Goal: Task Accomplishment & Management: Manage account settings

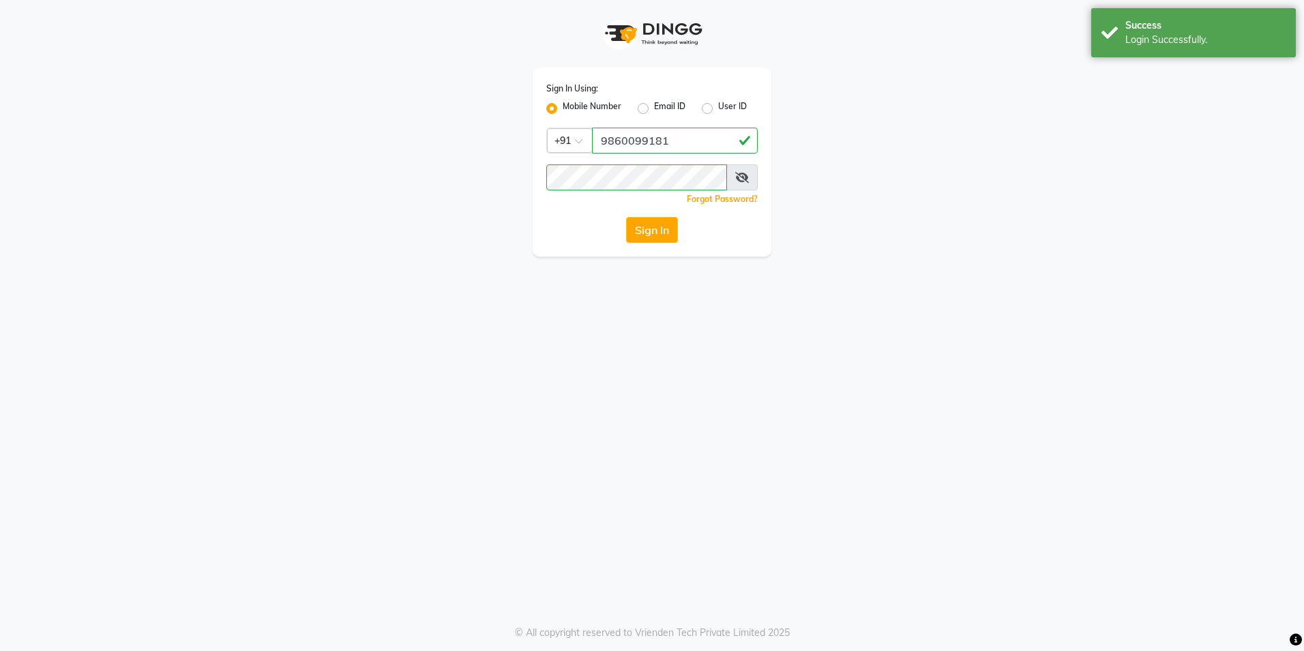
click at [1156, 39] on div "Login Successfully." at bounding box center [1206, 40] width 160 height 14
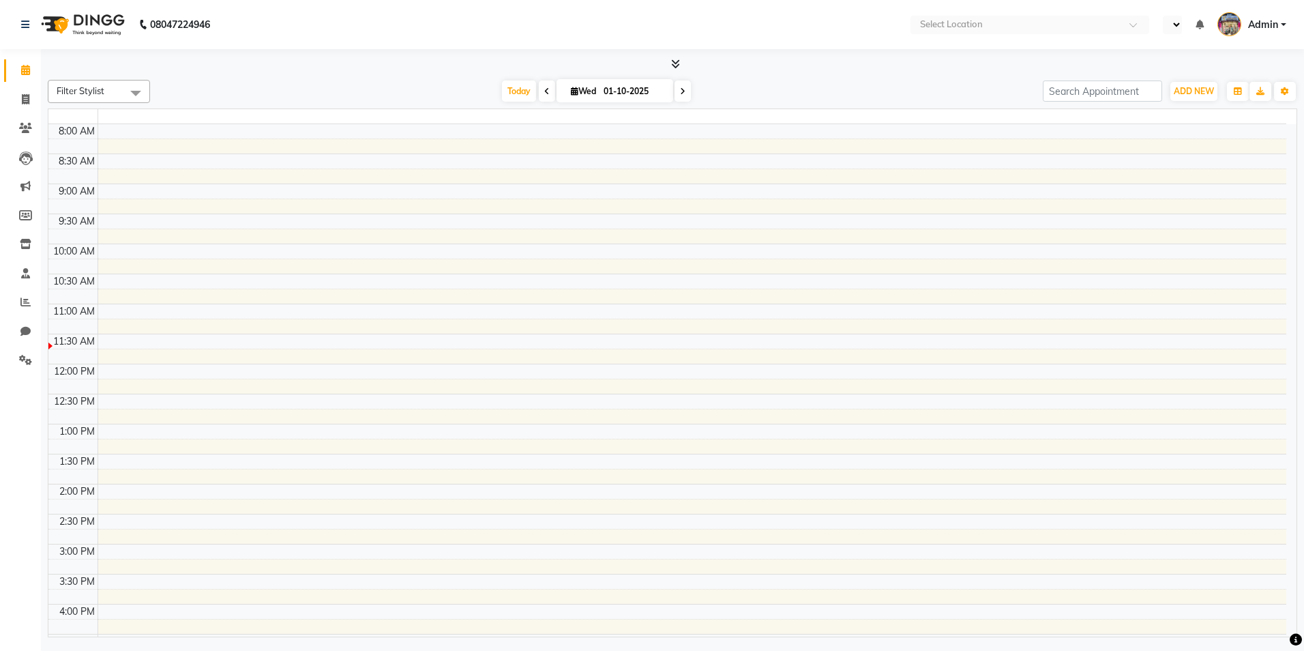
select select "en"
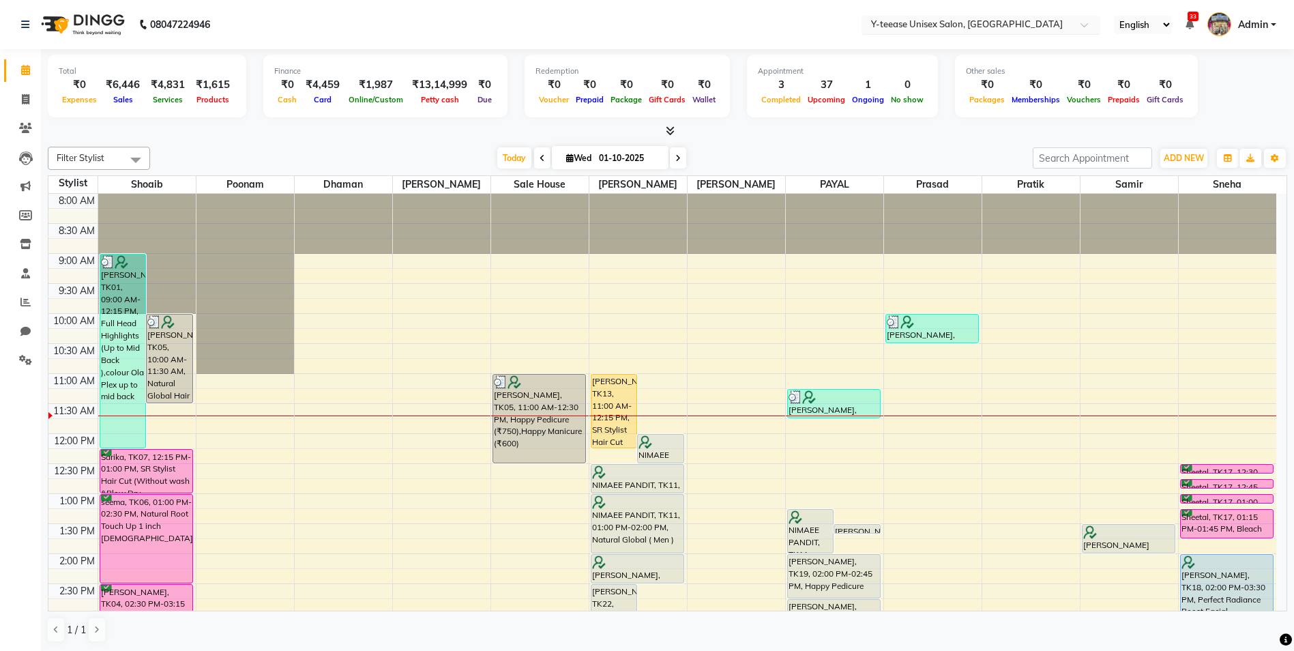
click at [1085, 27] on span at bounding box center [1089, 29] width 17 height 14
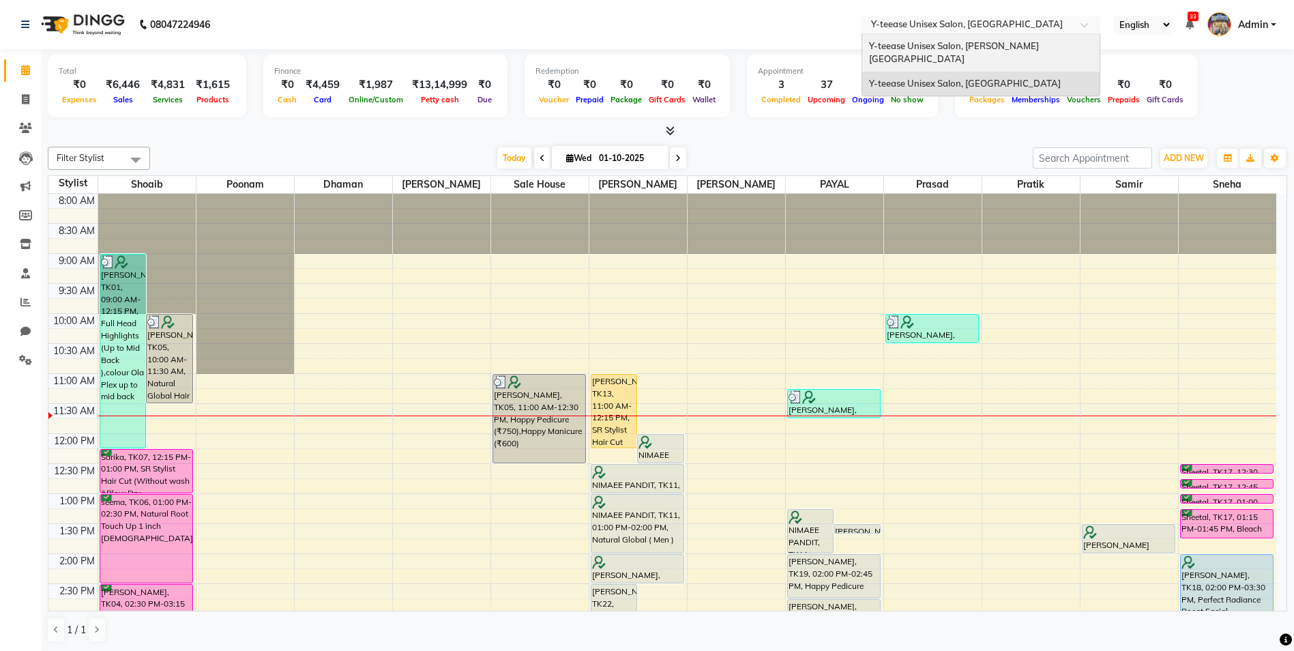
click at [1041, 49] on div "Y-teease Unisex Salon, [PERSON_NAME][GEOGRAPHIC_DATA]" at bounding box center [980, 53] width 237 height 38
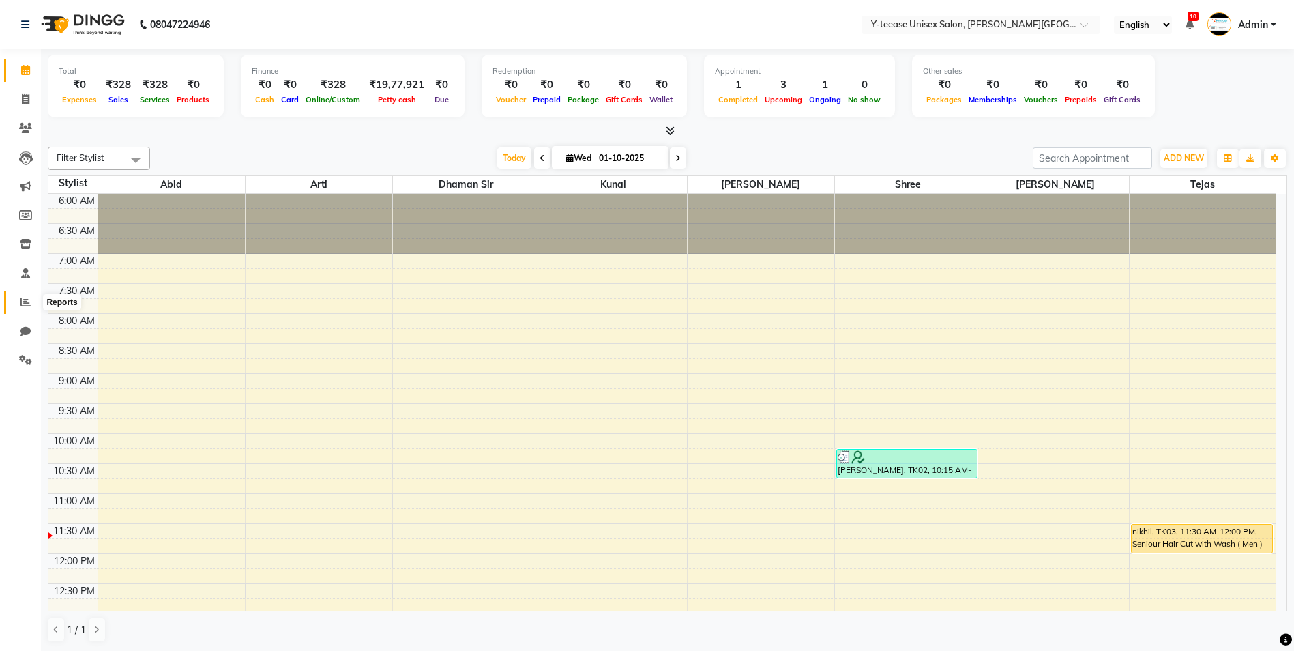
click at [24, 297] on icon at bounding box center [25, 302] width 10 height 10
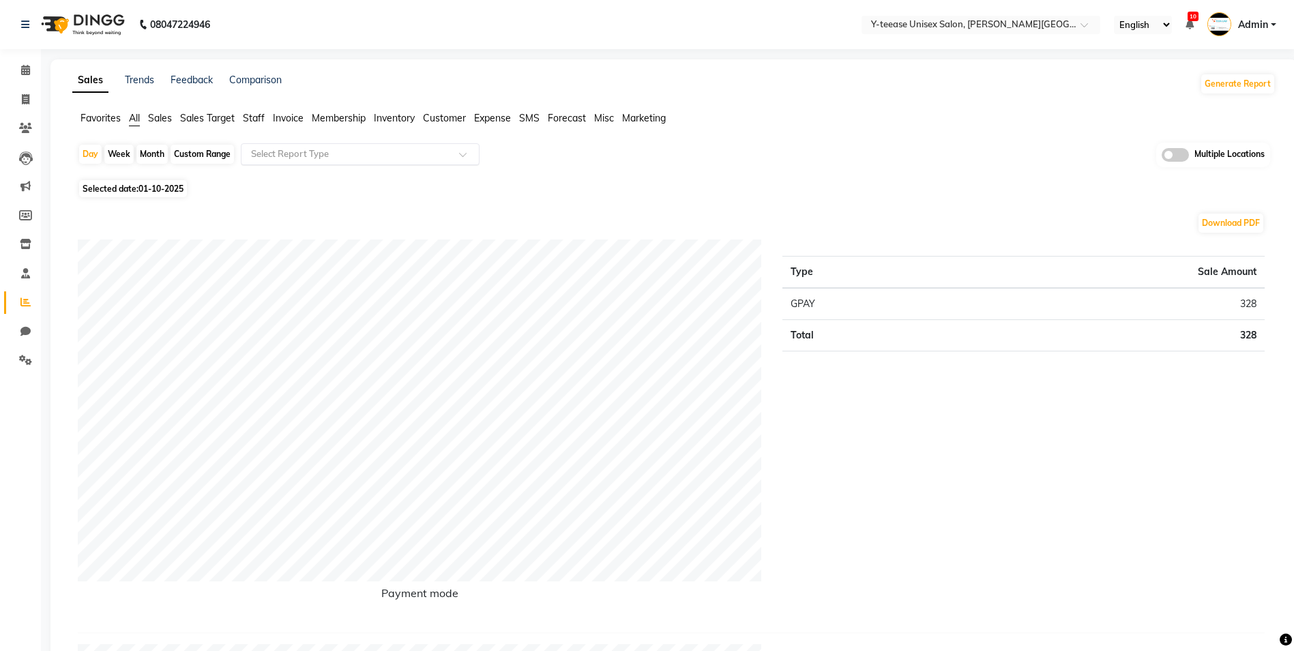
click at [306, 154] on input "text" at bounding box center [346, 154] width 196 height 14
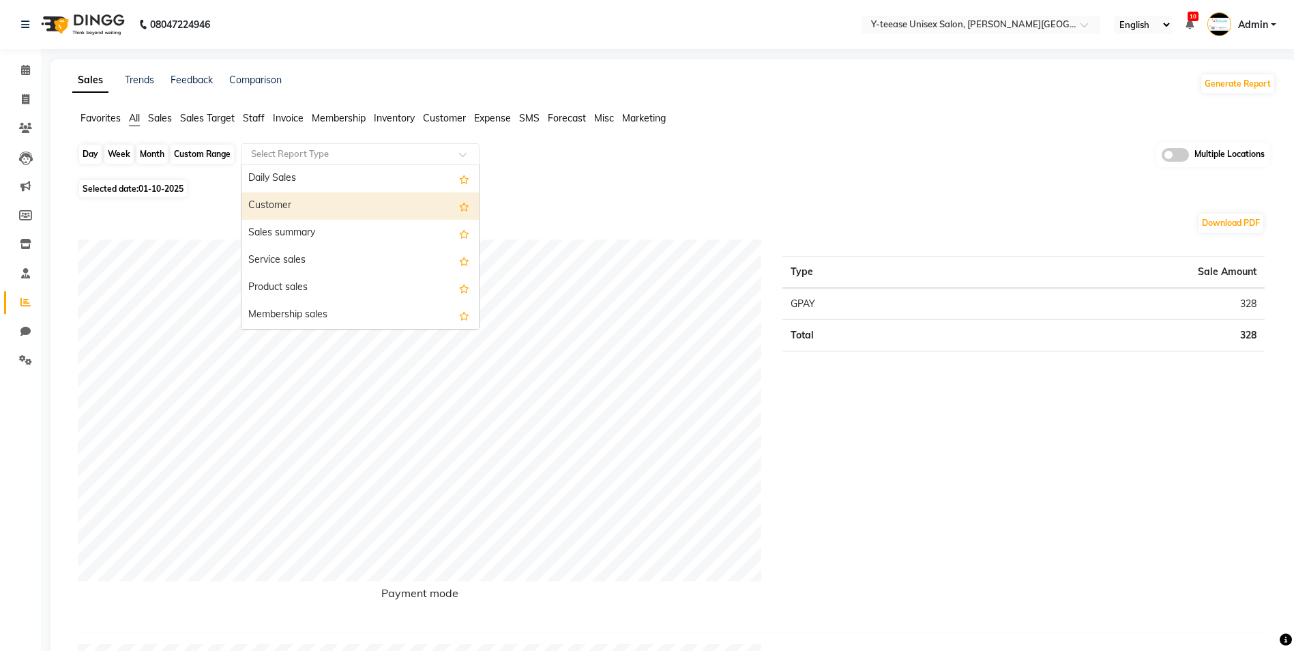
click at [89, 158] on div "Day" at bounding box center [90, 154] width 23 height 19
select select "10"
select select "2025"
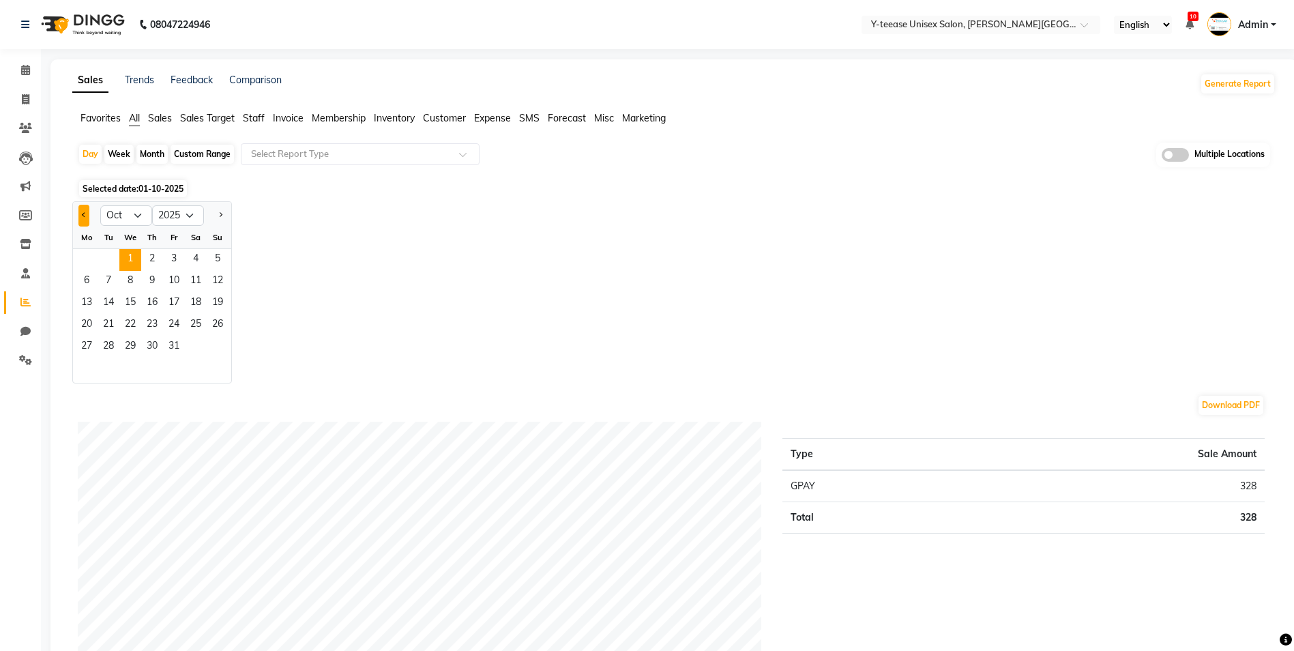
click at [83, 211] on button "Previous month" at bounding box center [83, 216] width 11 height 22
select select "9"
click at [173, 282] on span "12" at bounding box center [174, 282] width 22 height 22
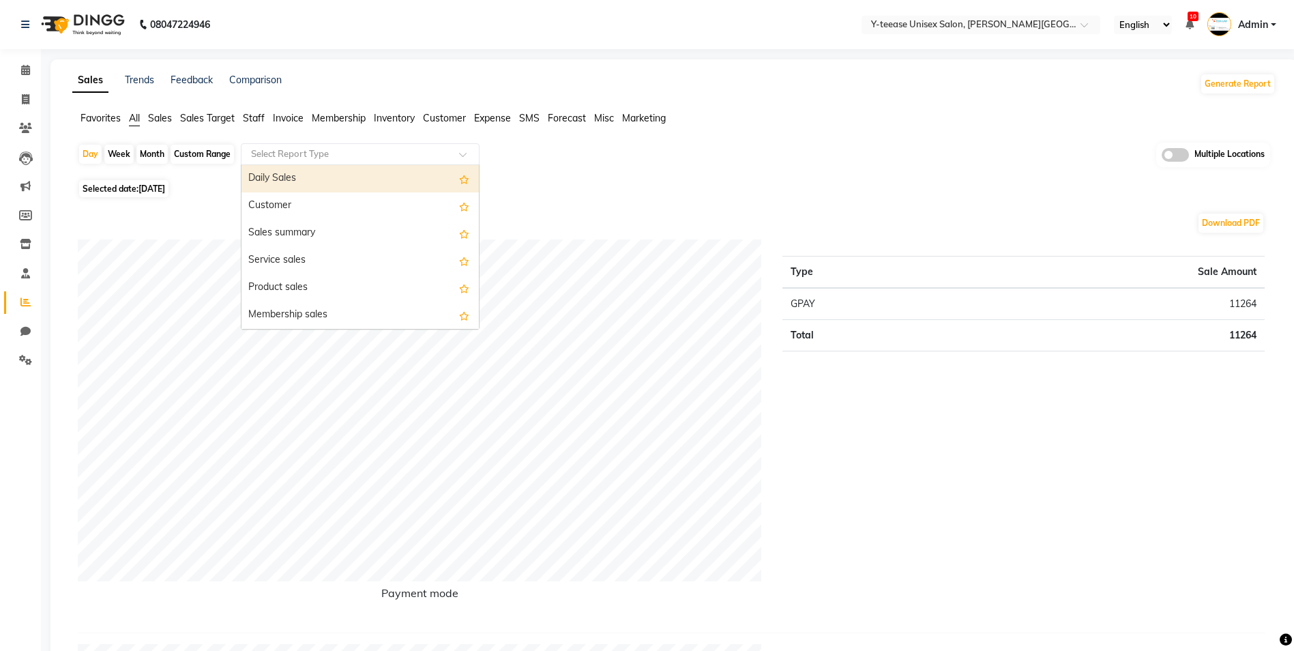
drag, startPoint x: 355, startPoint y: 154, endPoint x: 349, endPoint y: 173, distance: 20.5
click at [354, 153] on input "text" at bounding box center [346, 154] width 196 height 14
type input "sTAFF"
click at [304, 179] on div "Staff summary" at bounding box center [360, 181] width 237 height 27
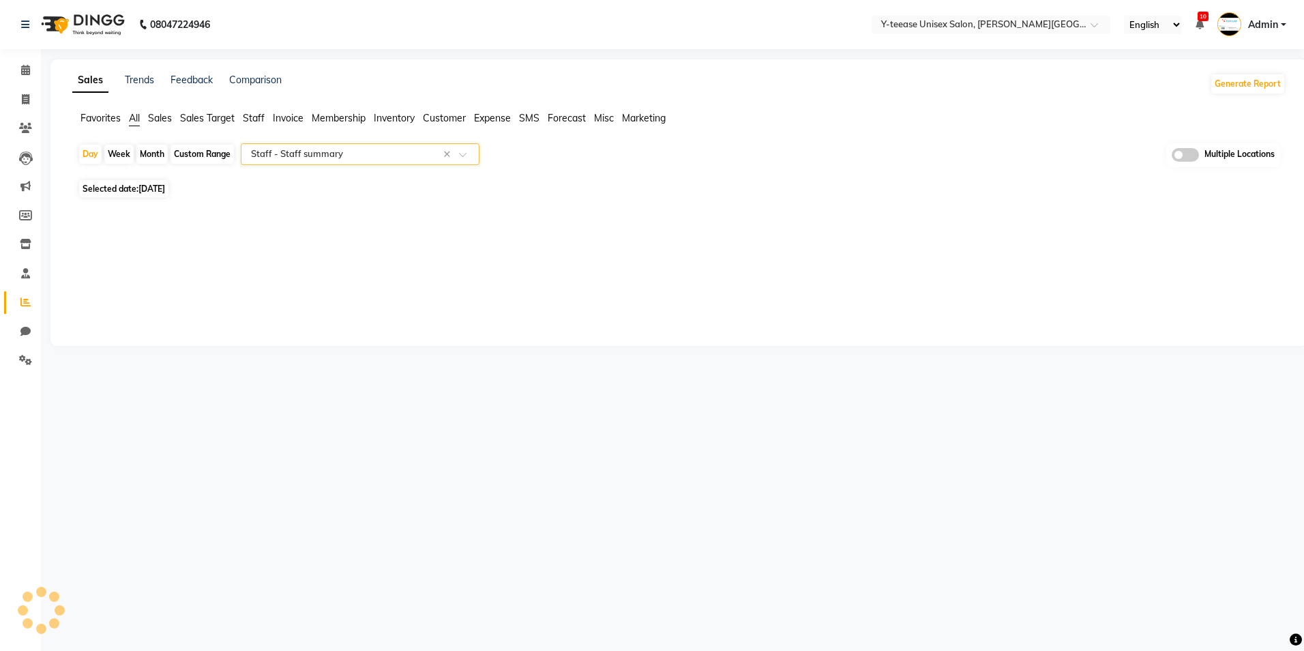
select select "full_report"
select select "csv"
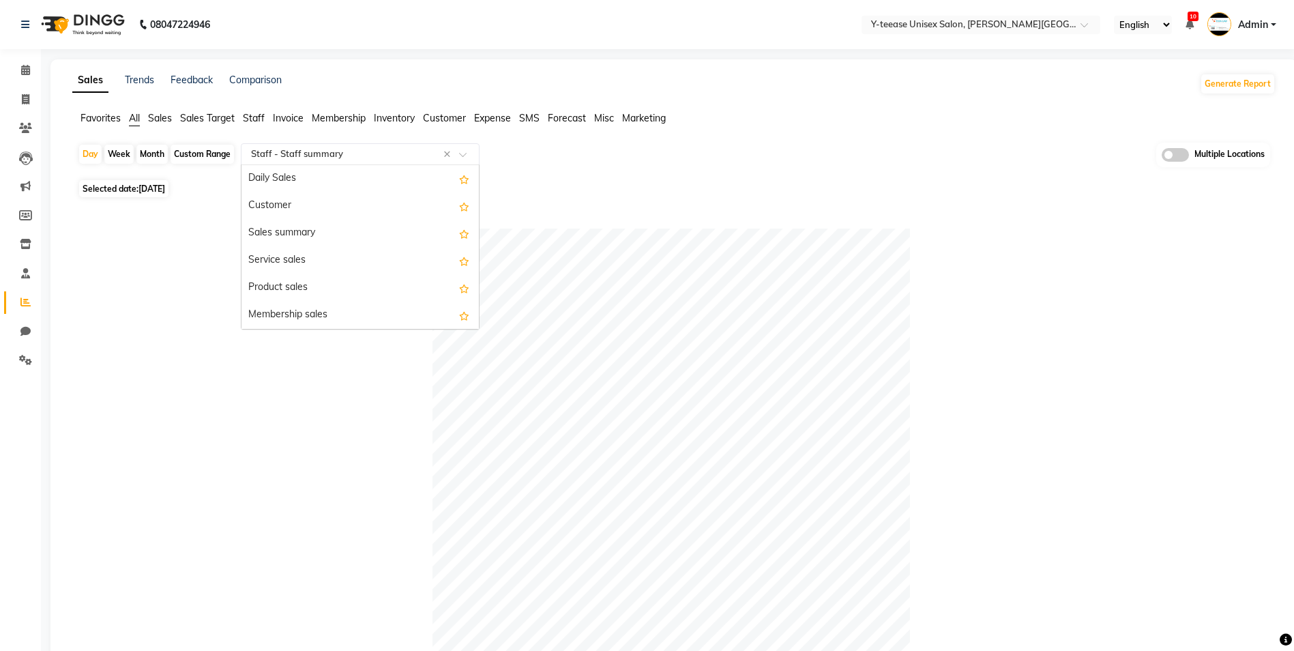
click at [308, 154] on input "text" at bounding box center [346, 154] width 196 height 14
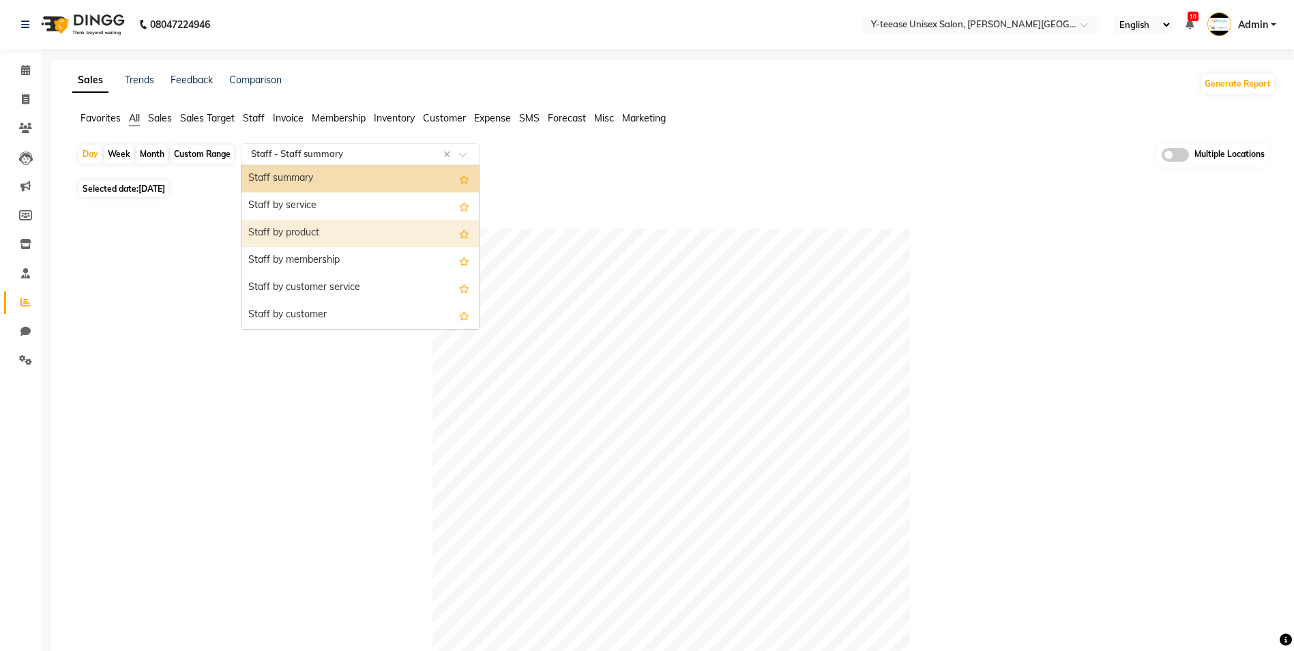
click at [313, 237] on div "Staff by product" at bounding box center [360, 233] width 237 height 27
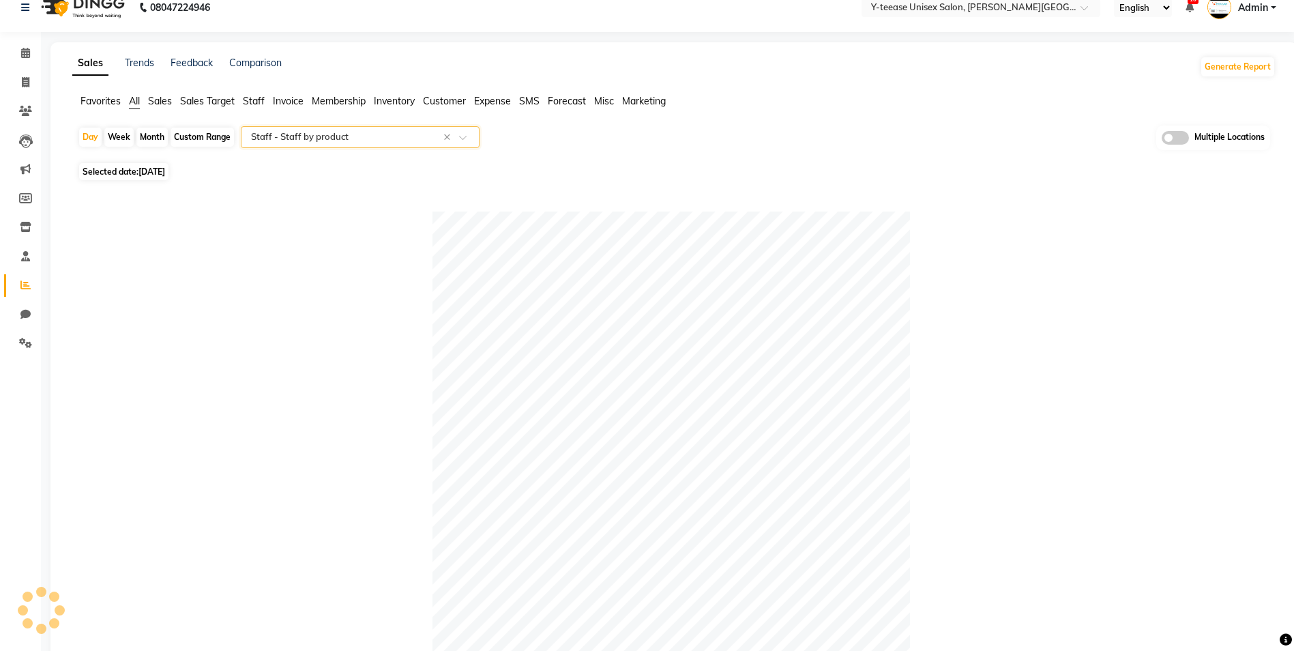
scroll to position [0, 0]
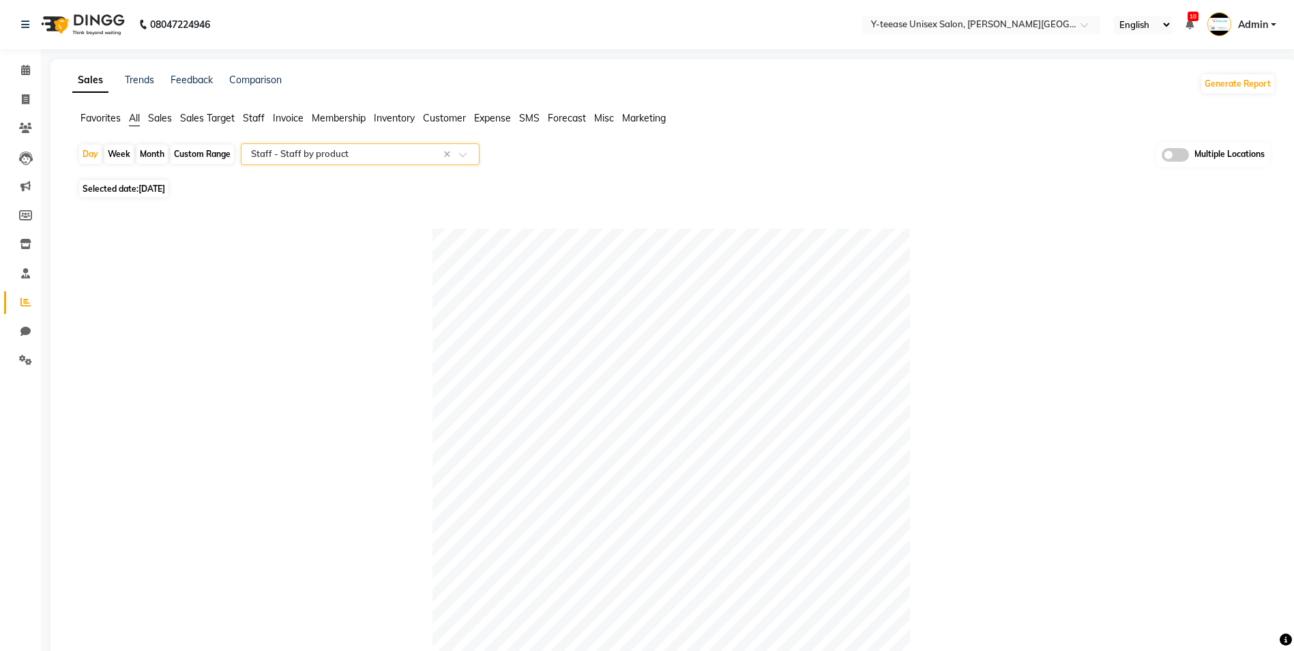
click at [319, 156] on input "text" at bounding box center [346, 154] width 196 height 14
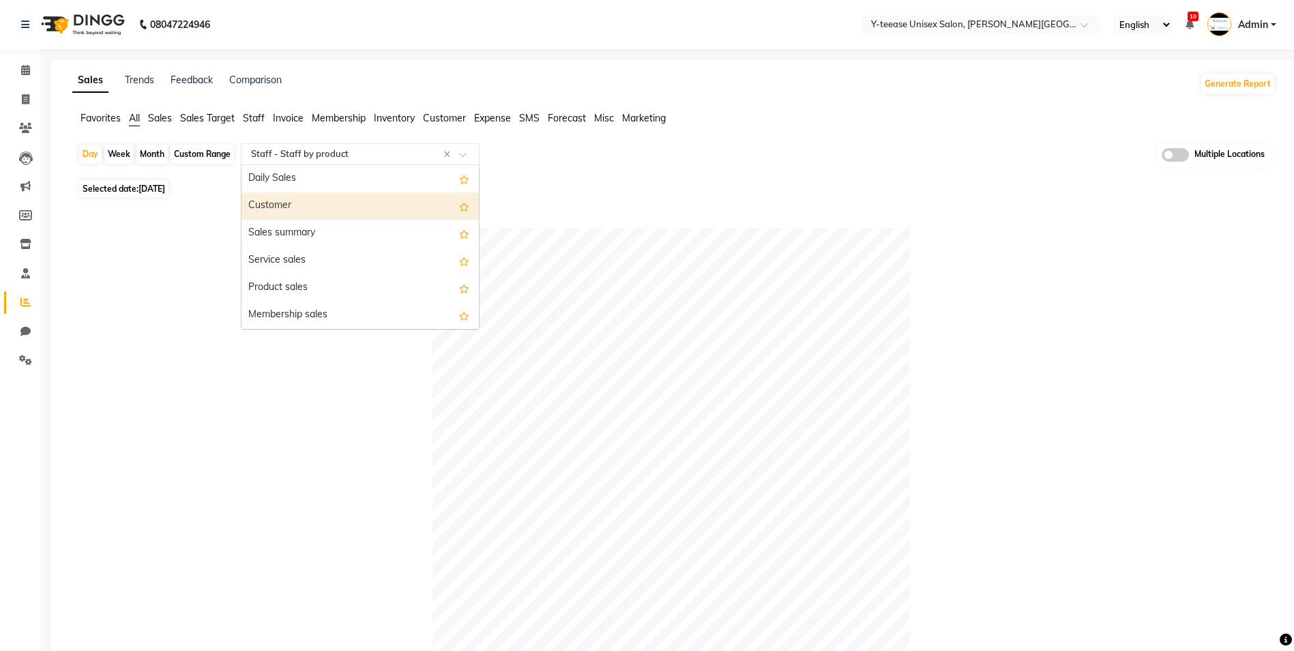
click at [312, 209] on div "Customer" at bounding box center [360, 205] width 237 height 27
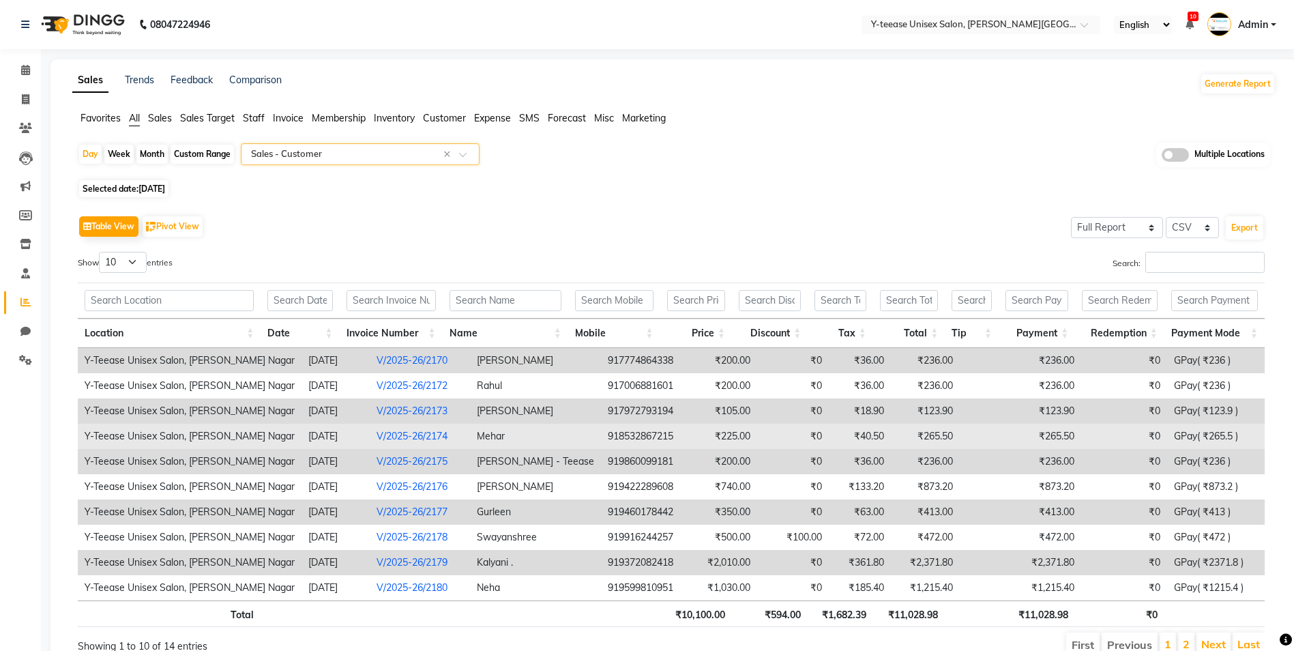
scroll to position [63, 0]
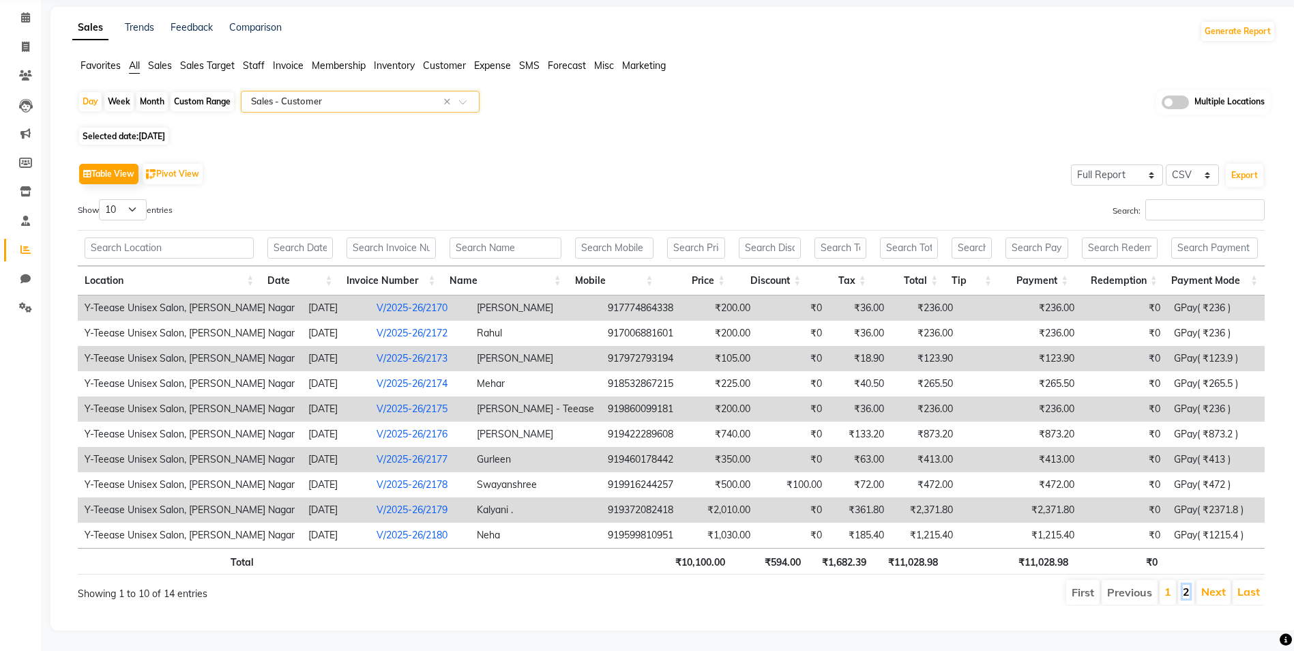
click at [1189, 585] on link "2" at bounding box center [1186, 592] width 7 height 14
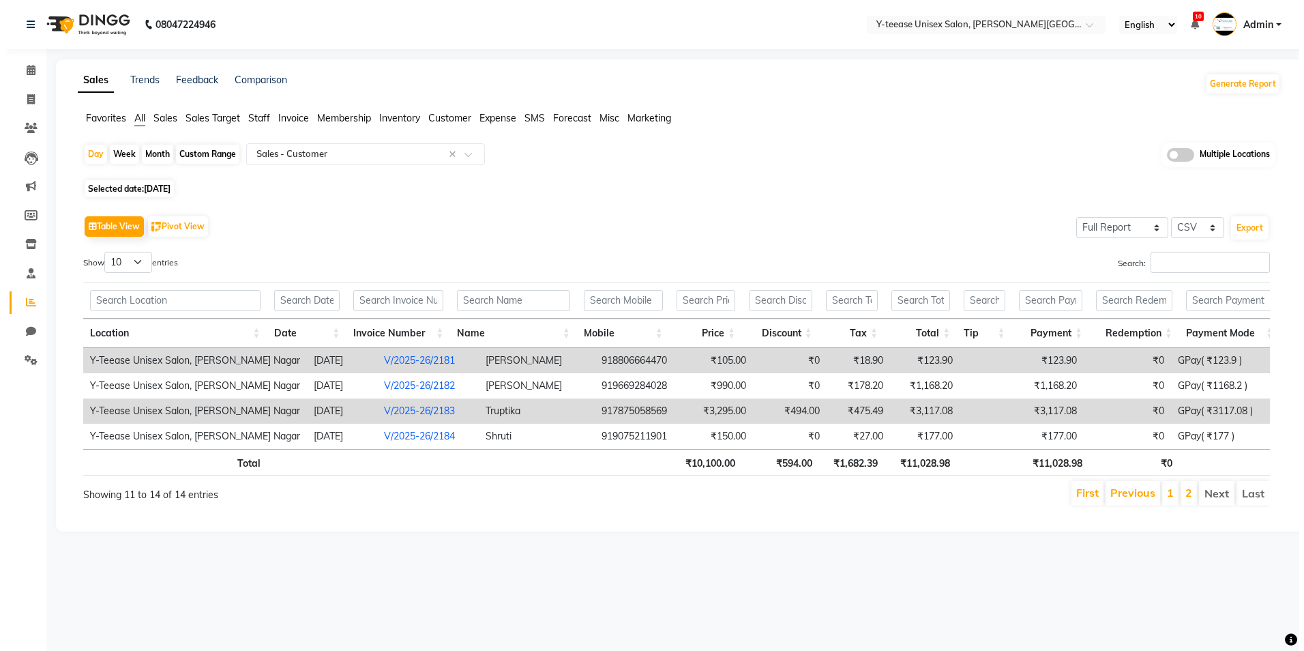
scroll to position [0, 0]
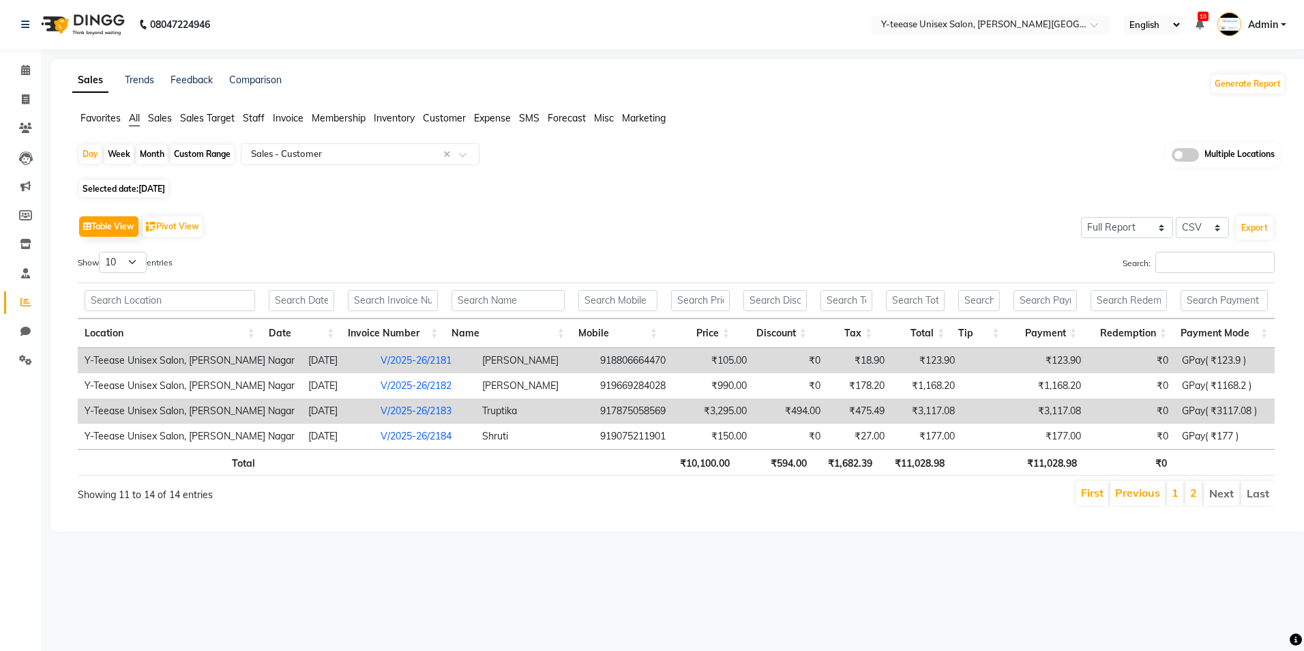
click at [1060, 401] on td "₹3,117.08" at bounding box center [1050, 410] width 75 height 25
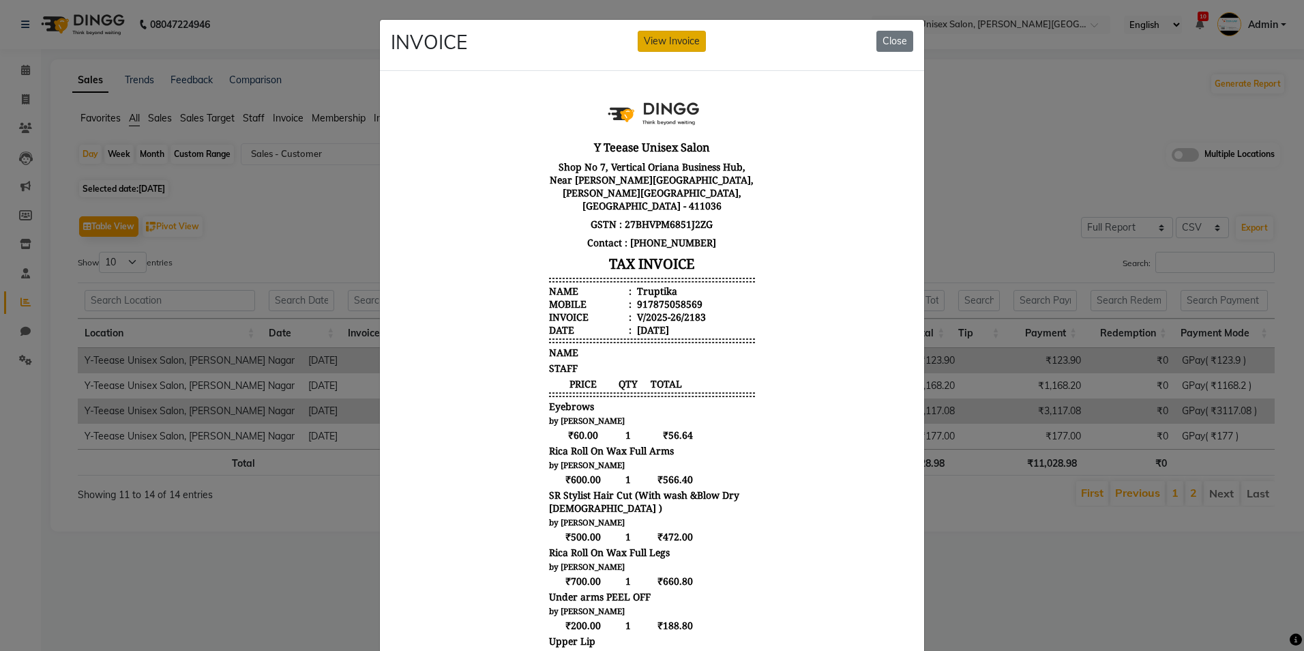
click at [691, 46] on button "View Invoice" at bounding box center [672, 41] width 68 height 21
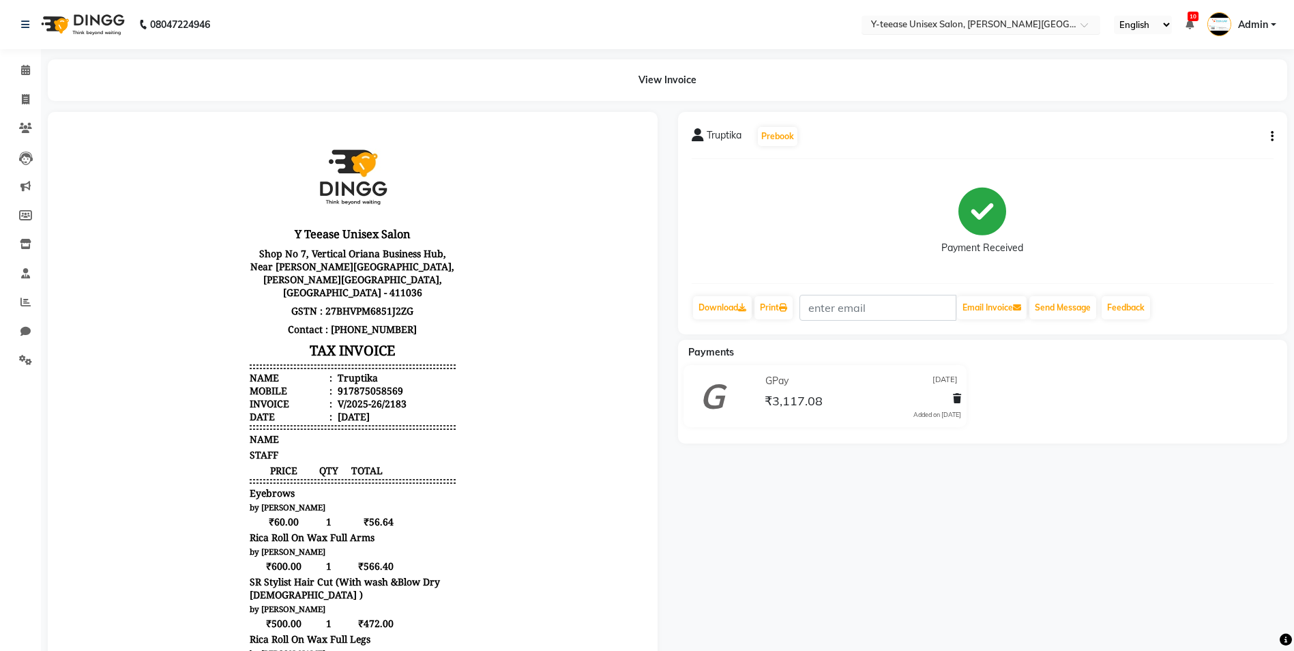
click at [1012, 21] on input "text" at bounding box center [967, 26] width 198 height 14
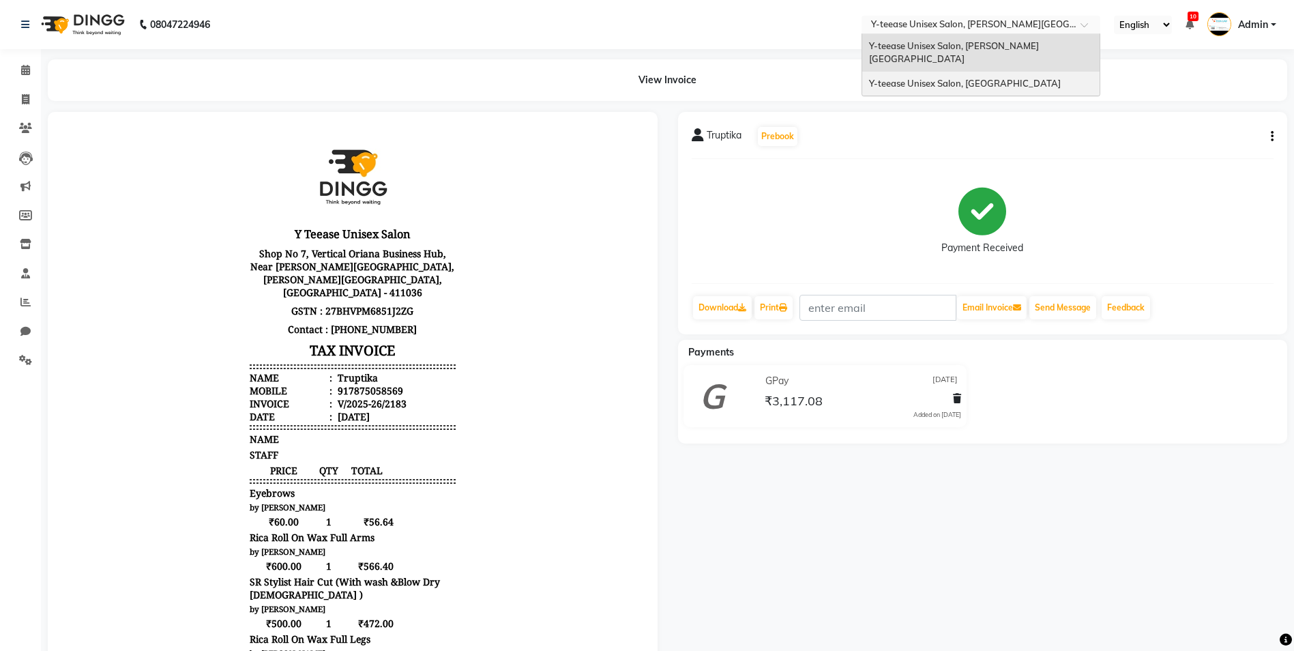
click at [1022, 72] on div "Y-teease Unisex Salon, Amanora" at bounding box center [980, 84] width 237 height 25
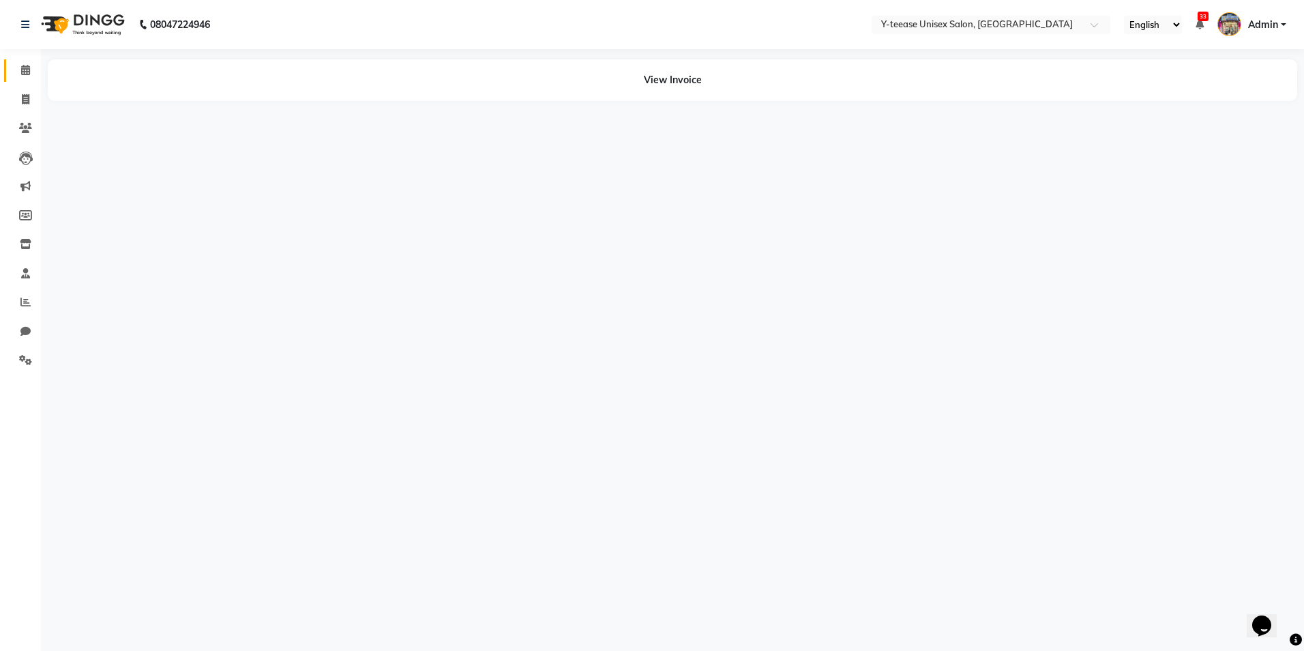
click at [20, 60] on link "Calendar" at bounding box center [20, 70] width 33 height 23
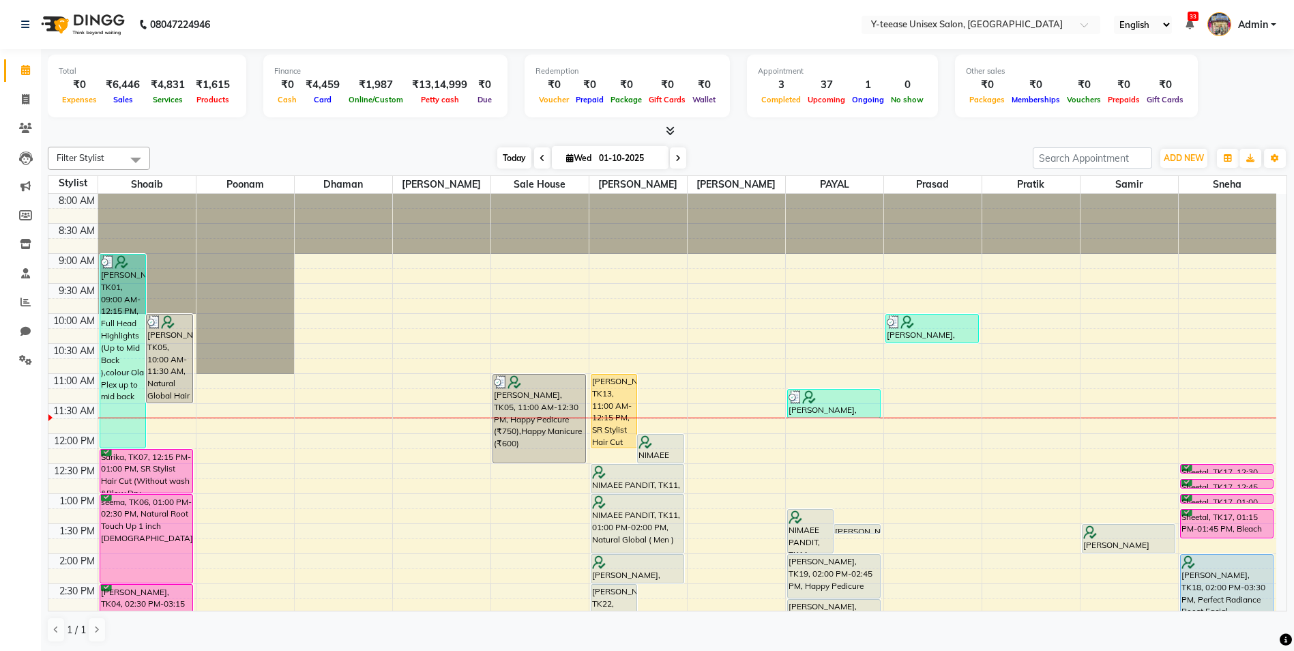
click at [515, 157] on span "Today" at bounding box center [514, 157] width 34 height 21
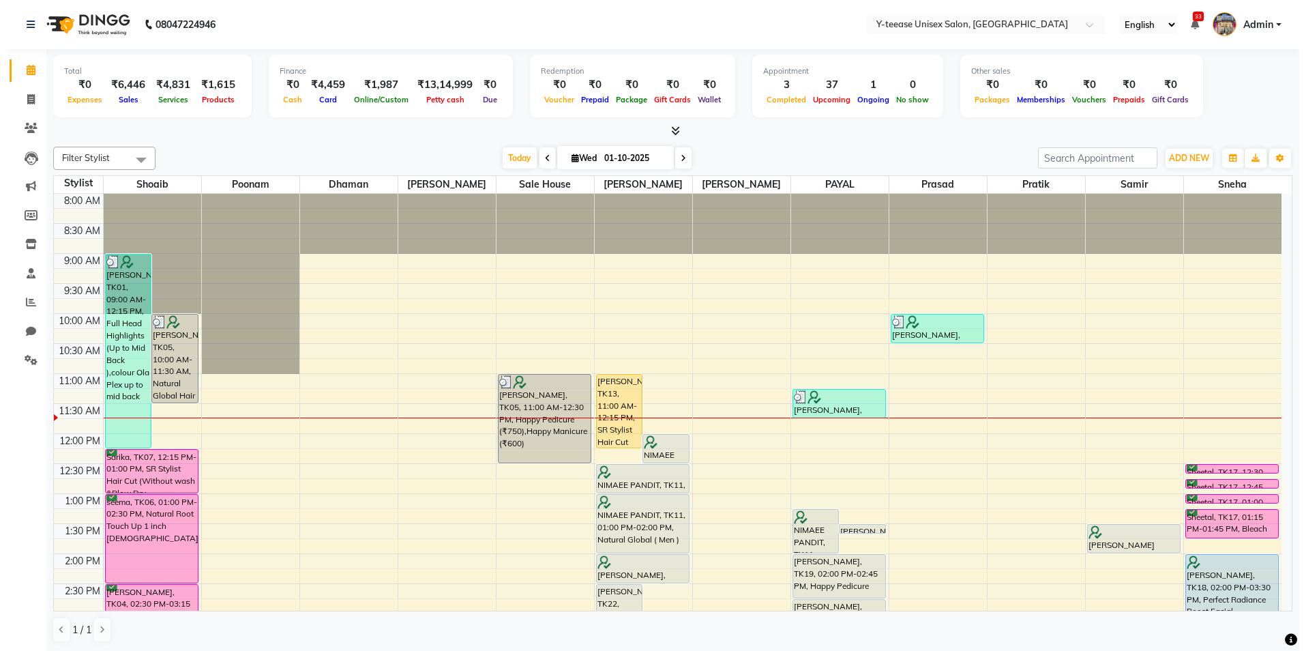
scroll to position [181, 0]
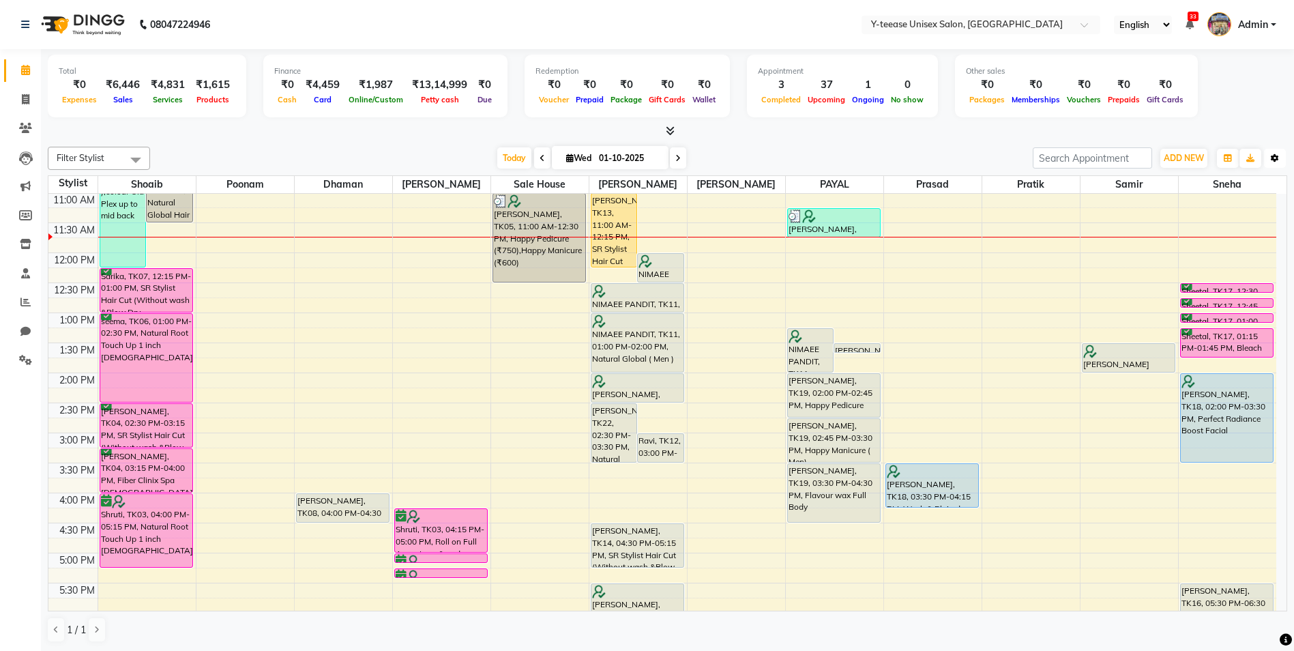
click at [1273, 150] on button "Toggle Dropdown" at bounding box center [1275, 158] width 22 height 19
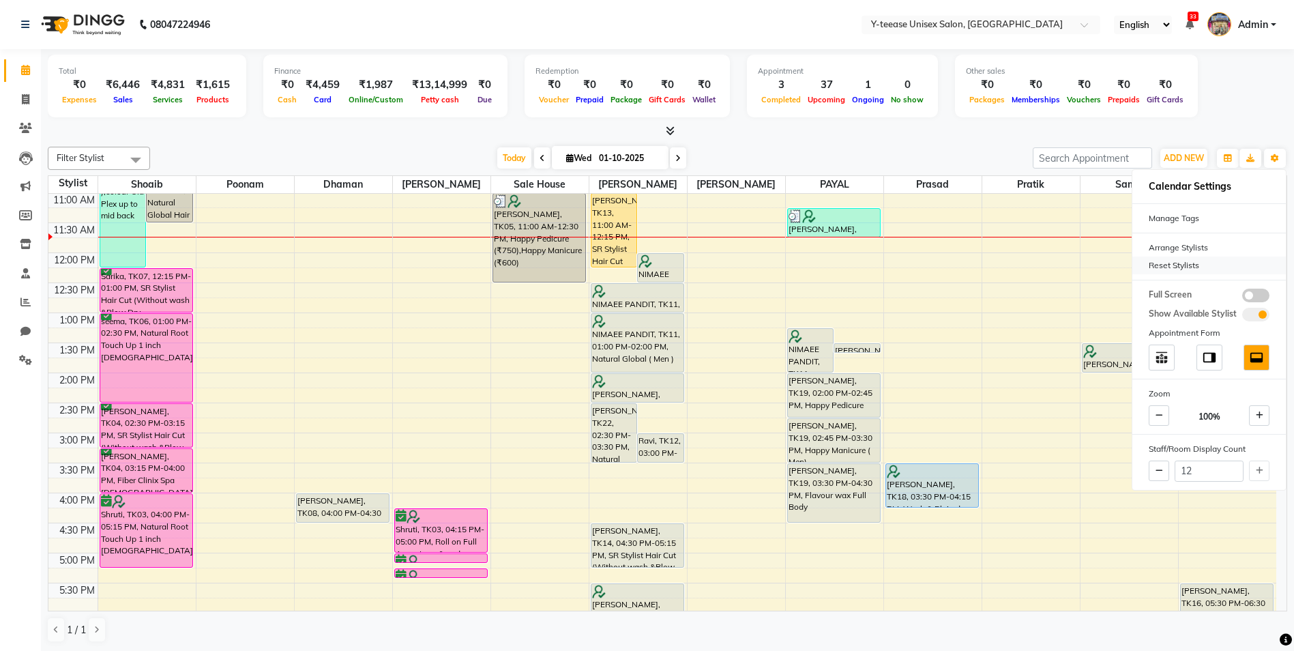
click at [1171, 265] on div "Reset Stylists" at bounding box center [1210, 266] width 154 height 18
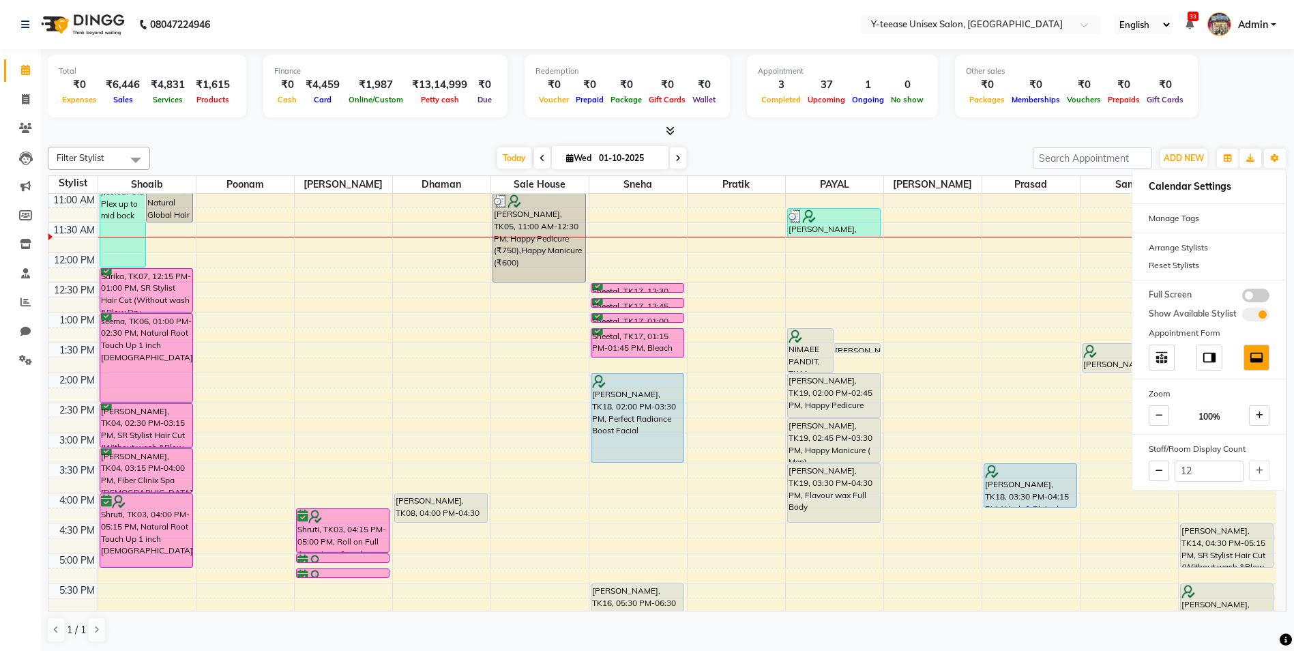
click at [875, 142] on div "Filter Stylist Select All Annu Ali chaitrali Dhaman Neelam PAYAL Poonam Prasad …" at bounding box center [668, 394] width 1240 height 507
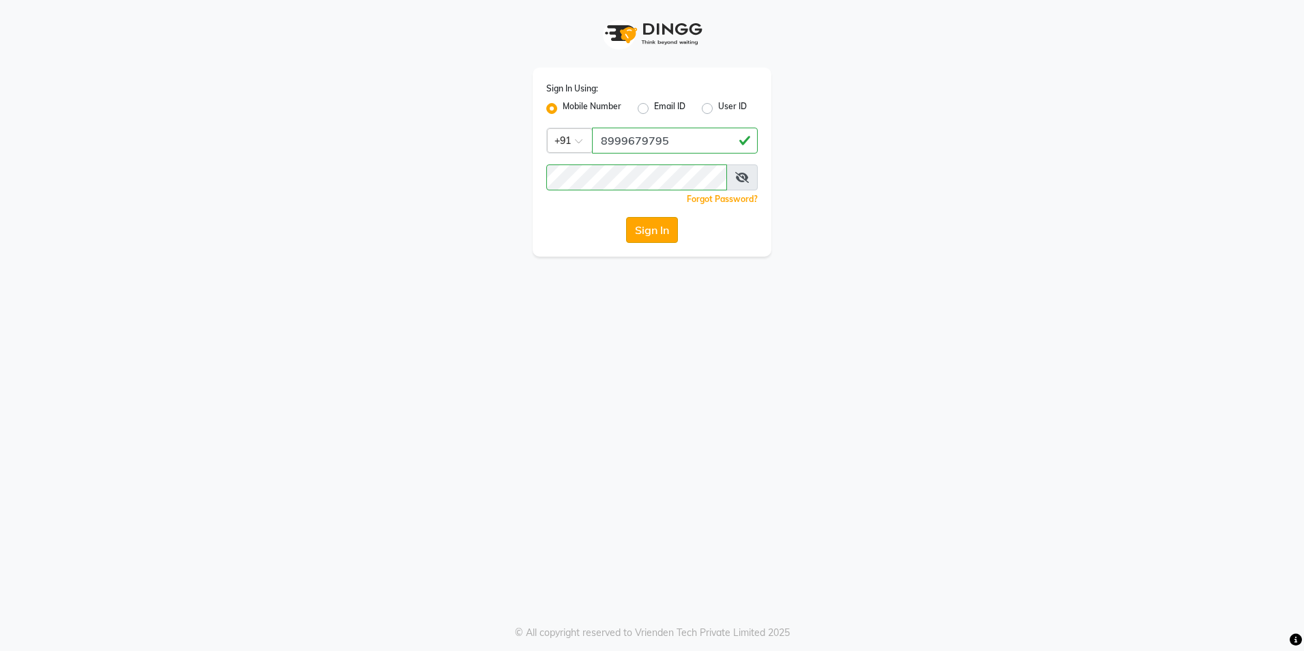
click at [659, 233] on button "Sign In" at bounding box center [652, 230] width 52 height 26
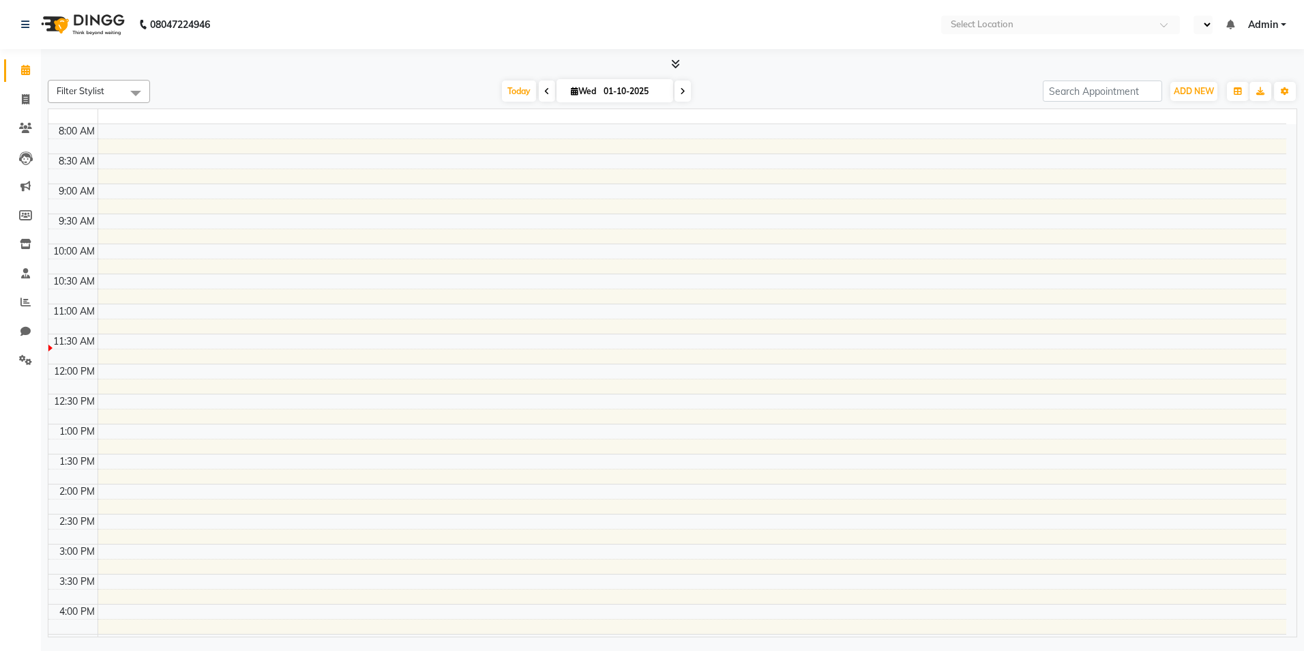
select select "en"
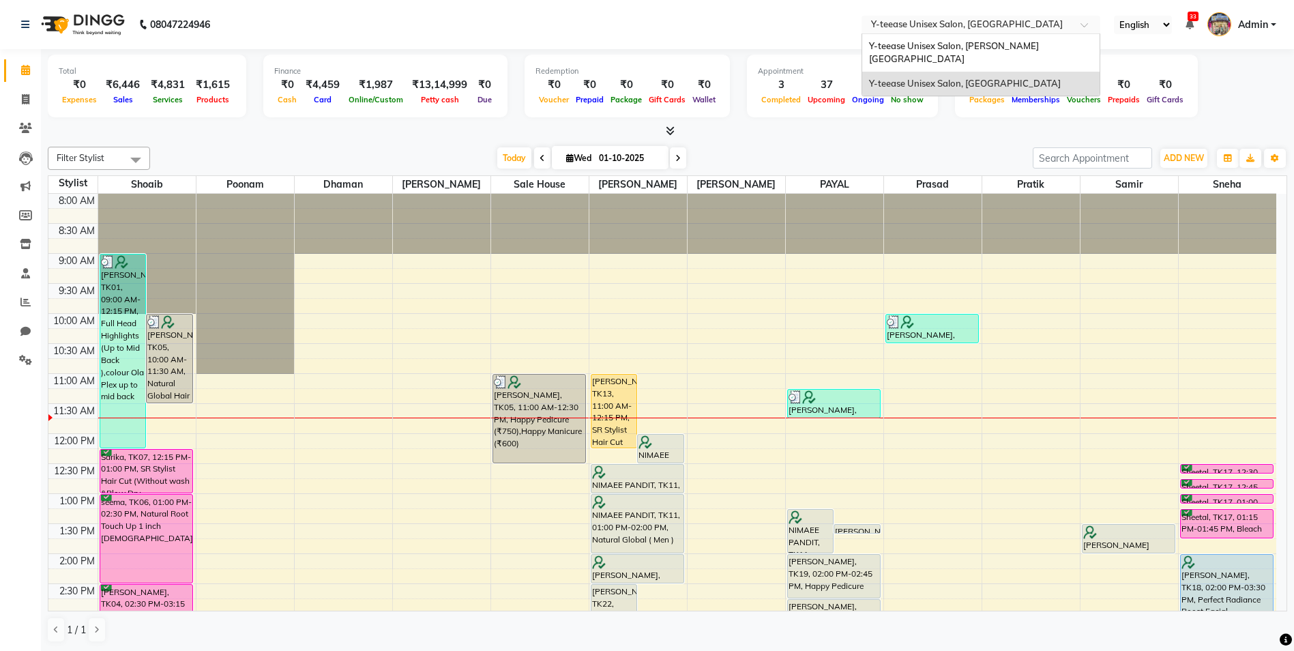
drag, startPoint x: 996, startPoint y: 20, endPoint x: 996, endPoint y: 57, distance: 36.8
click at [997, 20] on input "text" at bounding box center [967, 26] width 198 height 14
click at [994, 42] on span "Y-teease Unisex Salon, [PERSON_NAME][GEOGRAPHIC_DATA]" at bounding box center [954, 52] width 170 height 25
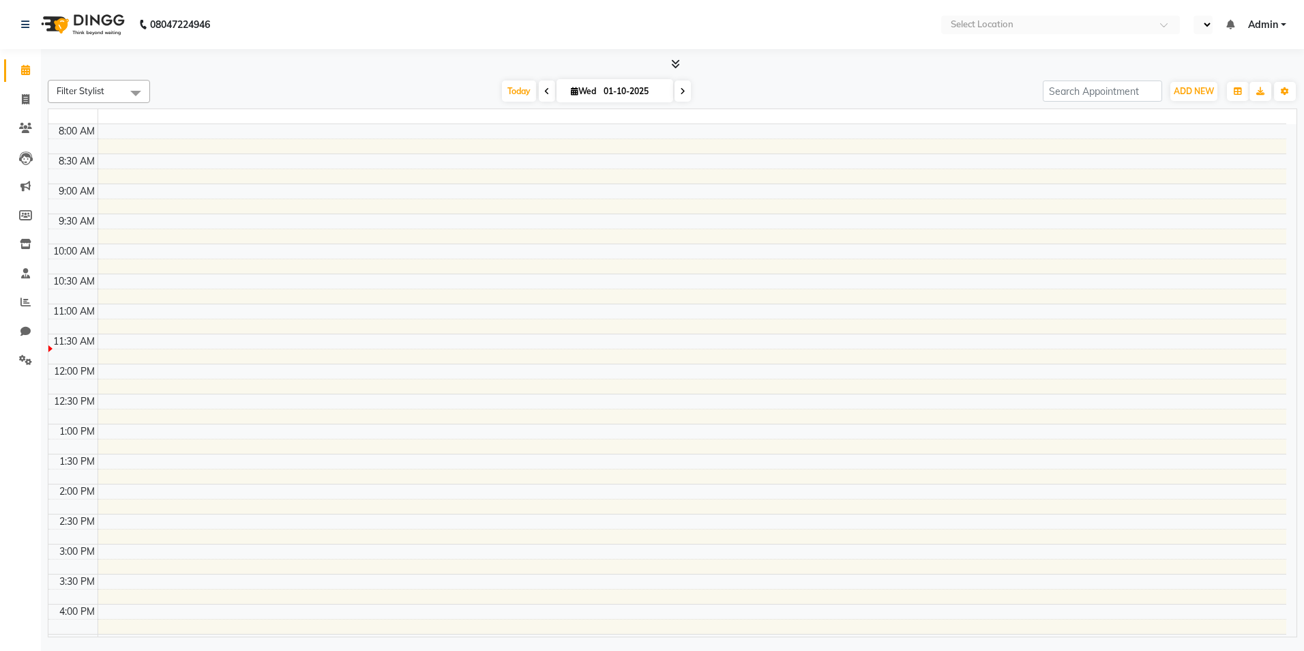
select select "en"
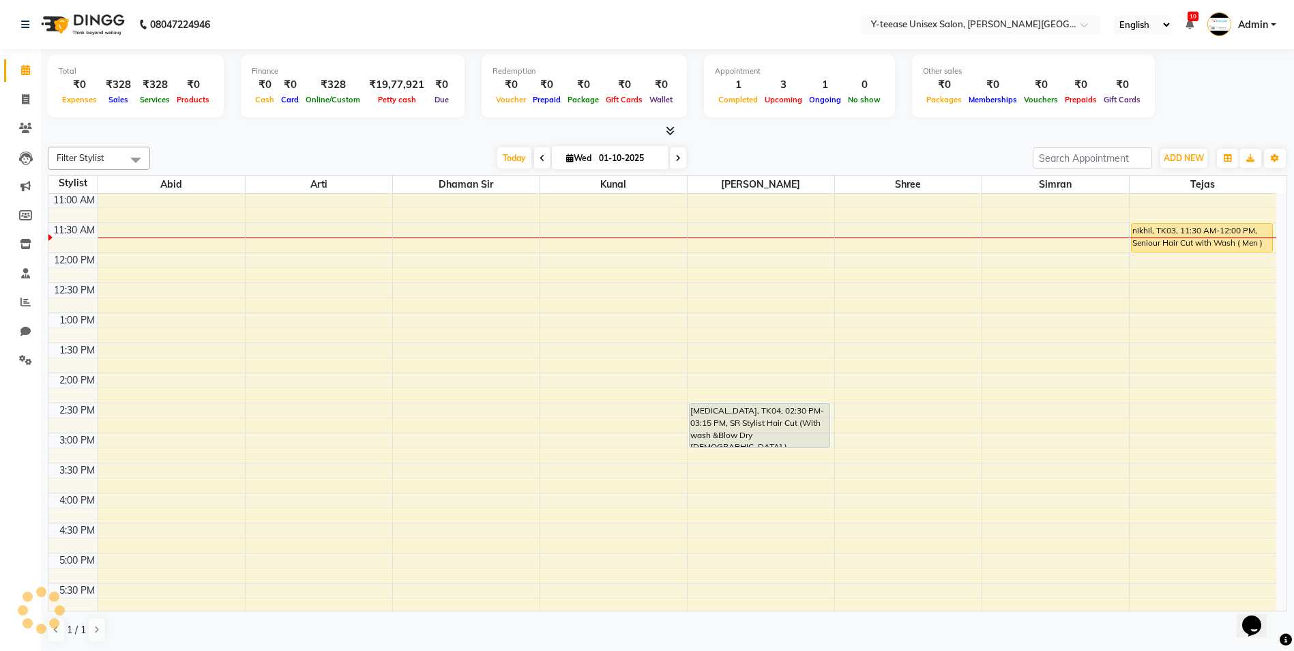
drag, startPoint x: 501, startPoint y: 161, endPoint x: 468, endPoint y: 165, distance: 33.7
click at [501, 161] on span "Today" at bounding box center [514, 157] width 34 height 21
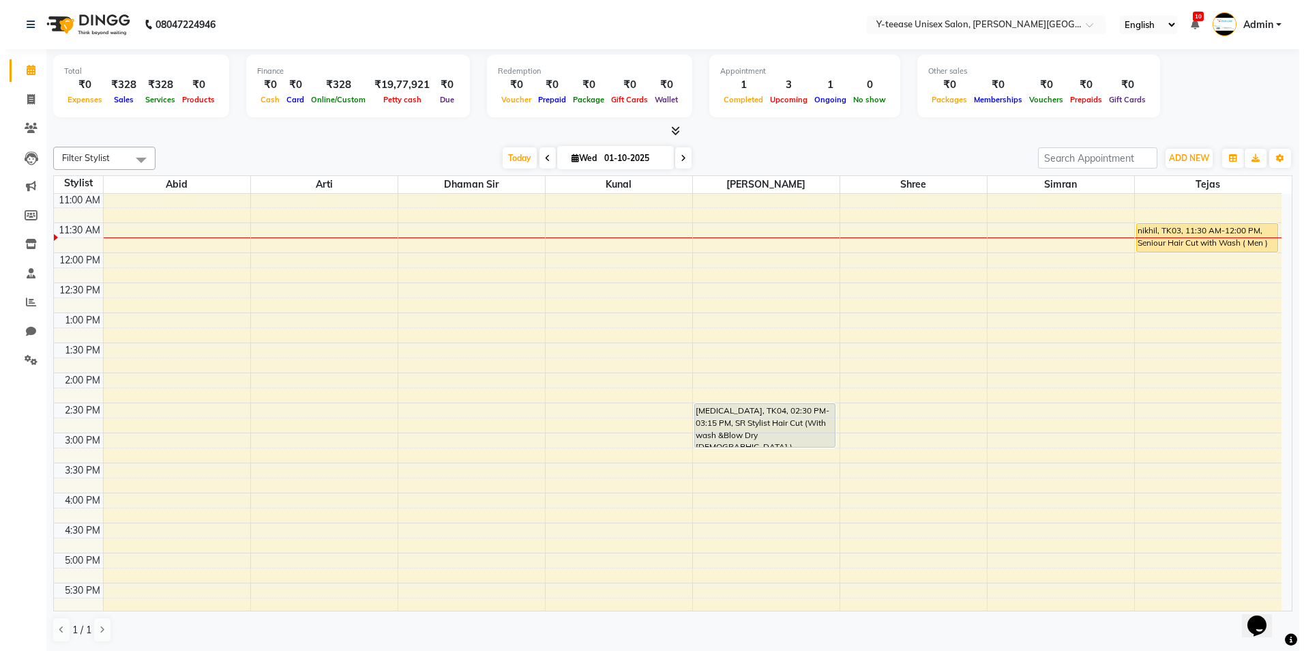
scroll to position [301, 0]
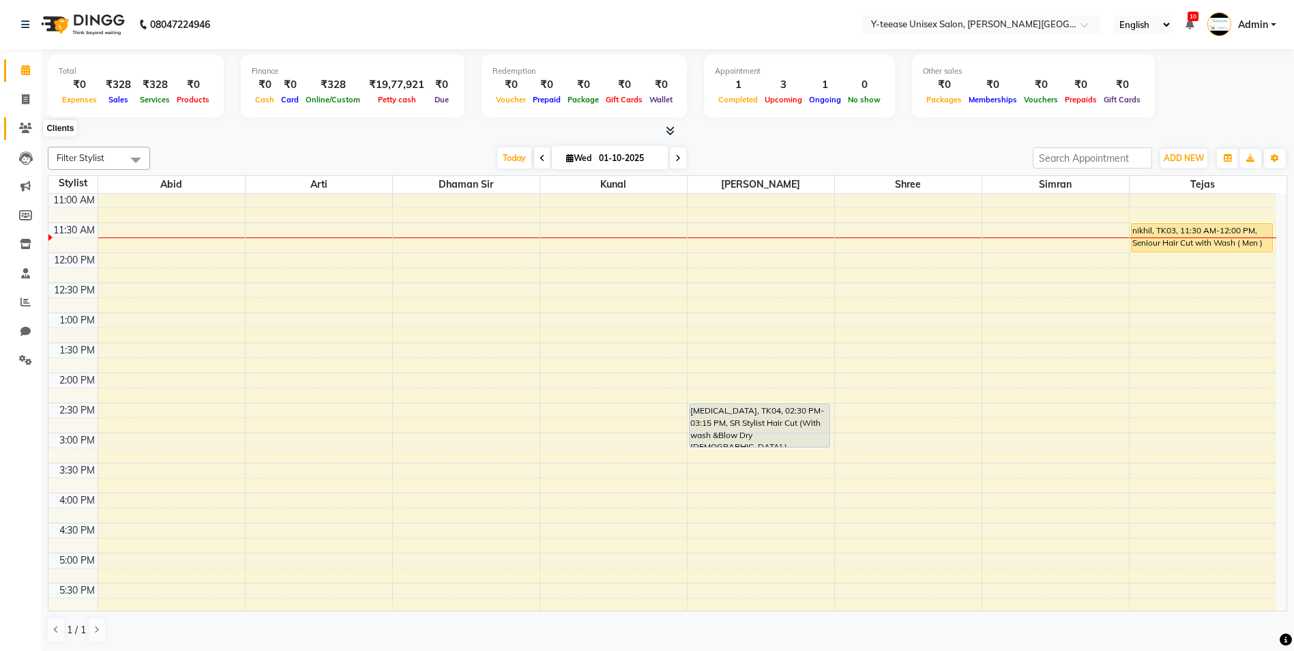
click at [23, 128] on icon at bounding box center [25, 128] width 13 height 10
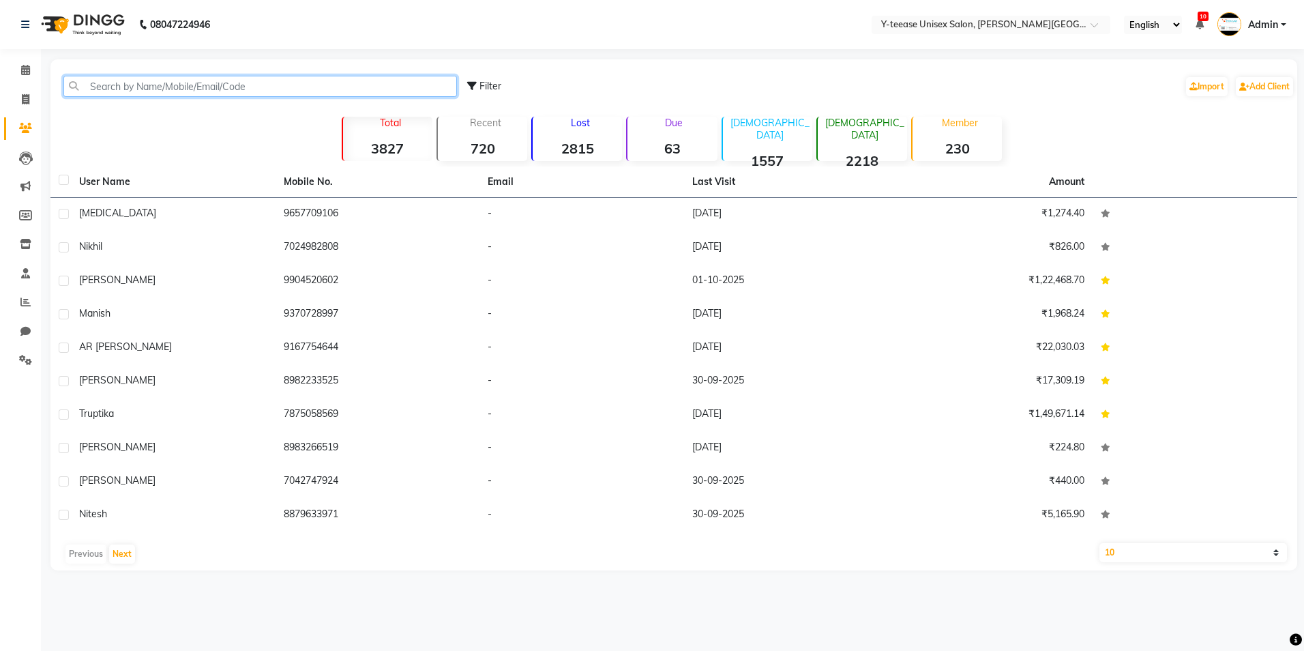
click at [164, 94] on input "text" at bounding box center [260, 86] width 394 height 21
type input "9"
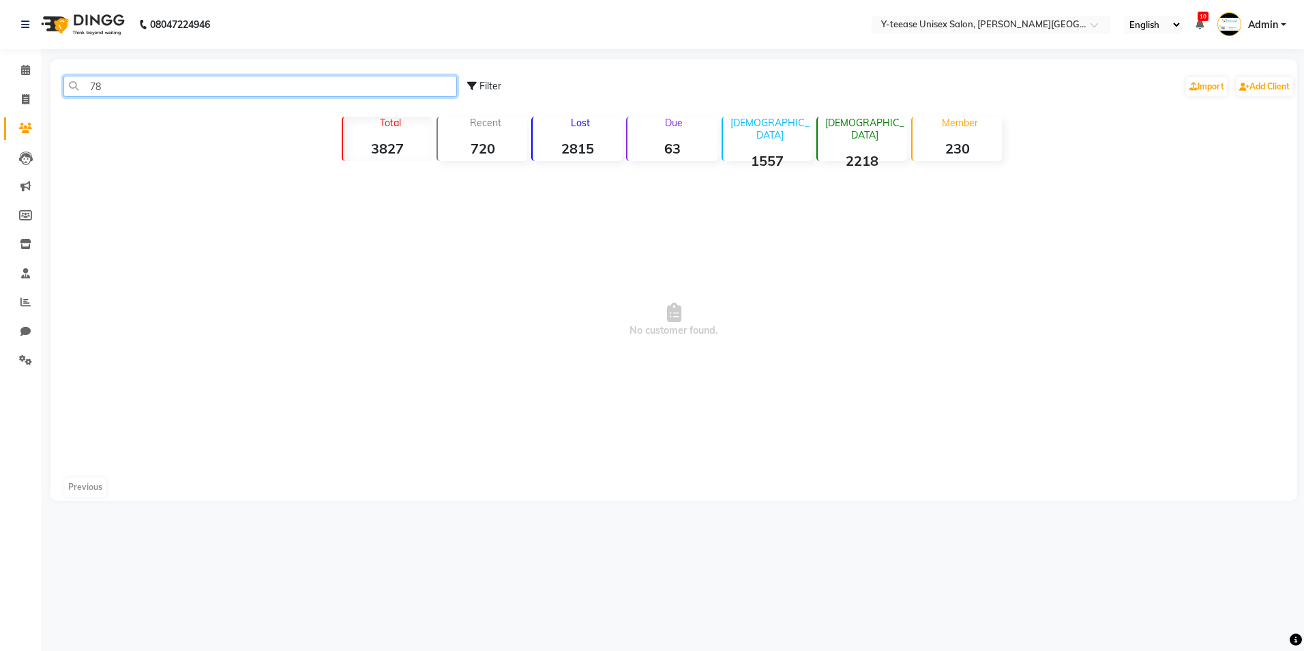
type input "7"
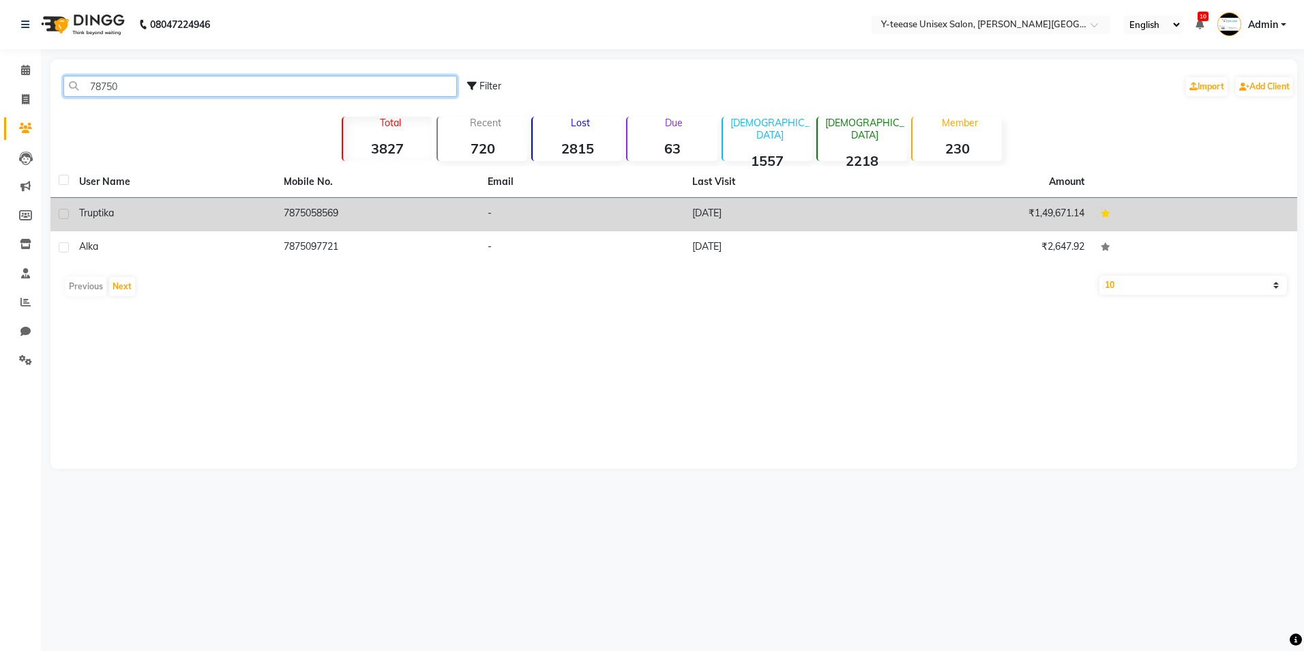
type input "78750"
click at [181, 218] on div "Truptika" at bounding box center [173, 213] width 188 height 14
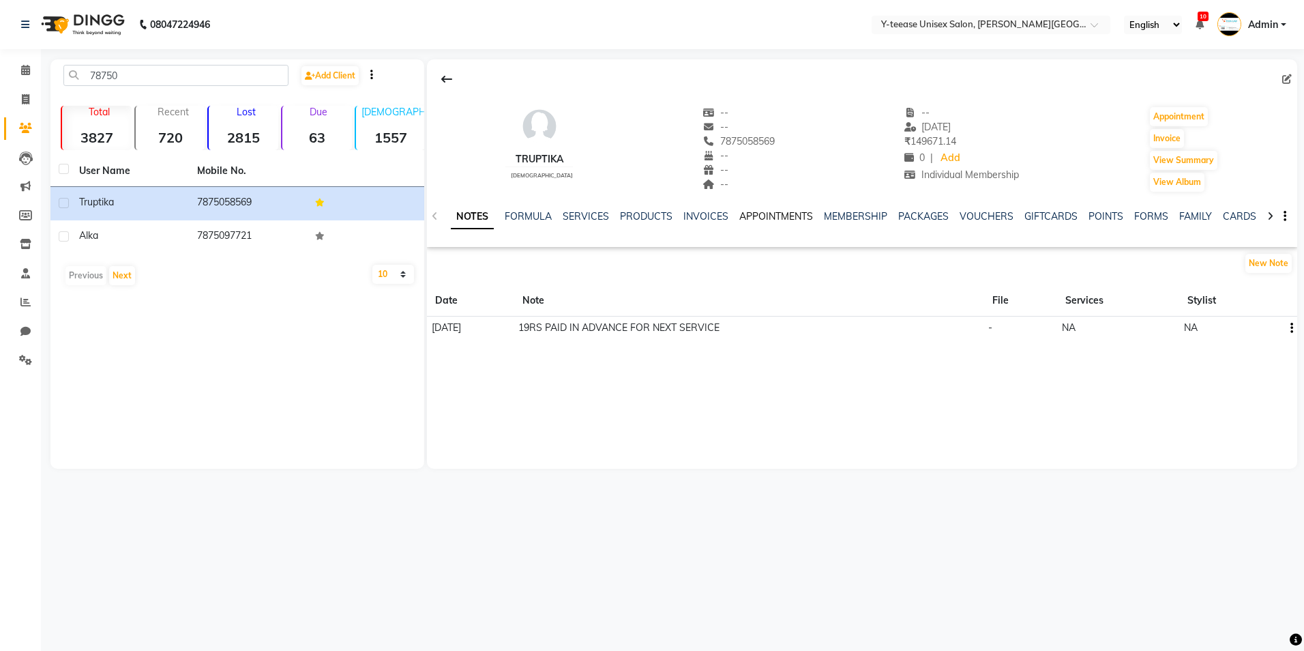
click at [772, 214] on link "APPOINTMENTS" at bounding box center [777, 216] width 74 height 12
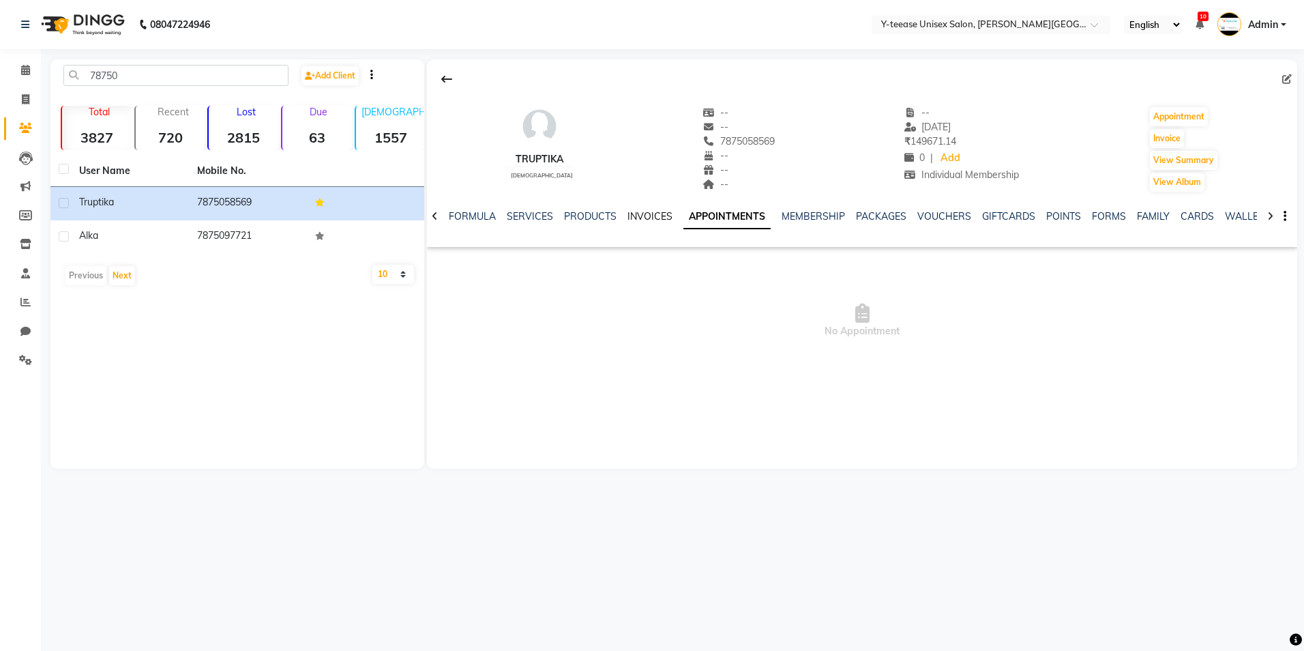
click at [643, 216] on link "INVOICES" at bounding box center [650, 216] width 45 height 12
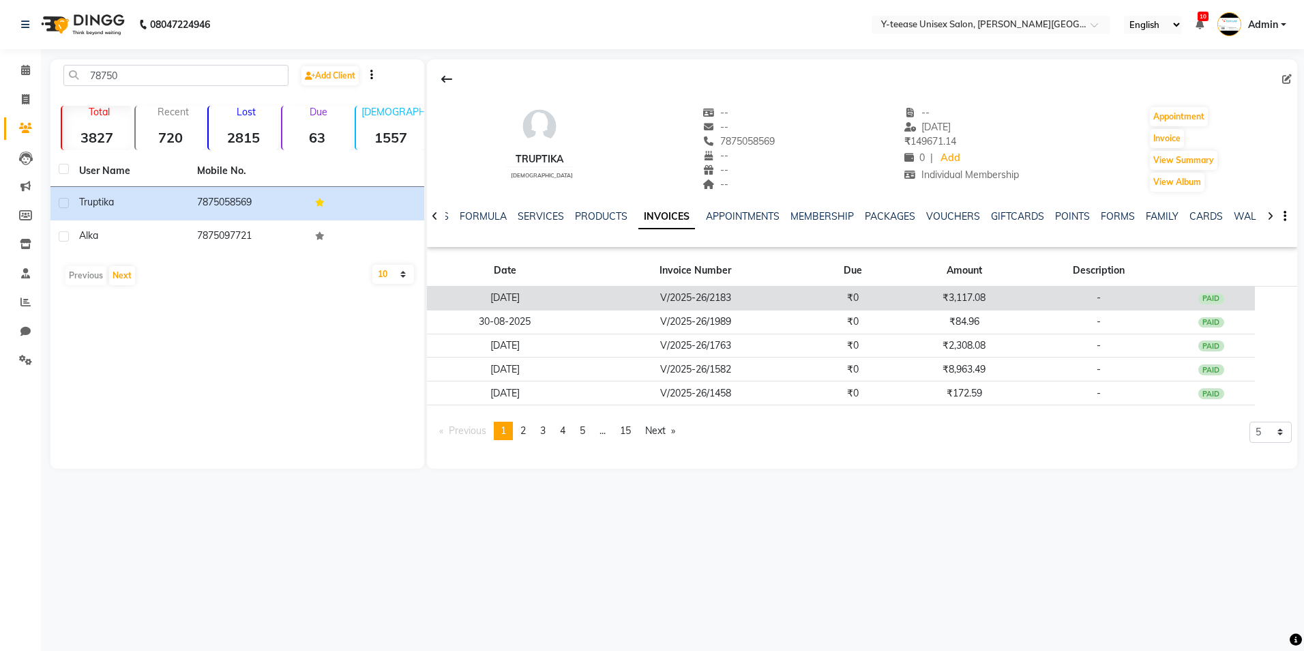
click at [664, 288] on td "V/2025-26/2183" at bounding box center [696, 299] width 226 height 24
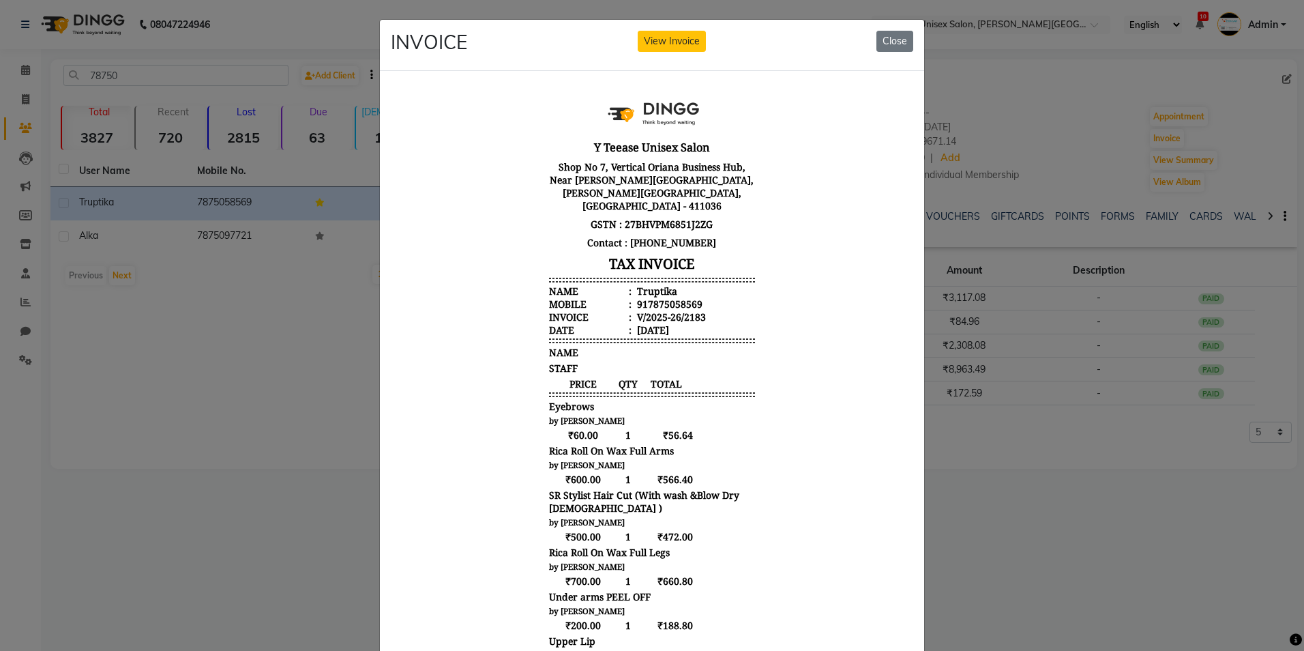
click at [671, 30] on div "INVOICE View Invoice Close" at bounding box center [652, 45] width 544 height 51
click at [678, 44] on button "View Invoice" at bounding box center [672, 41] width 68 height 21
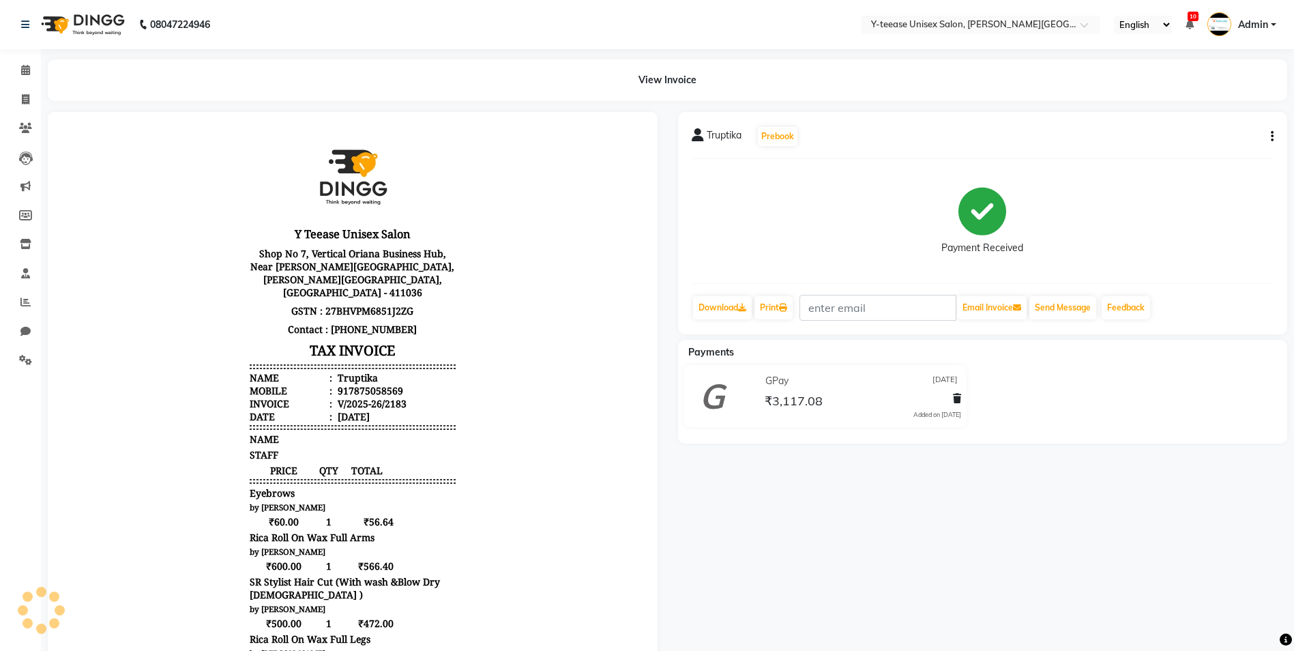
click at [1270, 133] on button "button" at bounding box center [1270, 137] width 8 height 14
click at [1215, 158] on div "Edit Invoice" at bounding box center [1204, 153] width 93 height 17
select select "service"
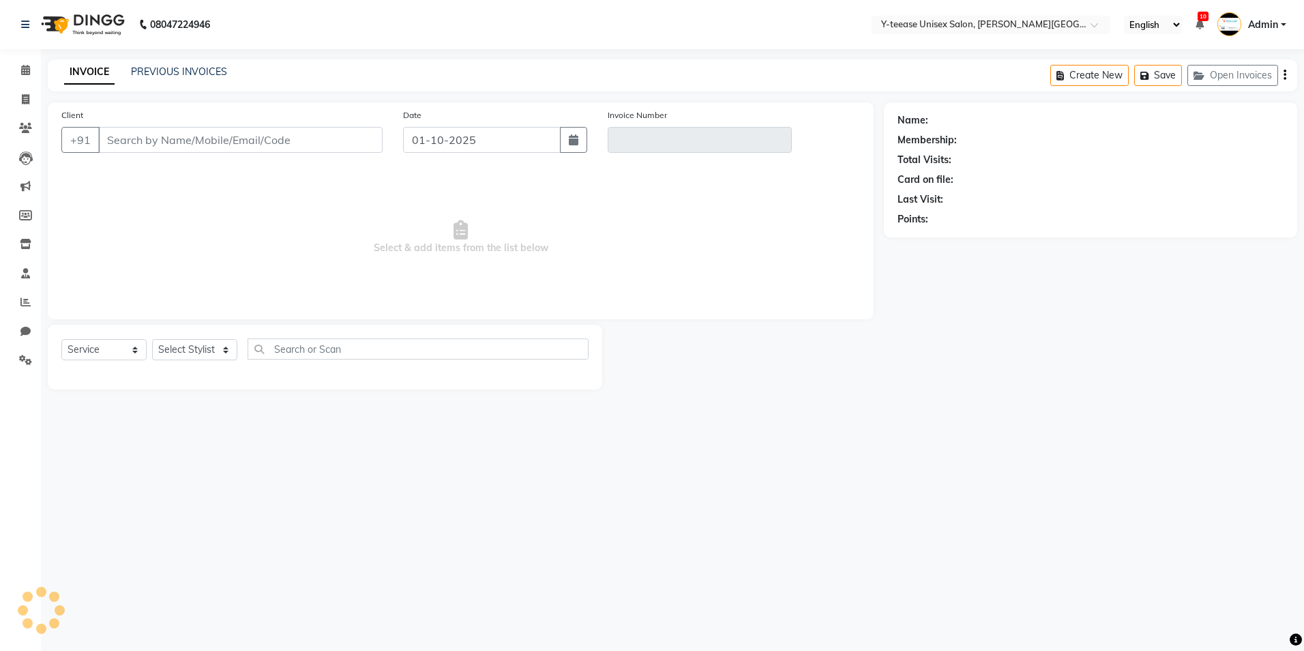
type input "7875058569"
type input "V/2025-26/2183"
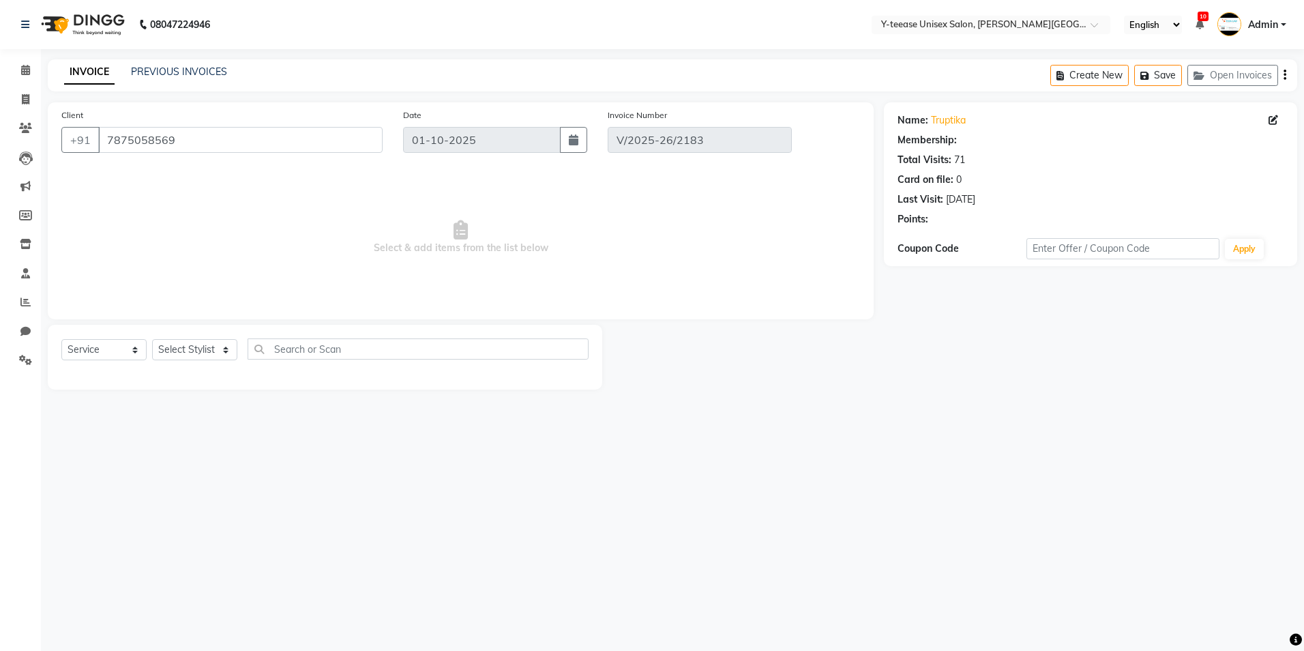
type input "[DATE]"
select select "select"
select select "1: Object"
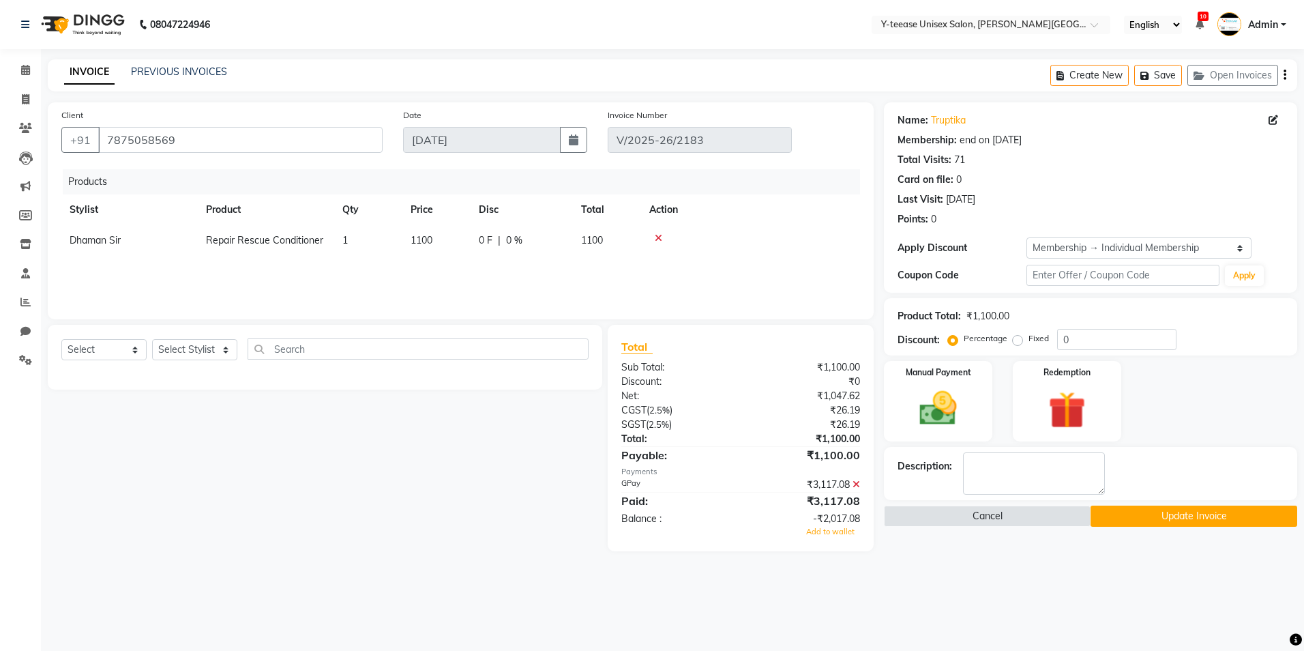
click at [79, 237] on span "Dhaman Sir" at bounding box center [95, 240] width 51 height 12
select select "12461"
click at [89, 247] on select "[PERSON_NAME] Dhaman [PERSON_NAME] Shree [PERSON_NAME] [PERSON_NAME]" at bounding box center [130, 243] width 120 height 21
click at [1063, 341] on input "0" at bounding box center [1116, 339] width 119 height 21
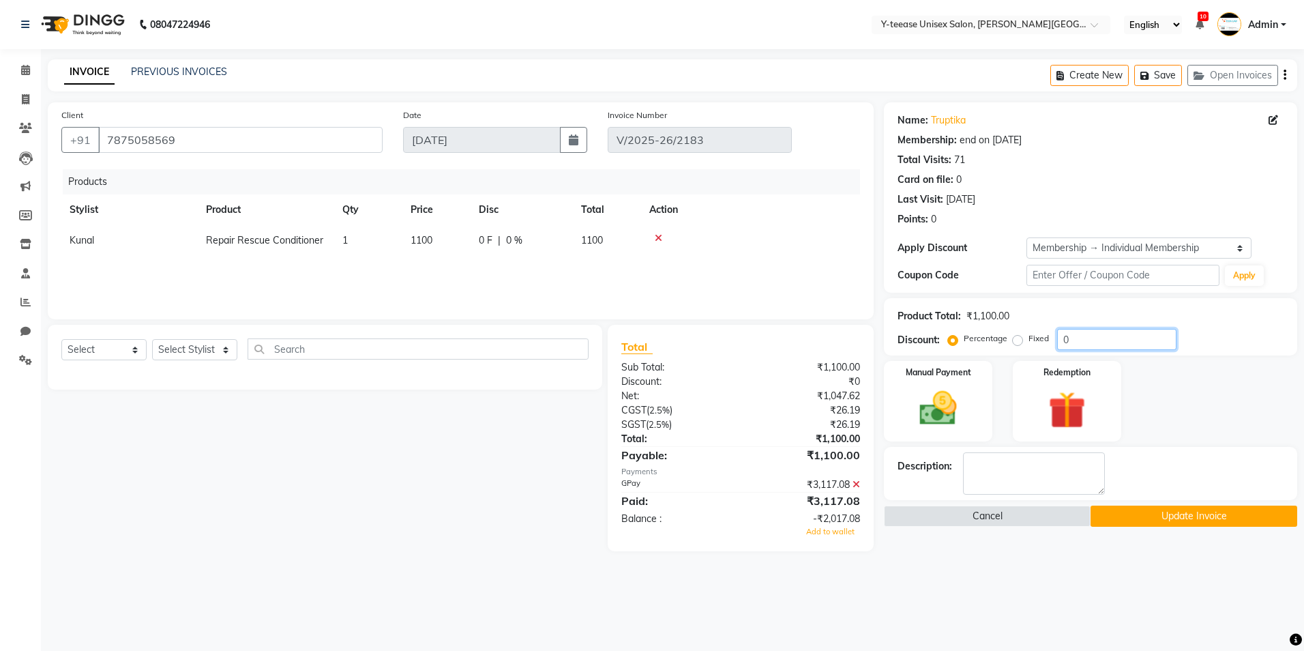
click at [1063, 341] on input "0" at bounding box center [1116, 339] width 119 height 21
type input "3"
click at [1210, 523] on button "Update Invoice" at bounding box center [1194, 516] width 207 height 21
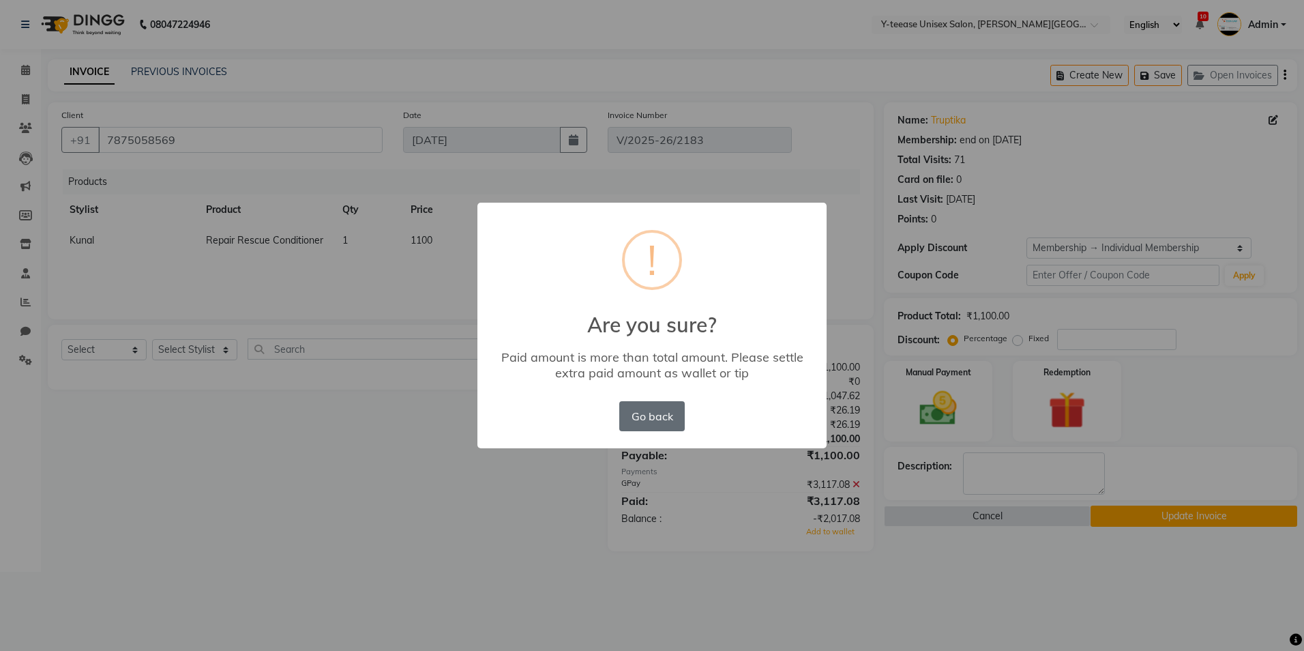
click at [651, 409] on button "Go back" at bounding box center [651, 416] width 65 height 30
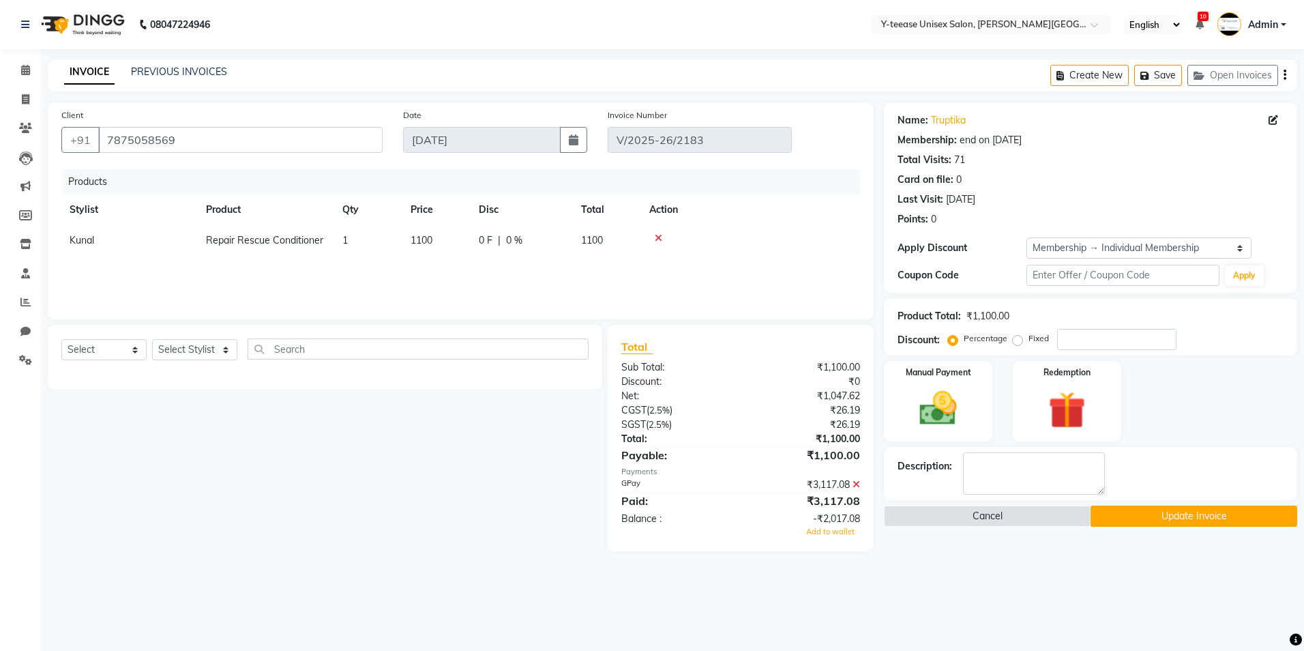
click at [856, 484] on icon at bounding box center [857, 485] width 8 height 10
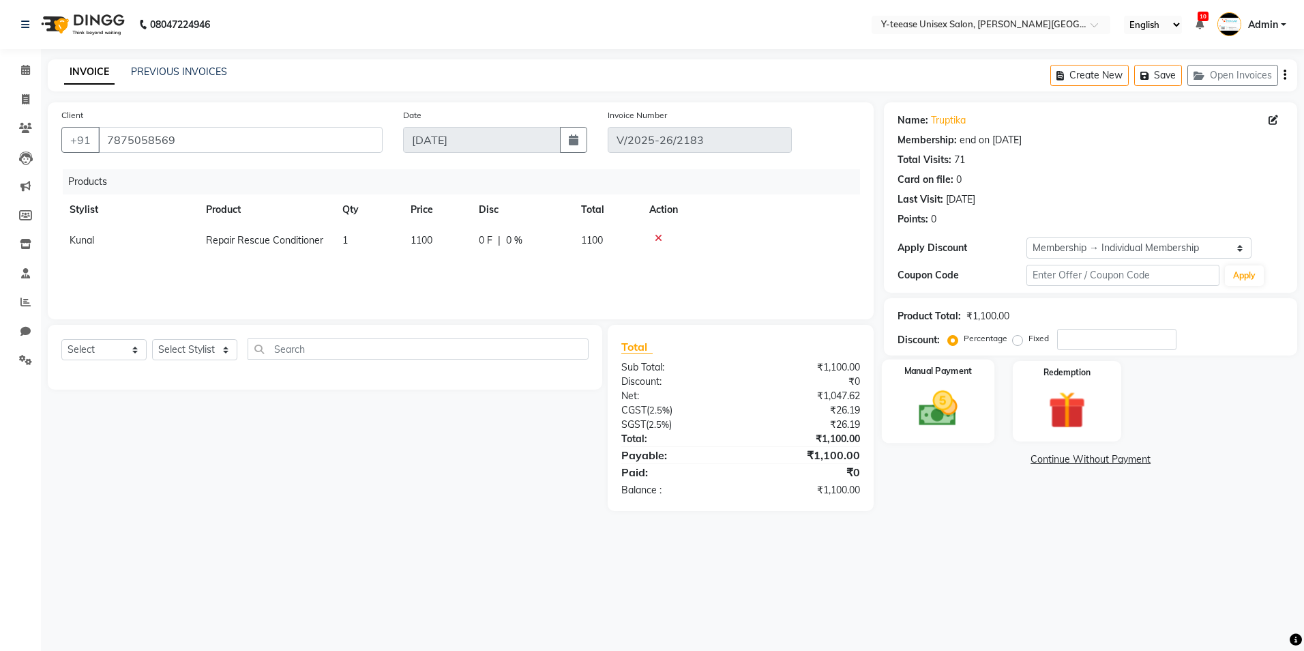
click at [959, 394] on img at bounding box center [938, 408] width 63 height 45
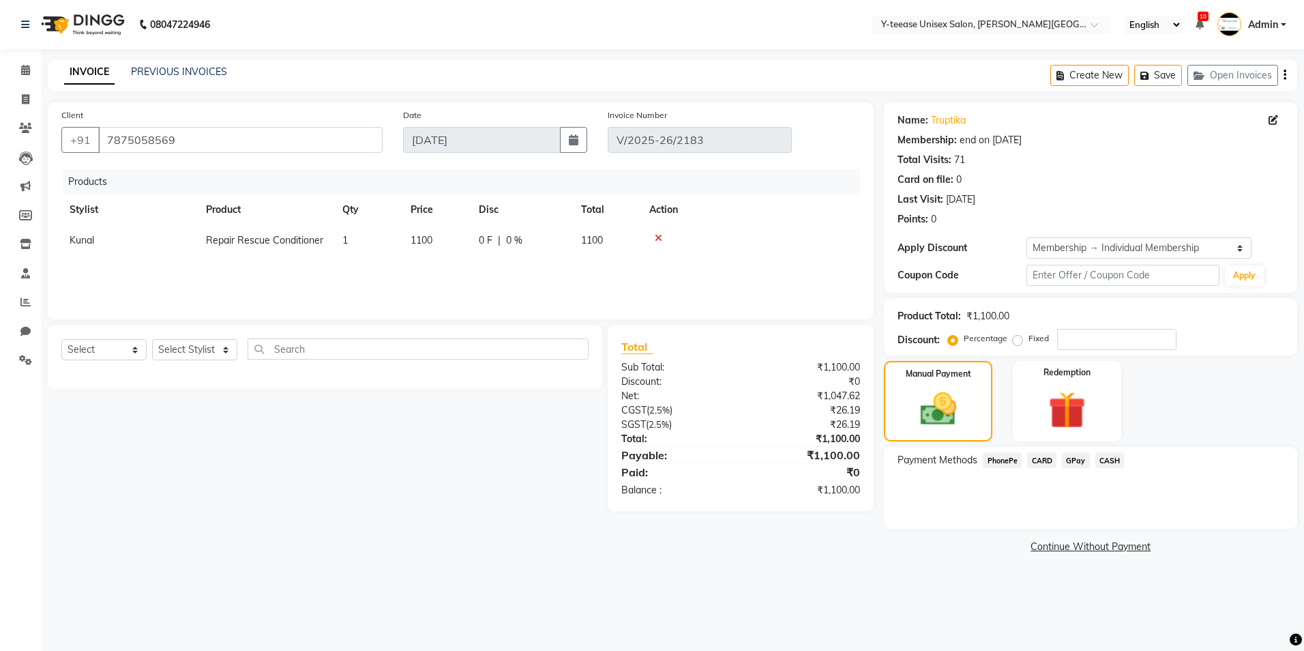
click at [1105, 461] on span "CASH" at bounding box center [1110, 460] width 29 height 16
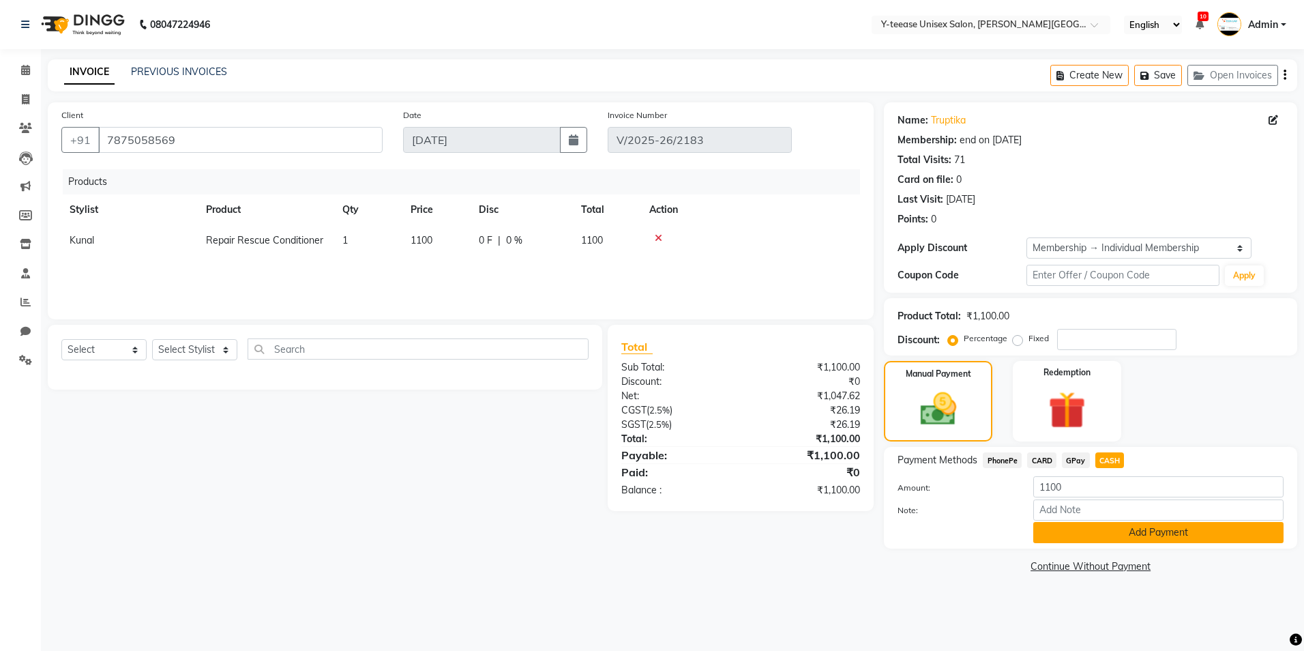
click at [1113, 532] on button "Add Payment" at bounding box center [1159, 532] width 250 height 21
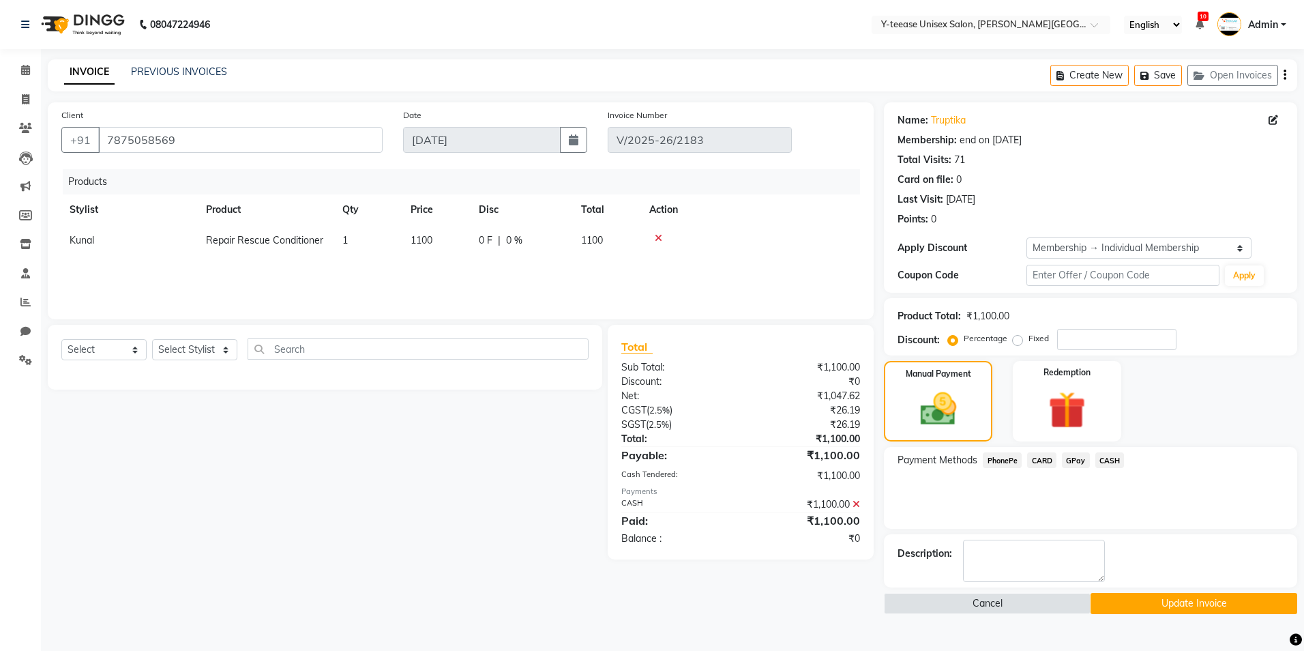
click at [1163, 607] on button "Update Invoice" at bounding box center [1194, 603] width 207 height 21
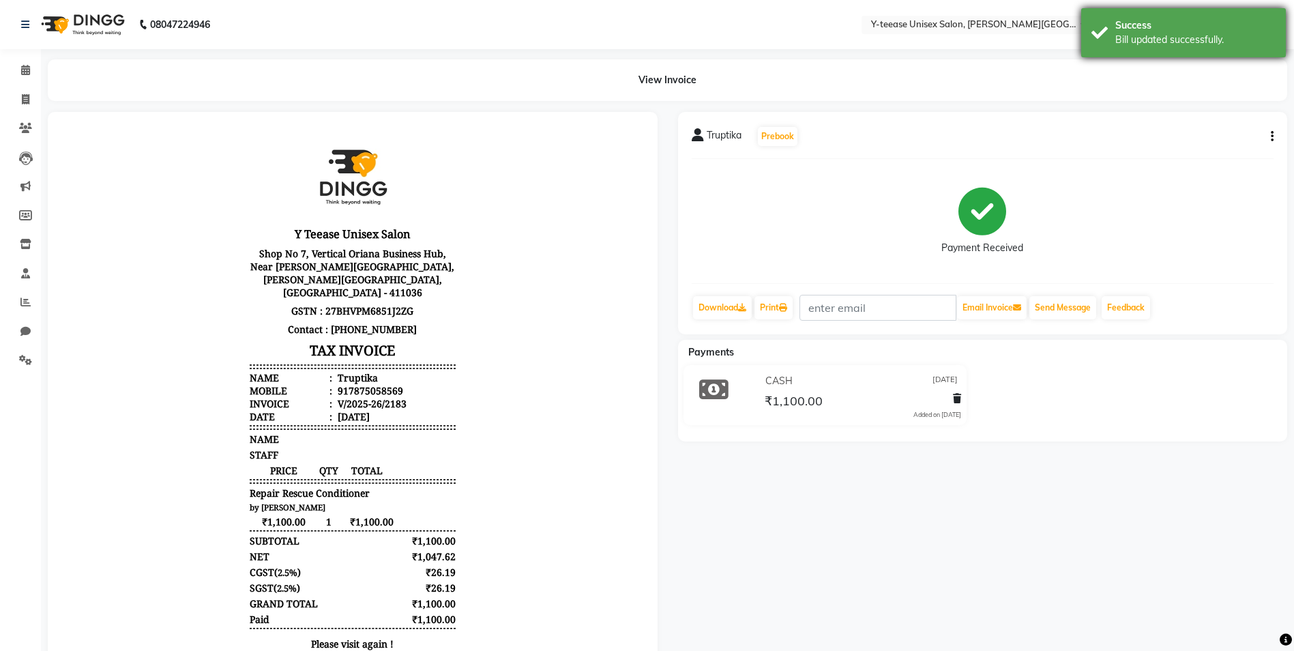
click at [1158, 37] on div "Bill updated successfully." at bounding box center [1195, 40] width 160 height 14
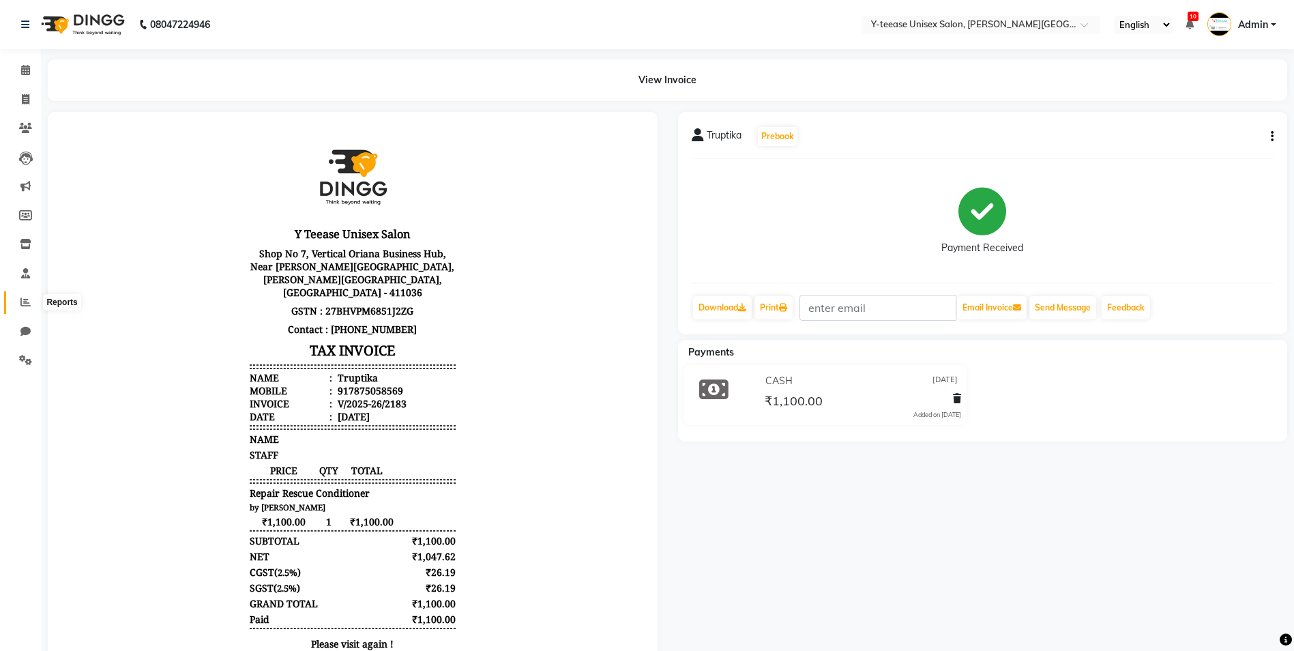
click at [17, 306] on span at bounding box center [26, 303] width 24 height 16
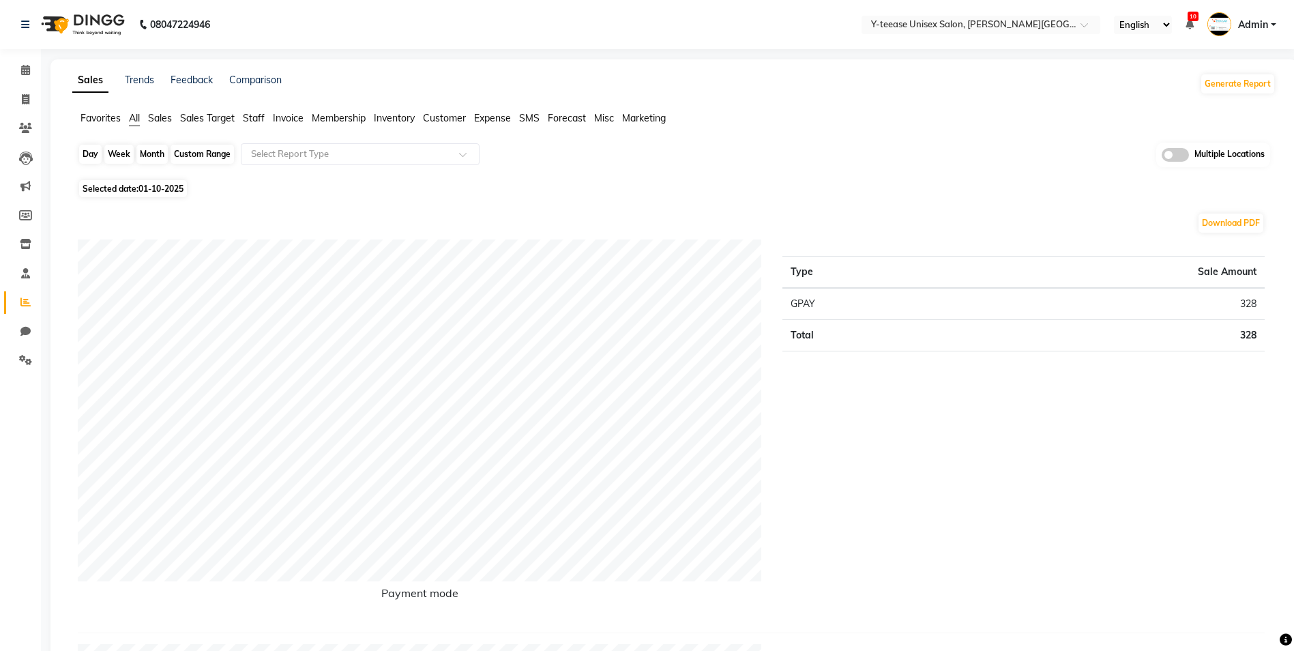
click at [84, 158] on div "Day" at bounding box center [90, 154] width 23 height 19
select select "10"
select select "2025"
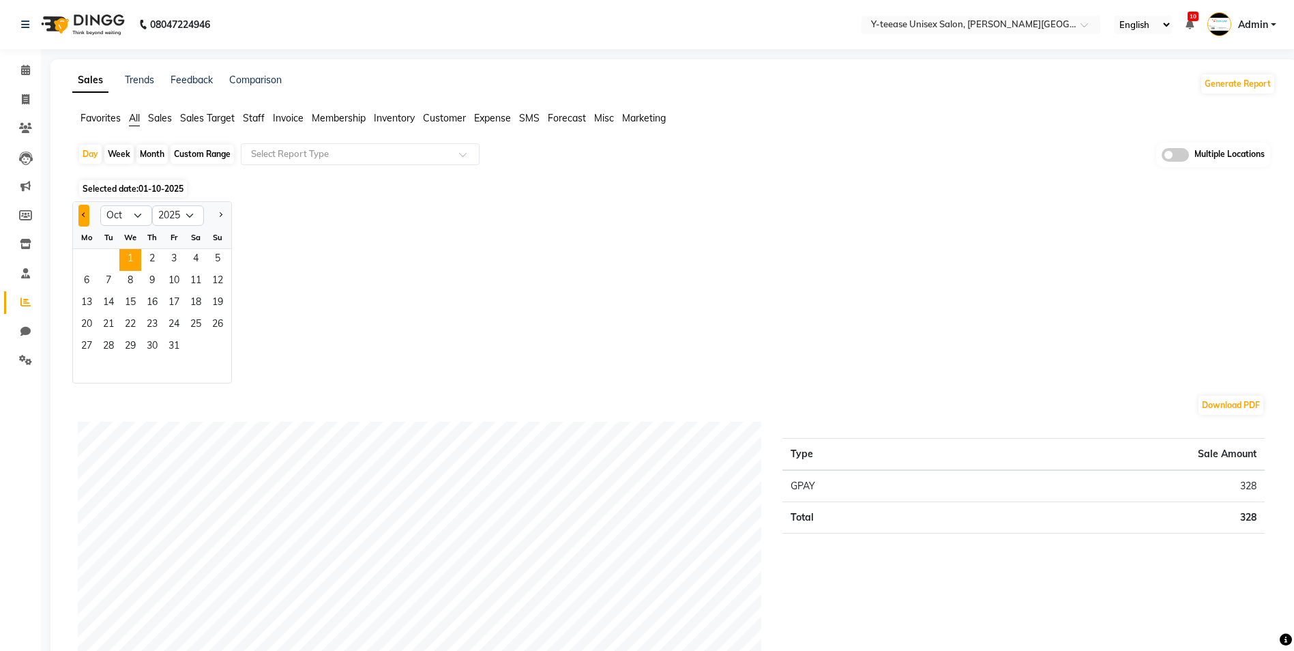
click at [80, 207] on button "Previous month" at bounding box center [83, 216] width 11 height 22
select select "9"
click at [216, 278] on span "14" at bounding box center [218, 282] width 22 height 22
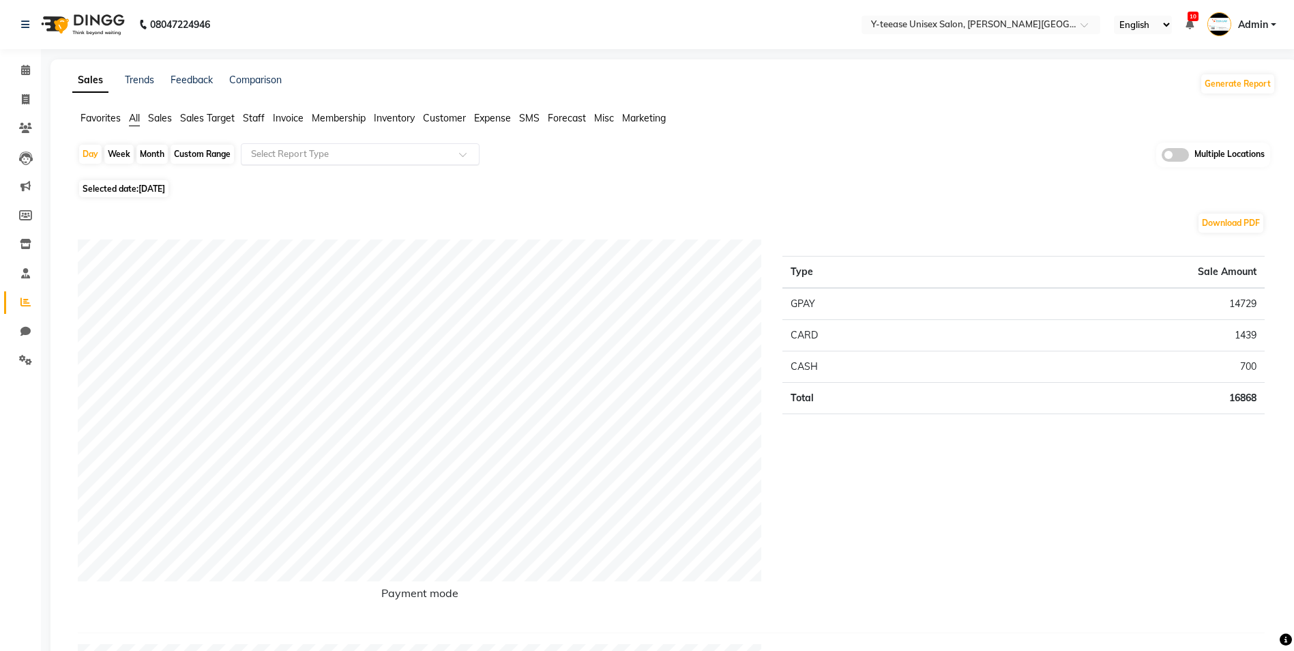
click at [396, 152] on input "text" at bounding box center [346, 154] width 196 height 14
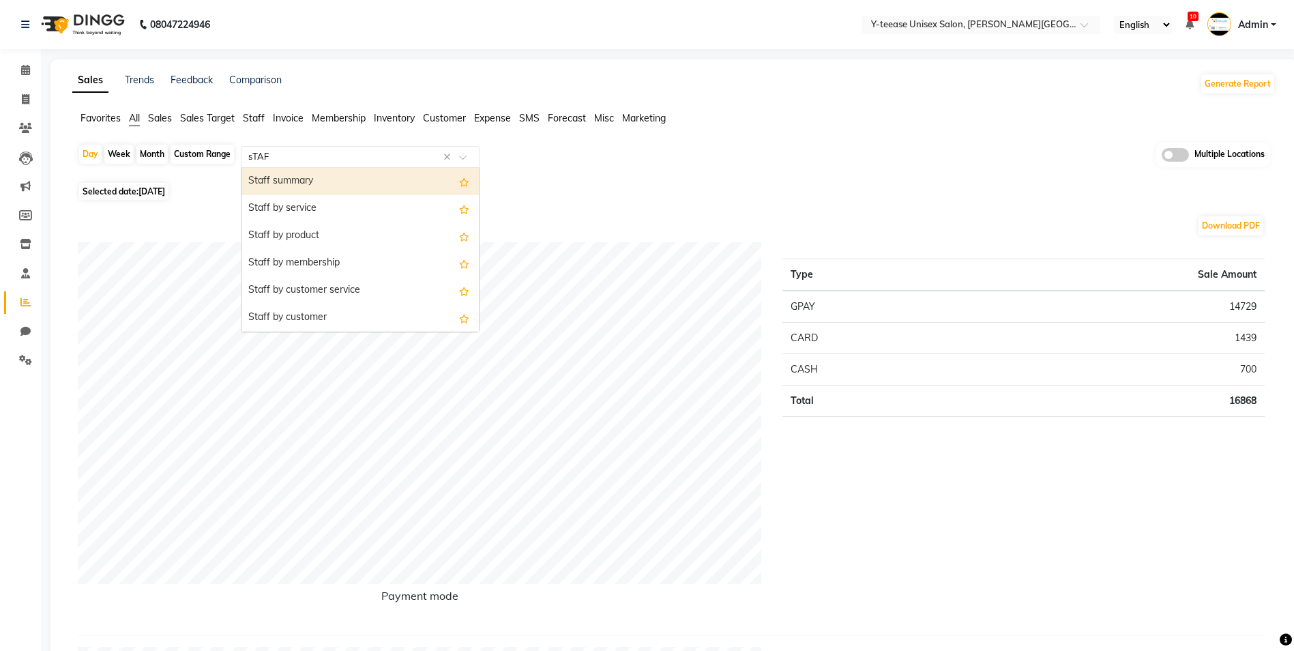
type input "sTAFF"
click at [326, 190] on div "Staff summary" at bounding box center [360, 181] width 237 height 27
select select "full_report"
select select "csv"
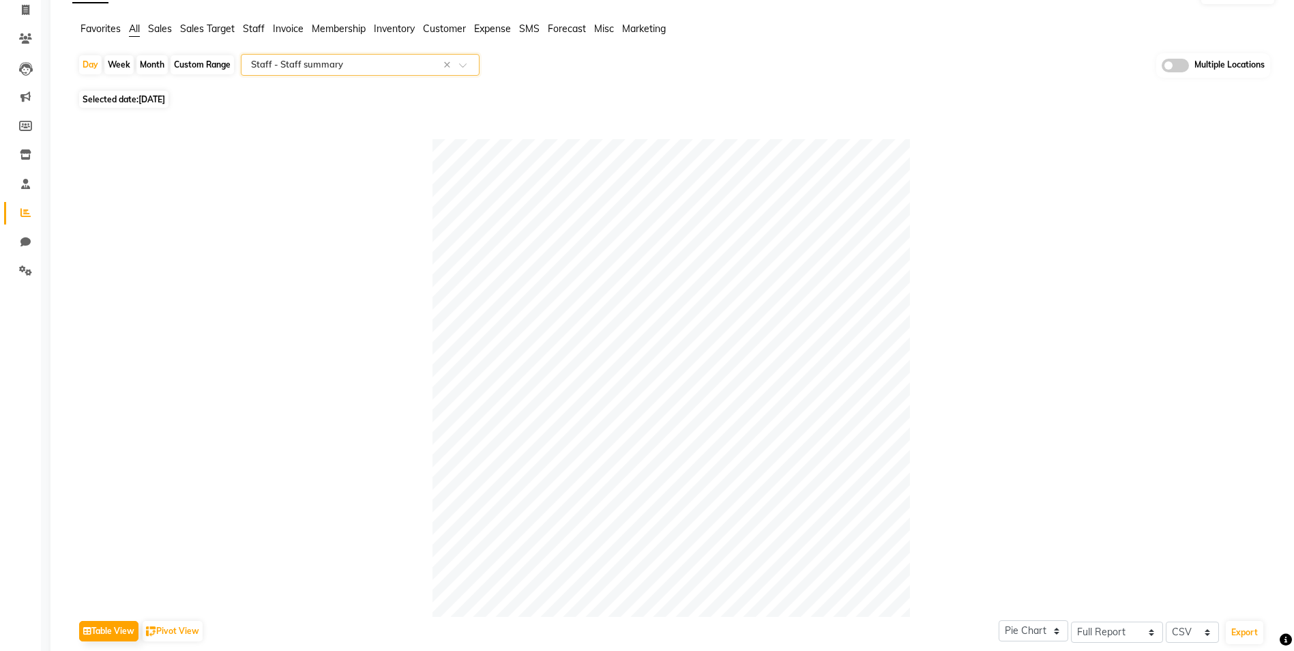
scroll to position [68, 0]
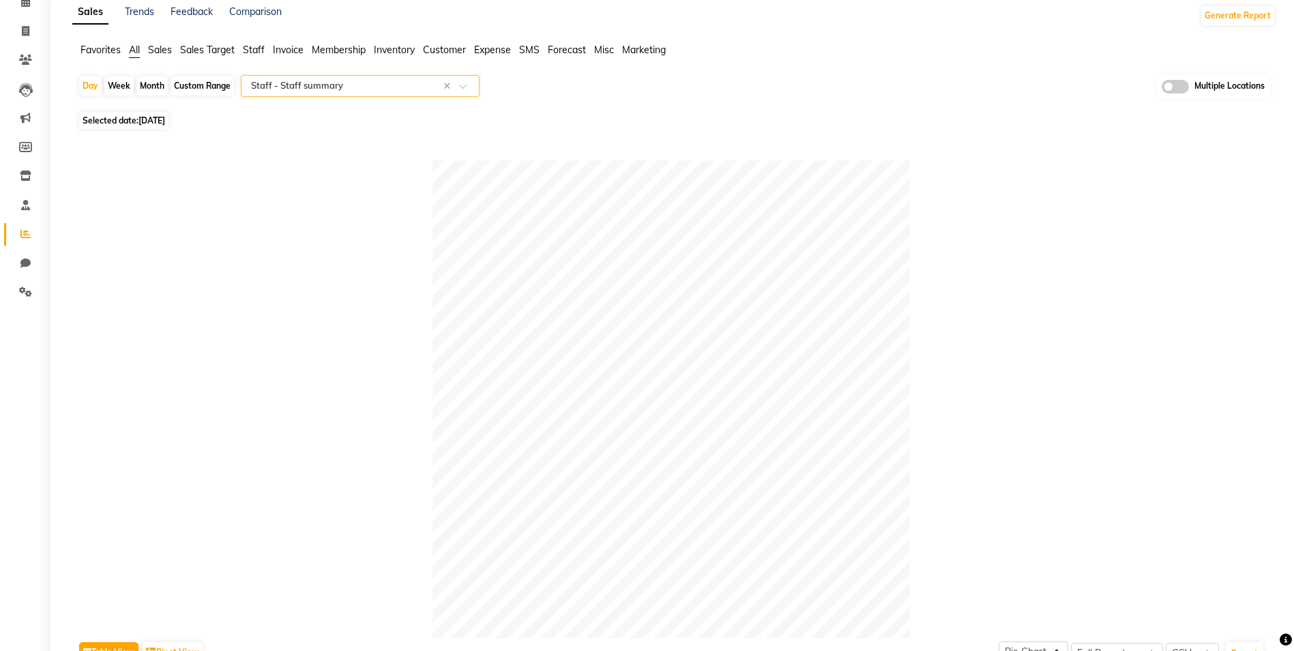
click at [349, 90] on input "text" at bounding box center [346, 86] width 196 height 14
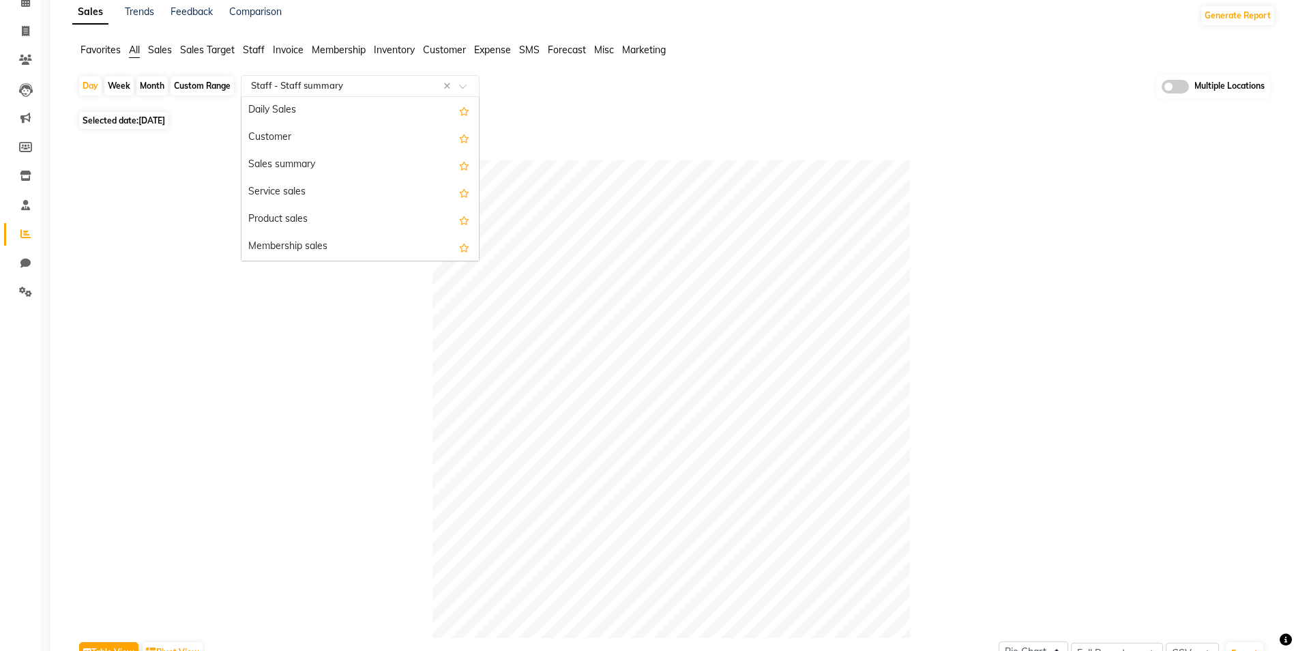
scroll to position [491, 0]
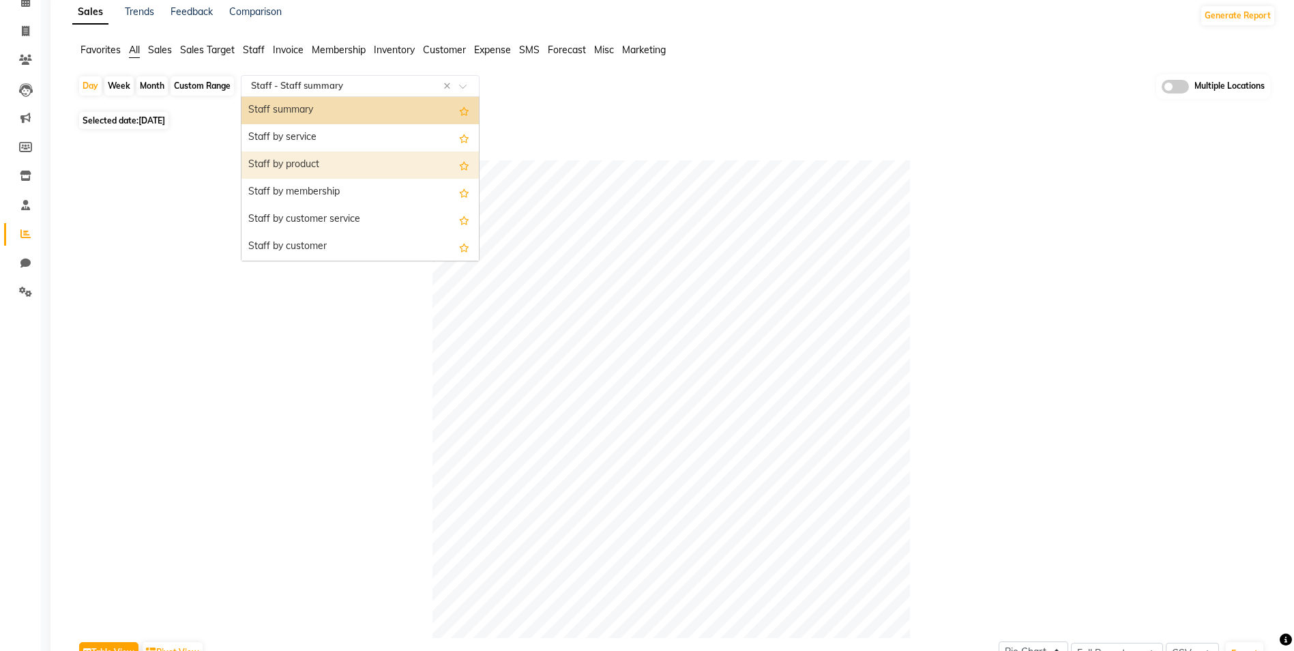
click at [299, 168] on div "Staff by product" at bounding box center [360, 164] width 237 height 27
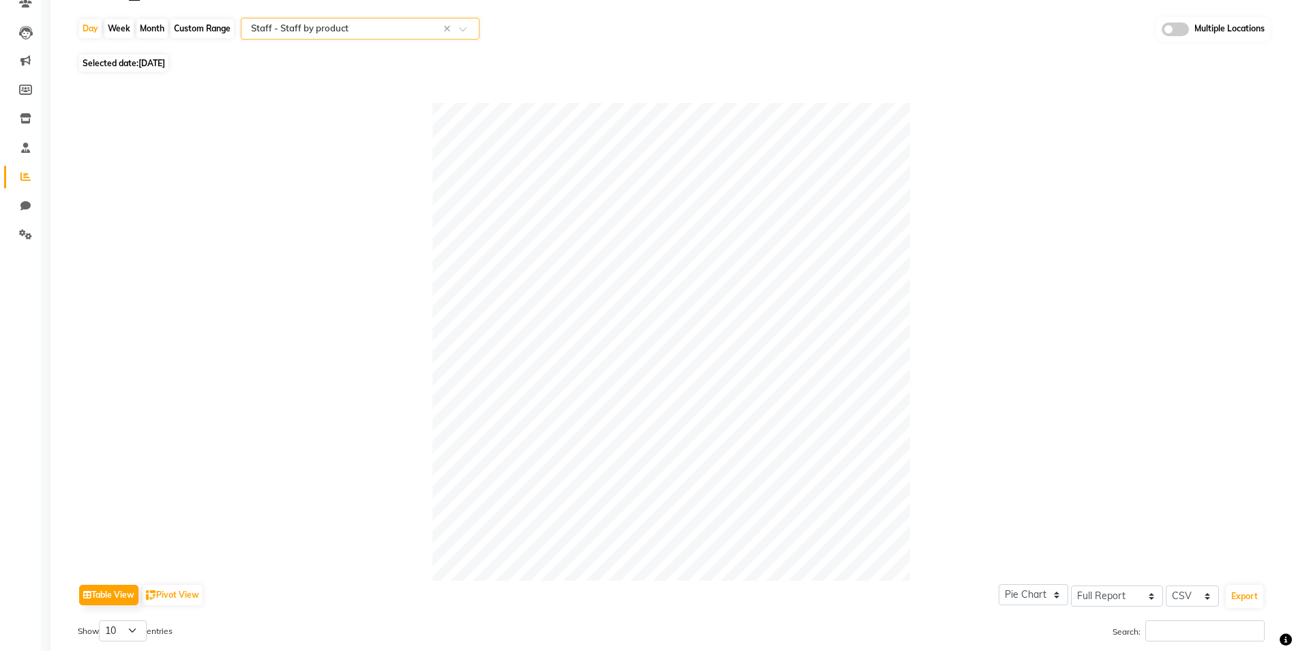
scroll to position [0, 0]
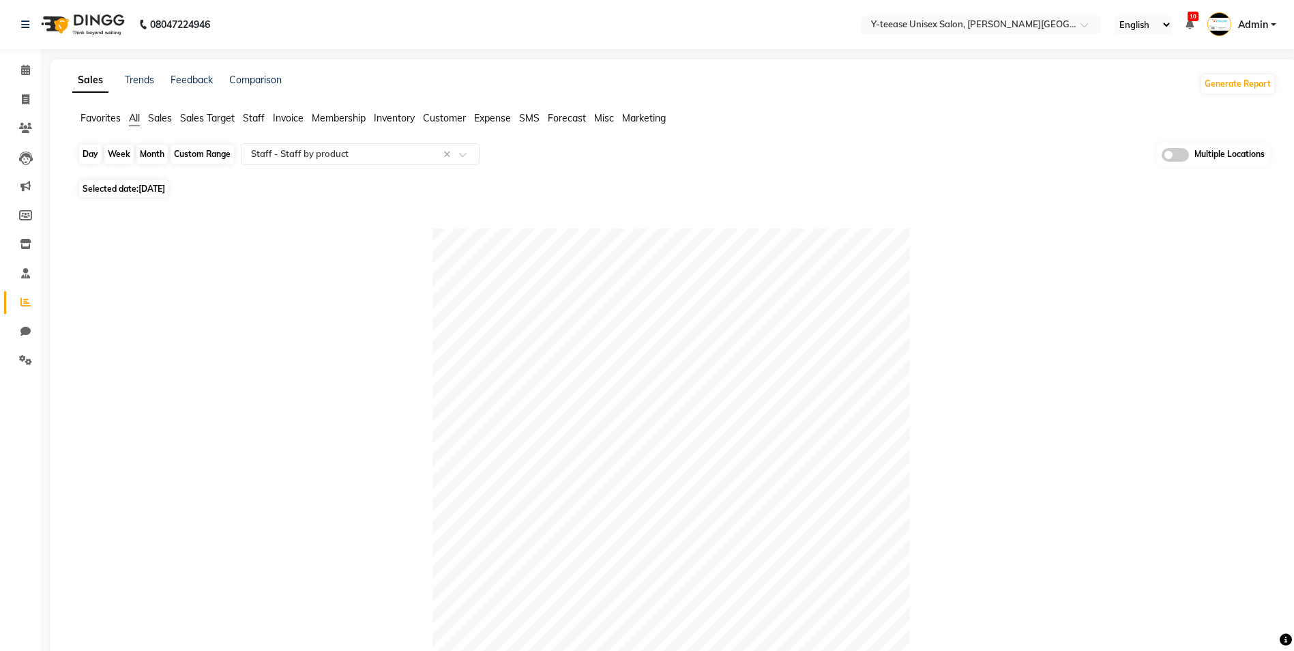
click at [88, 154] on div "Day" at bounding box center [90, 154] width 23 height 19
select select "9"
select select "2025"
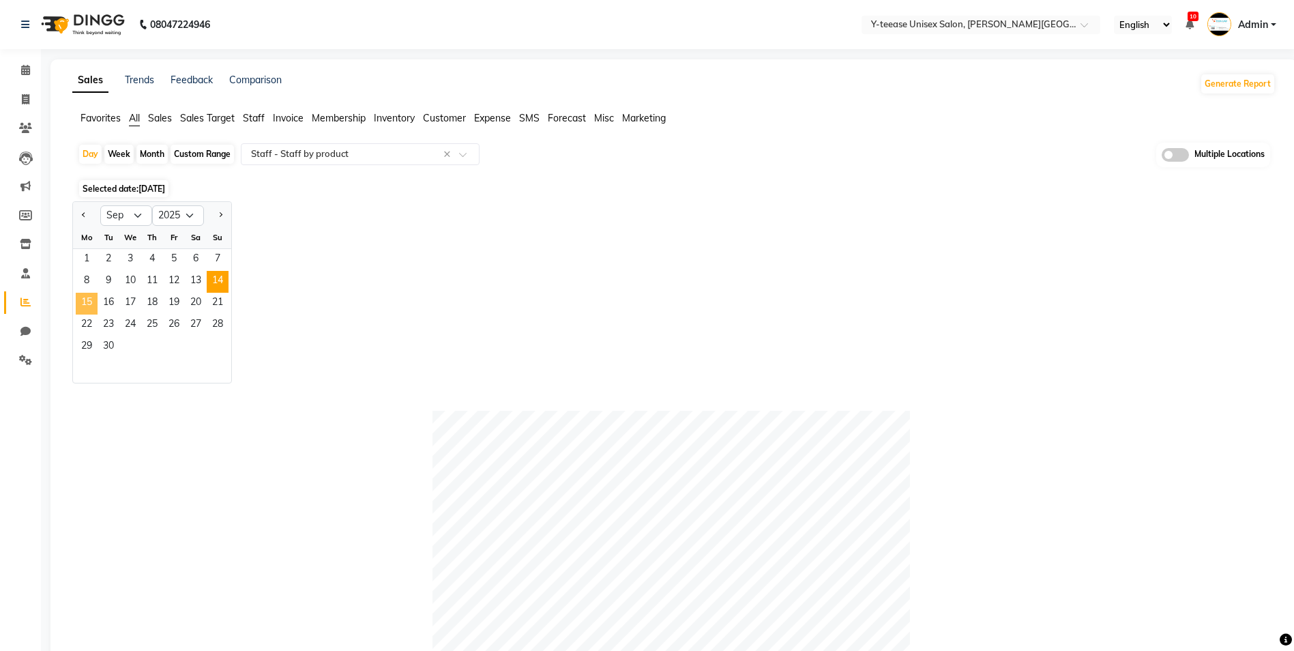
click at [85, 297] on span "15" at bounding box center [87, 304] width 22 height 22
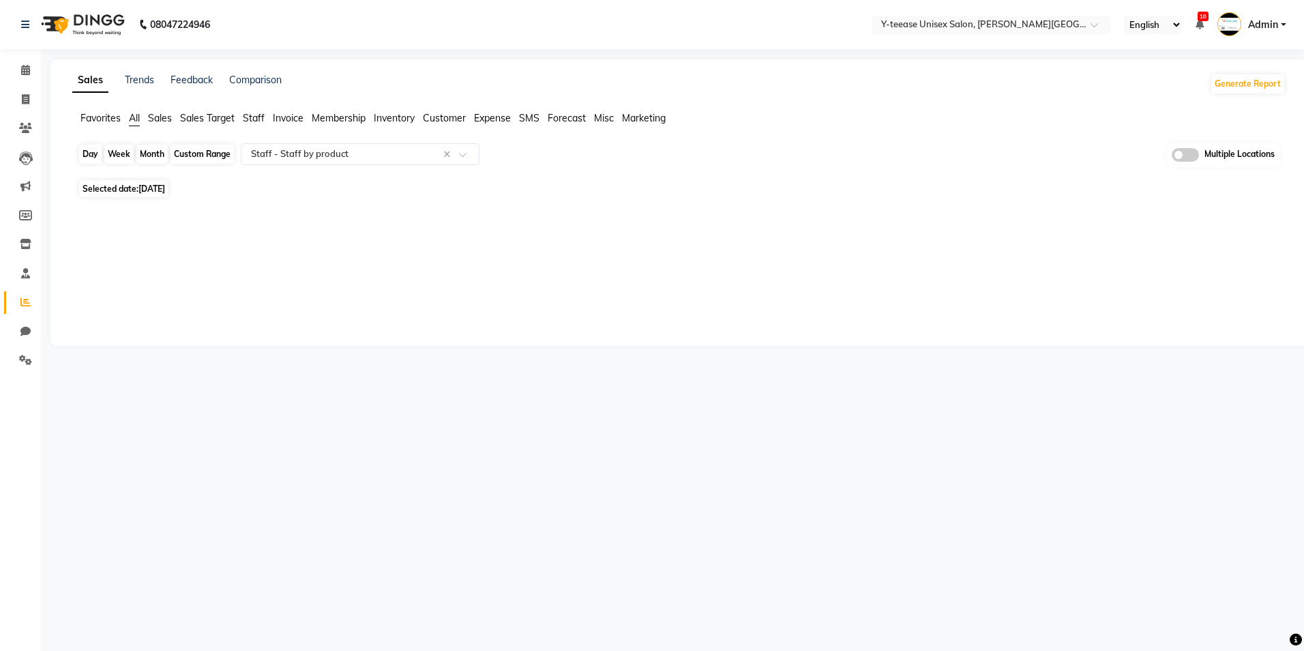
click at [81, 150] on div "Day" at bounding box center [90, 154] width 23 height 19
select select "9"
select select "2025"
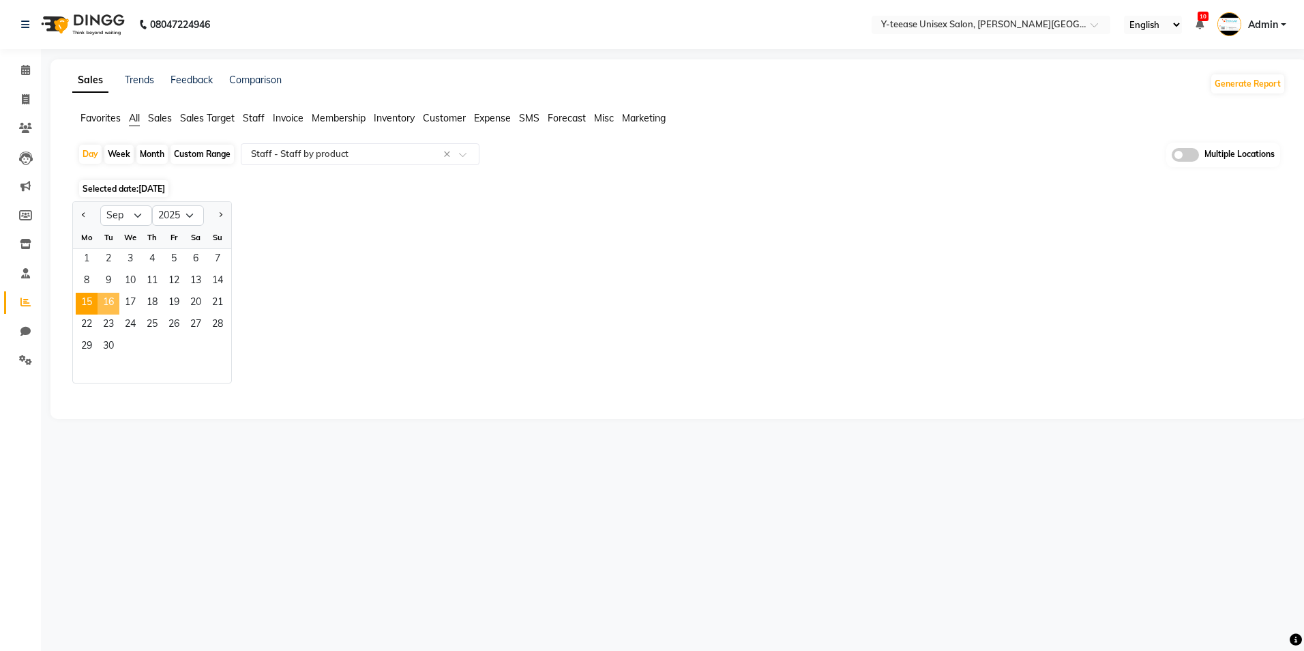
click at [100, 307] on span "16" at bounding box center [109, 304] width 22 height 22
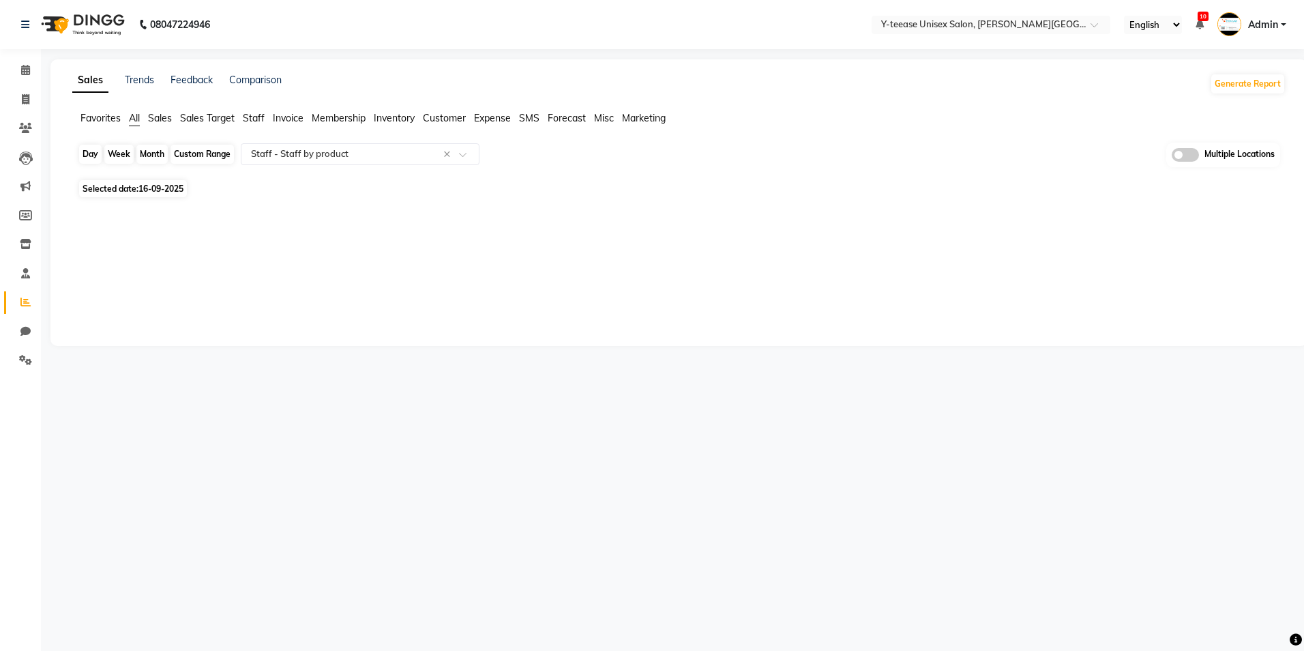
click at [91, 154] on div "Day" at bounding box center [90, 154] width 23 height 19
select select "9"
select select "2025"
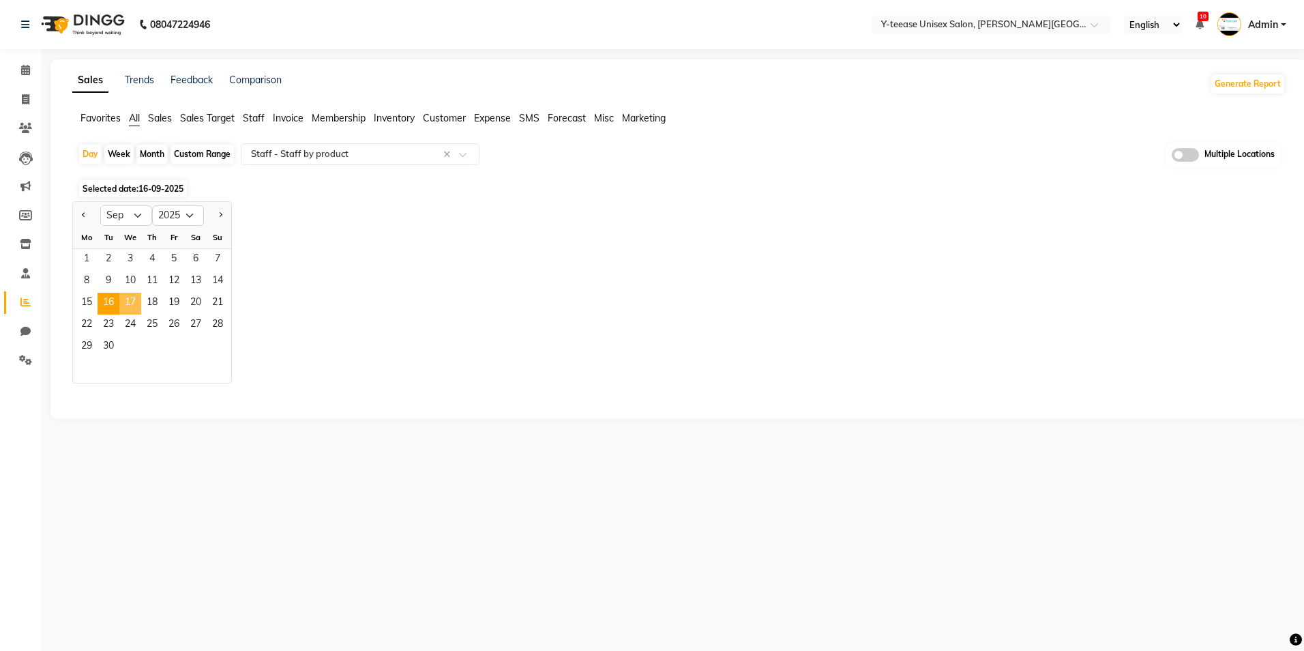
click at [137, 303] on span "17" at bounding box center [130, 304] width 22 height 22
select select "full_report"
select select "csv"
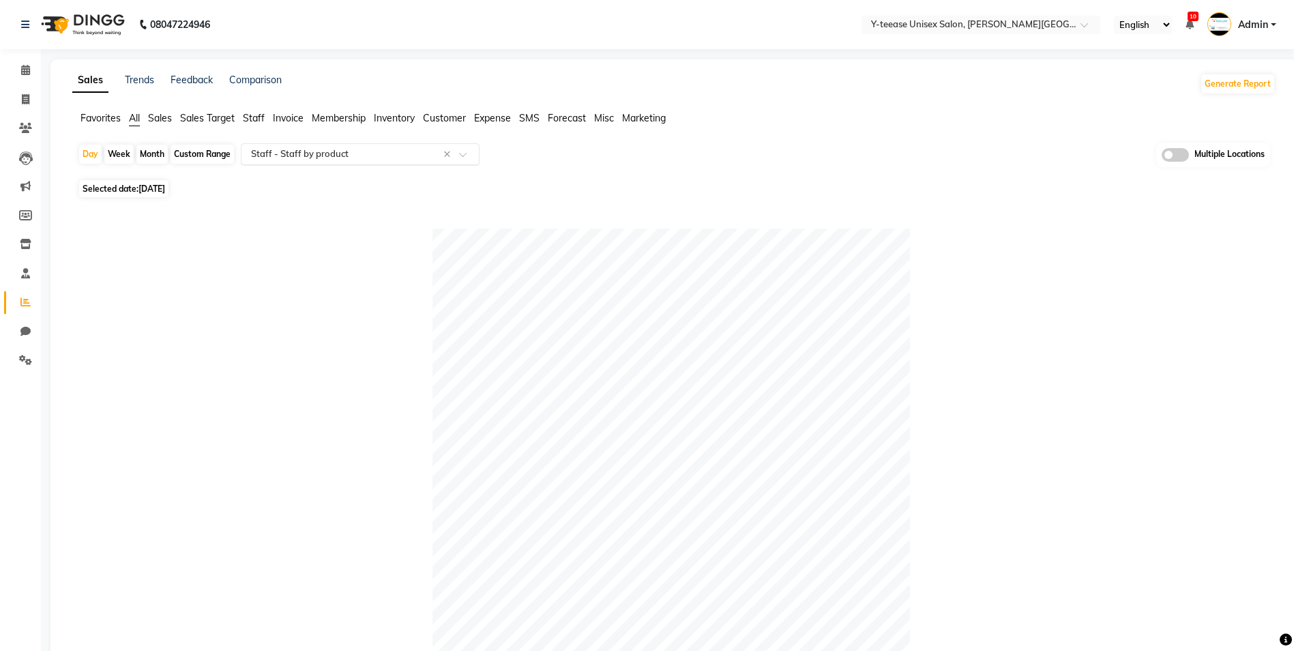
click at [337, 156] on input "text" at bounding box center [346, 154] width 196 height 14
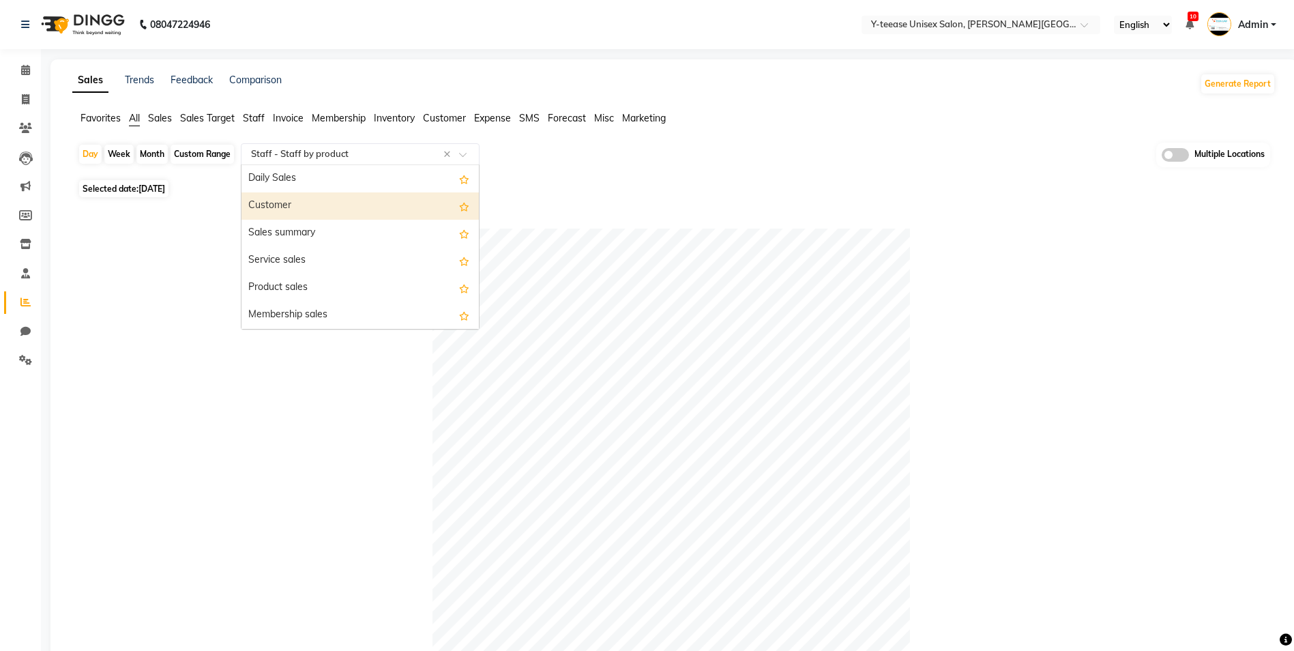
click at [318, 212] on div "Customer" at bounding box center [360, 205] width 237 height 27
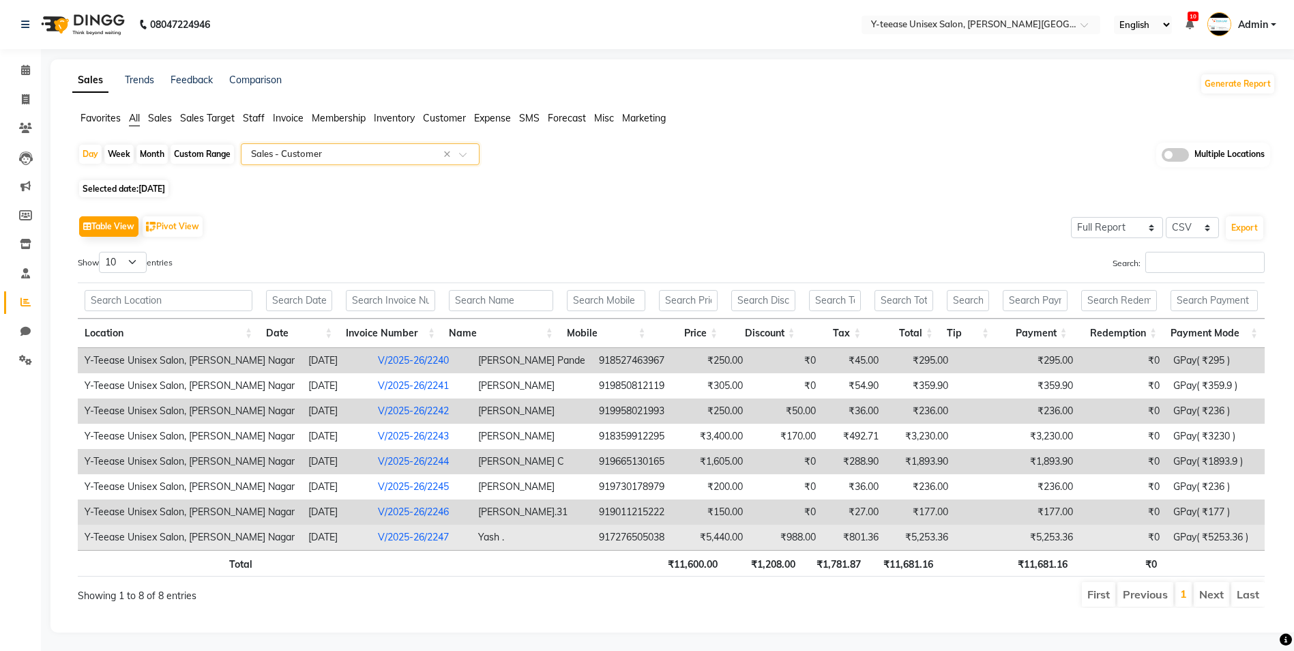
click at [371, 544] on td "V/2025-26/2247" at bounding box center [421, 537] width 100 height 25
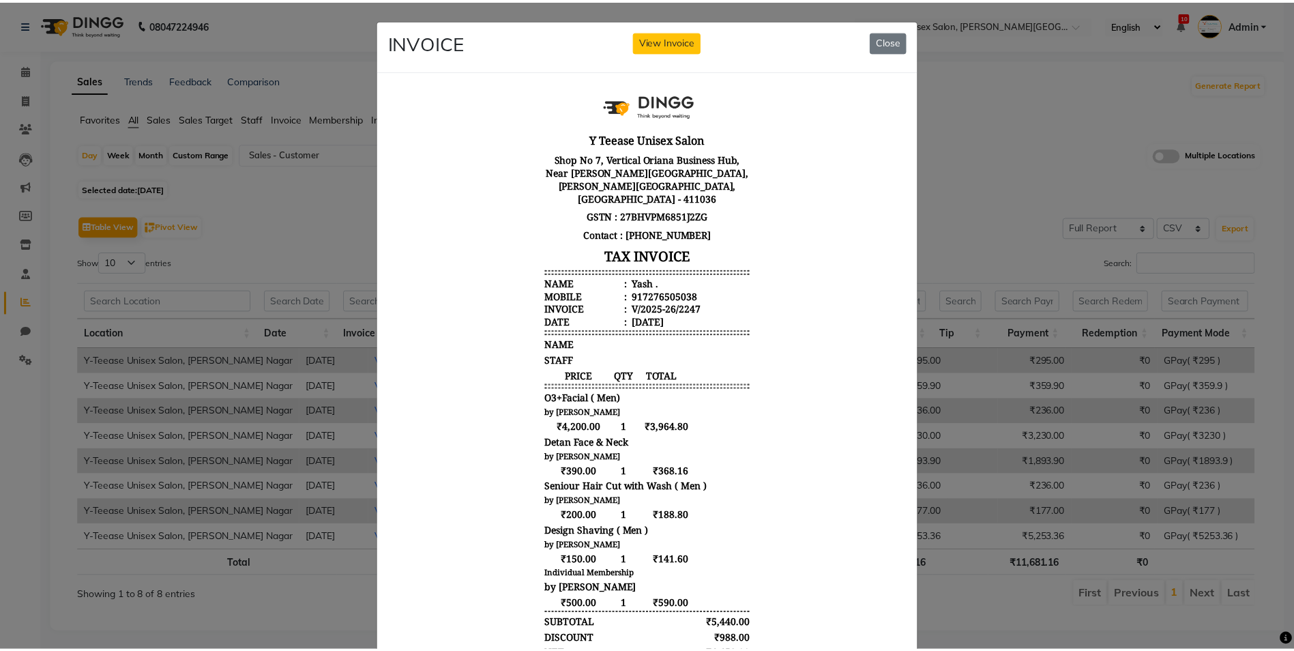
scroll to position [11, 0]
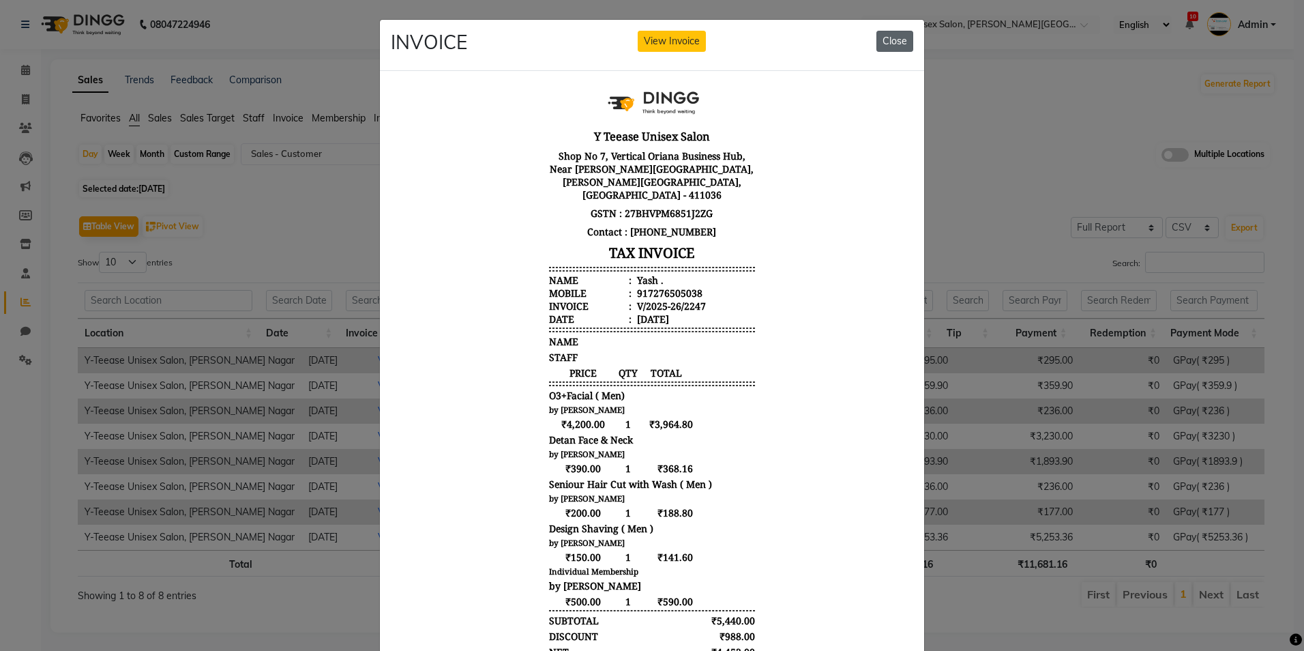
click at [883, 40] on button "Close" at bounding box center [895, 41] width 37 height 21
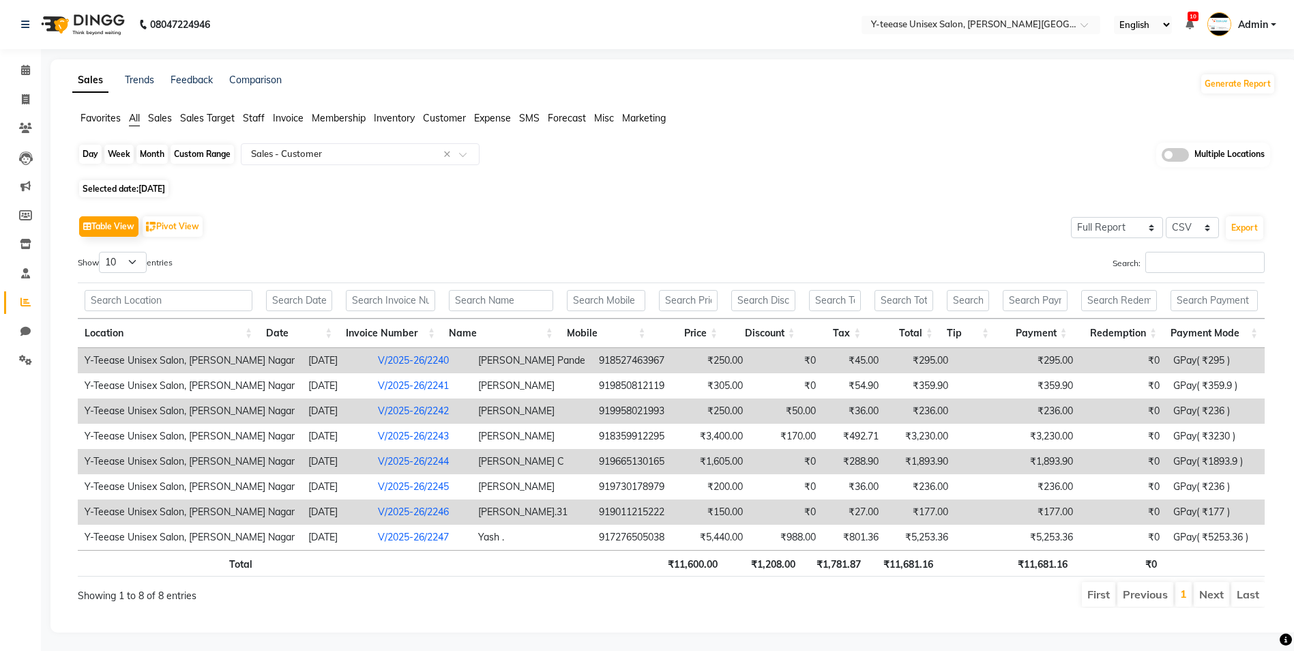
click at [85, 156] on div "Day" at bounding box center [90, 154] width 23 height 19
select select "9"
select select "2025"
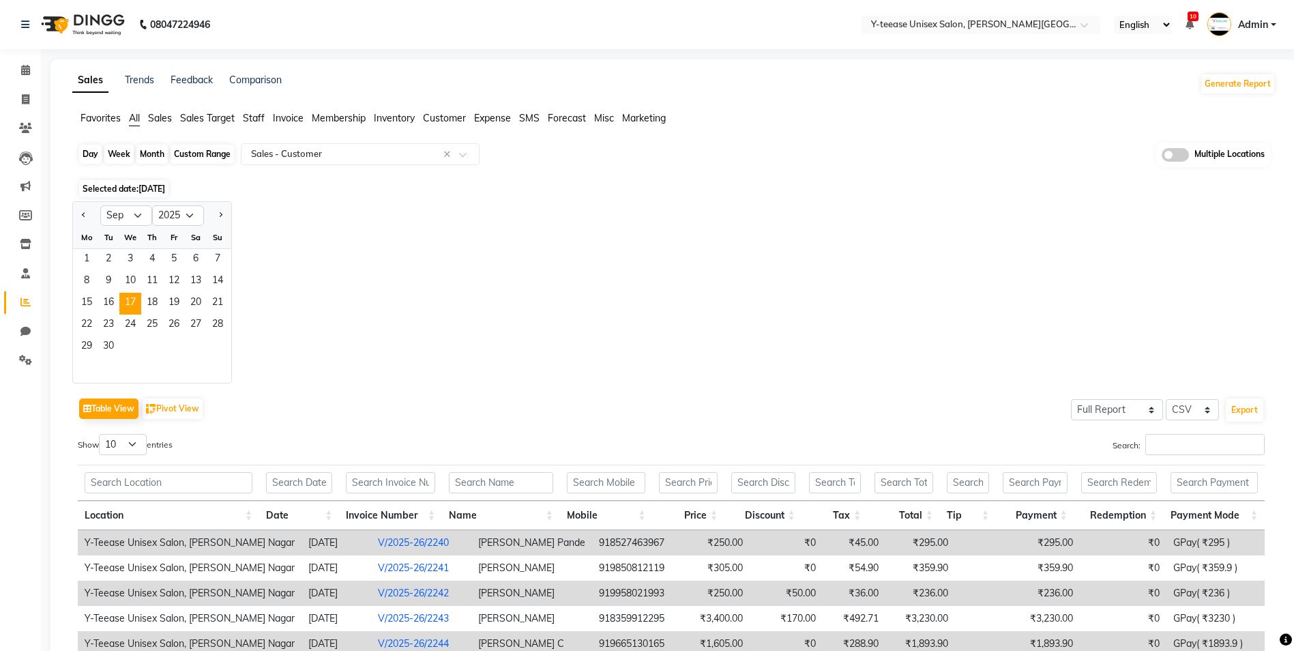
click at [85, 156] on div "Day" at bounding box center [90, 154] width 23 height 19
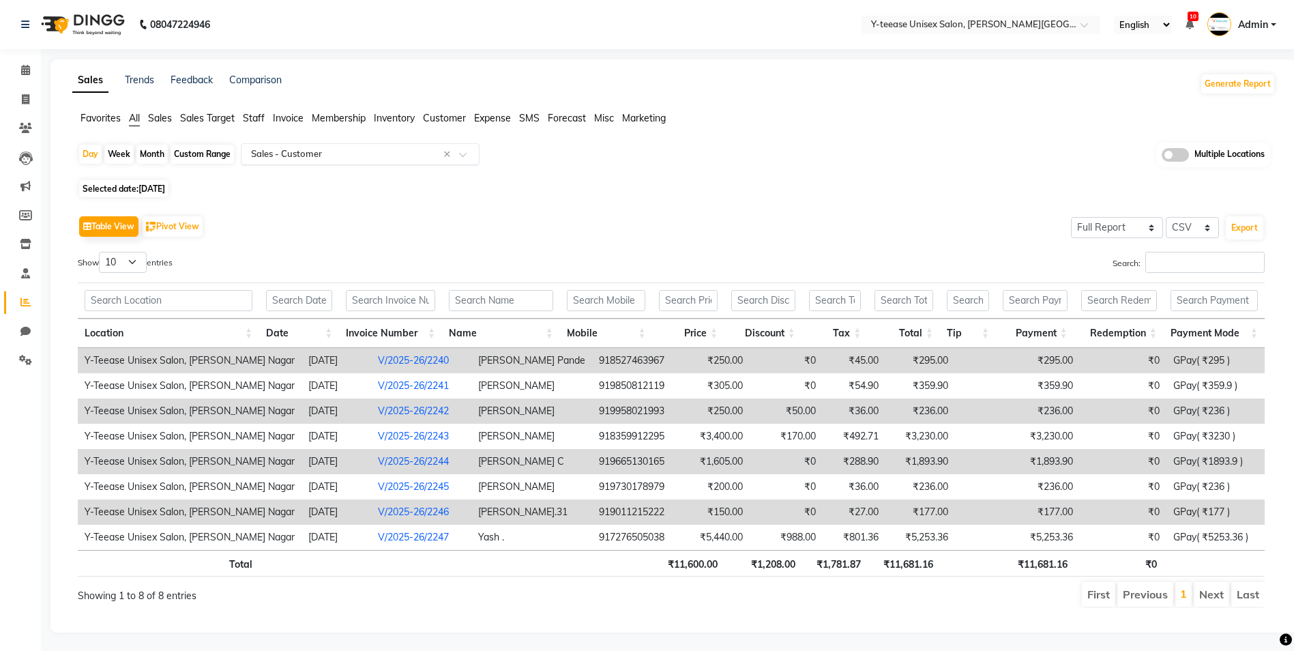
click at [348, 146] on div "Select Report Type × Sales - Customer ×" at bounding box center [360, 154] width 239 height 22
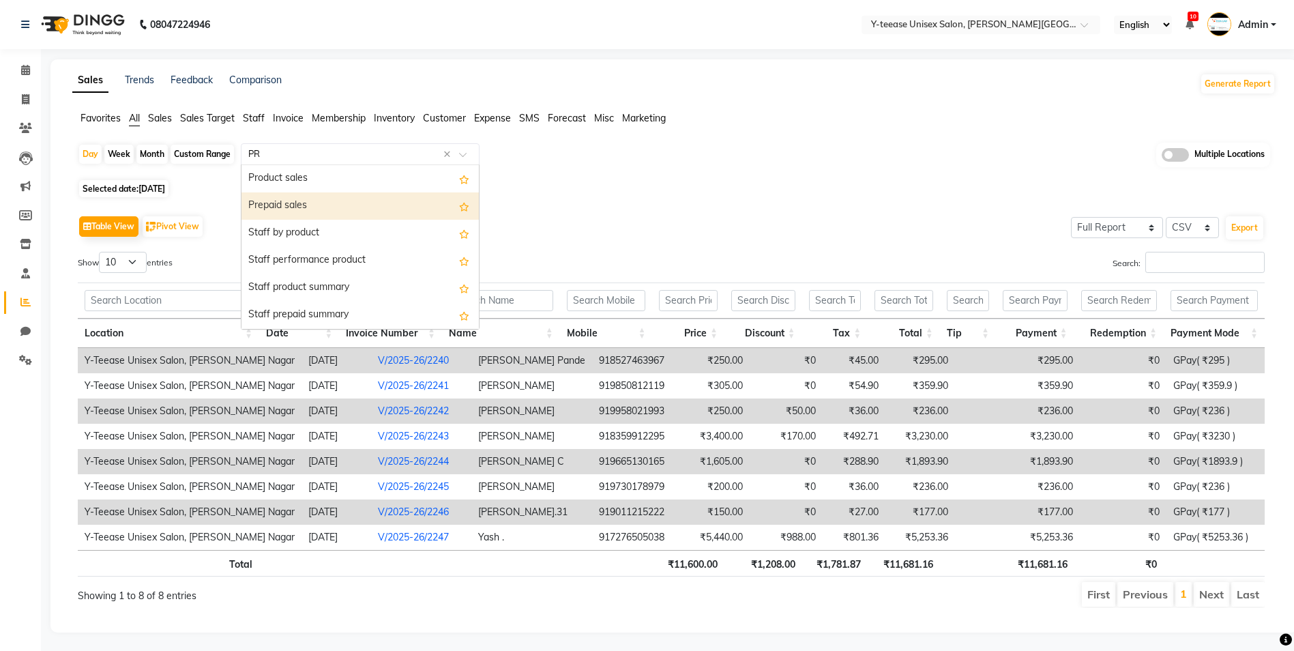
type input "PRO"
click at [319, 205] on div "Staff by product" at bounding box center [360, 205] width 237 height 27
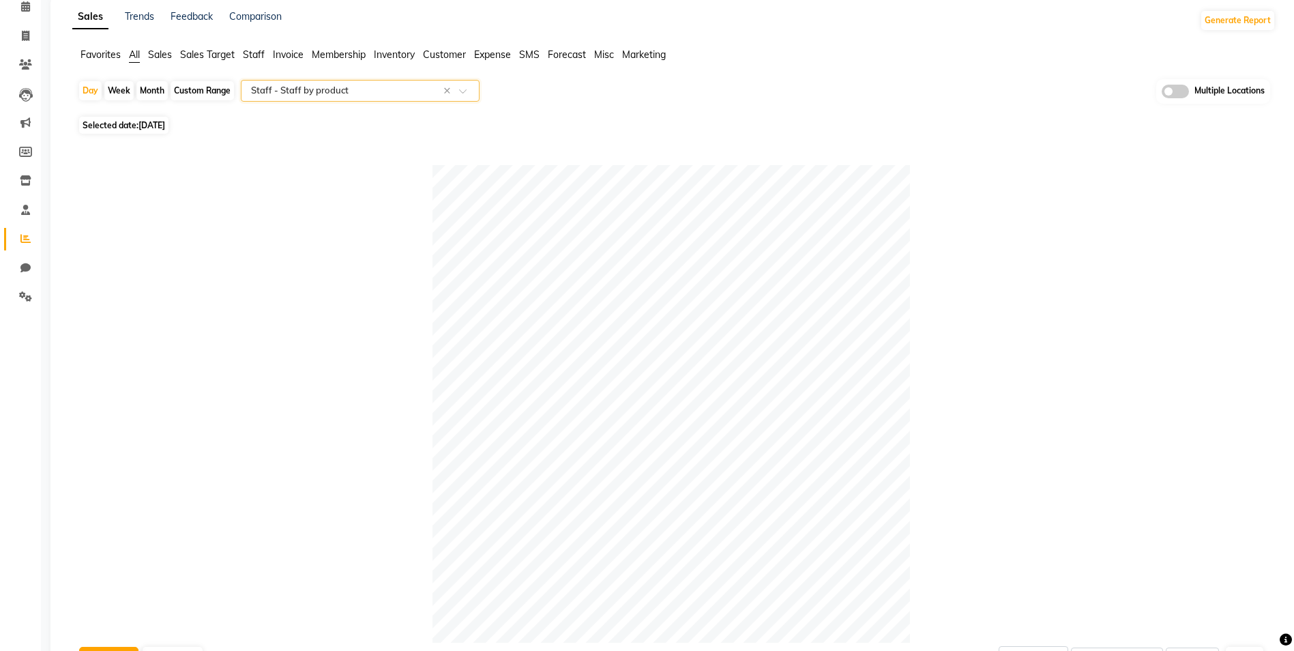
scroll to position [0, 0]
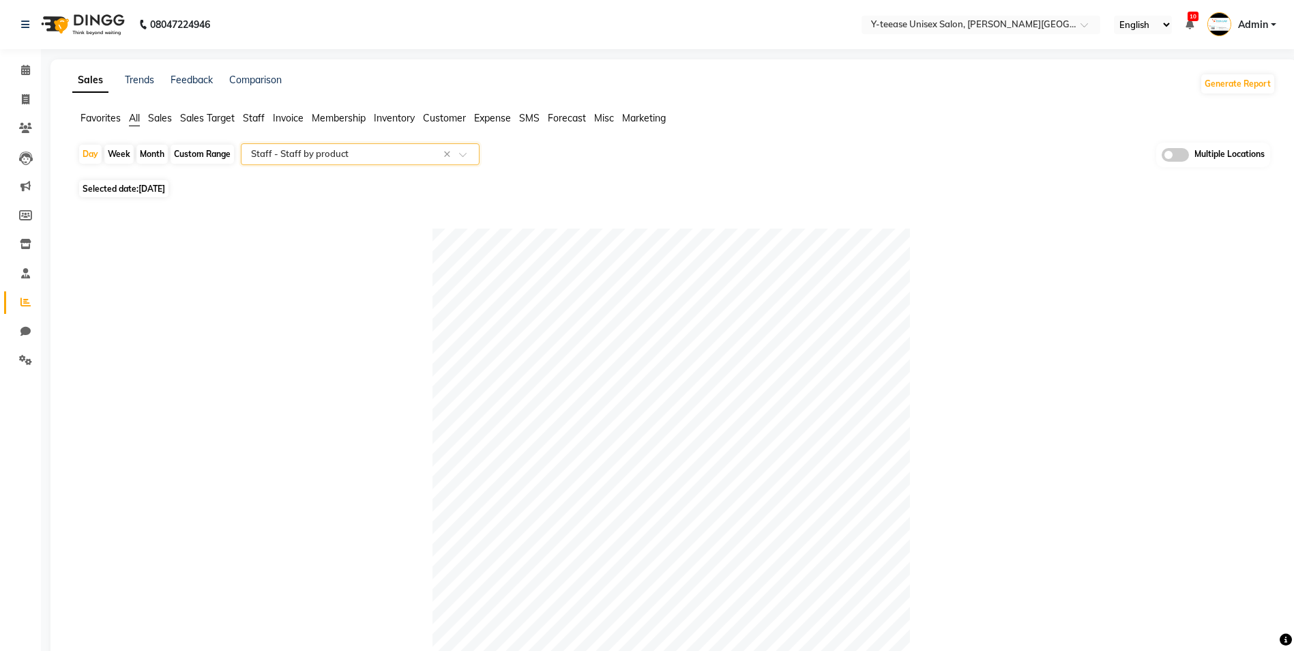
click at [279, 159] on input "text" at bounding box center [346, 154] width 196 height 14
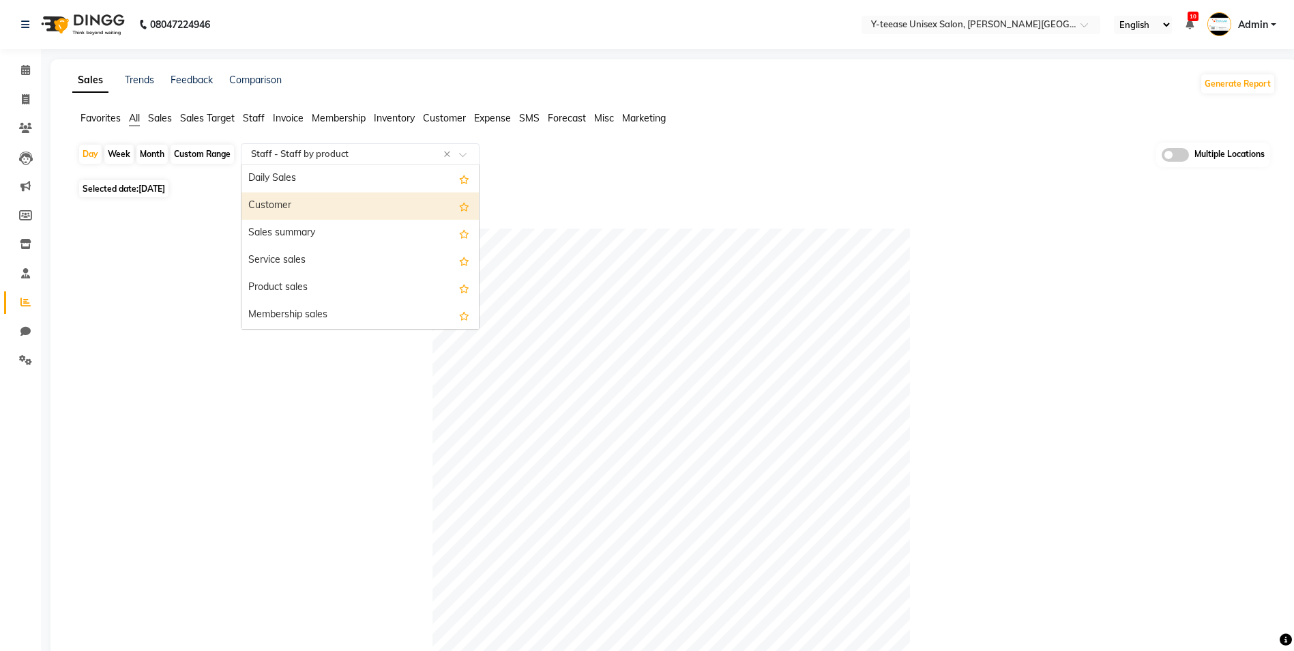
click at [295, 214] on div "Customer" at bounding box center [360, 205] width 237 height 27
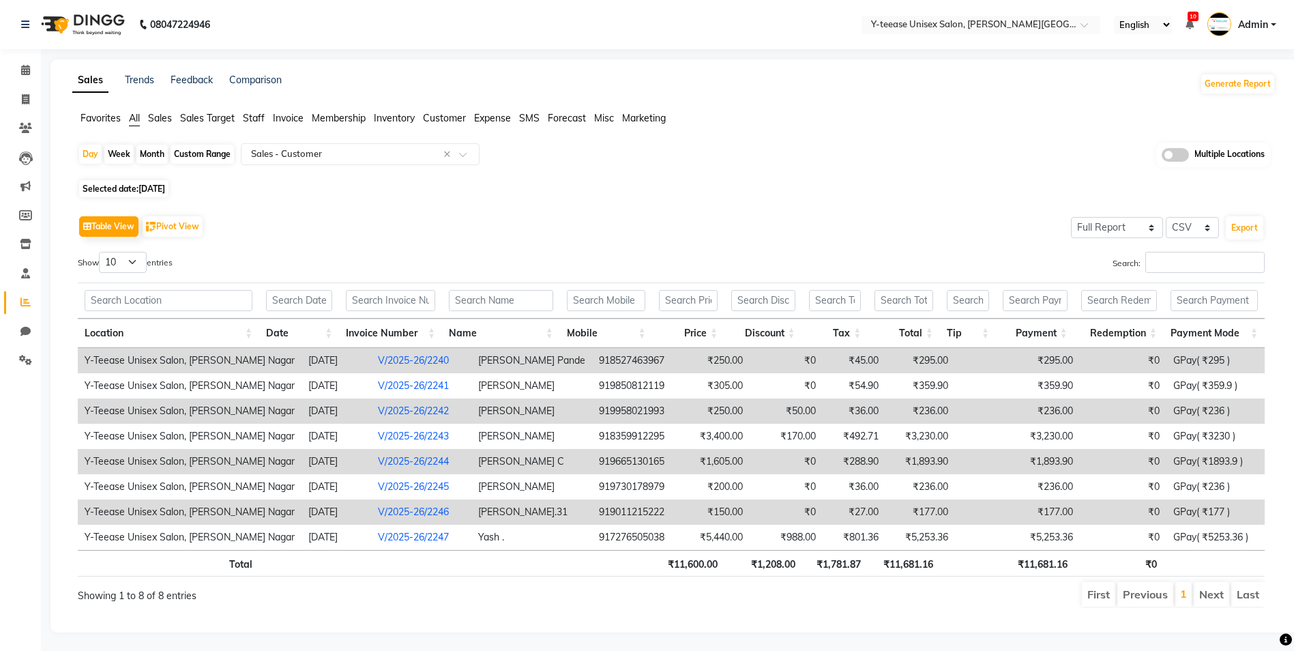
click at [405, 460] on link "V/2025-26/2244" at bounding box center [413, 461] width 71 height 12
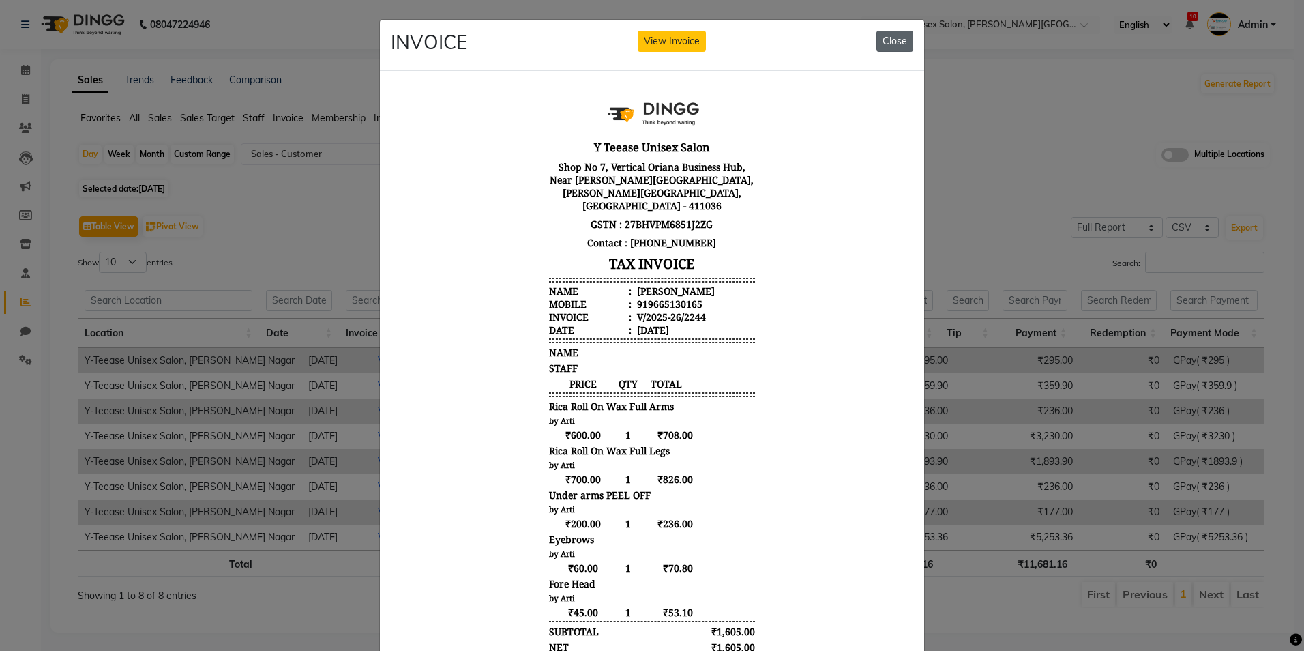
click at [877, 43] on button "Close" at bounding box center [895, 41] width 37 height 21
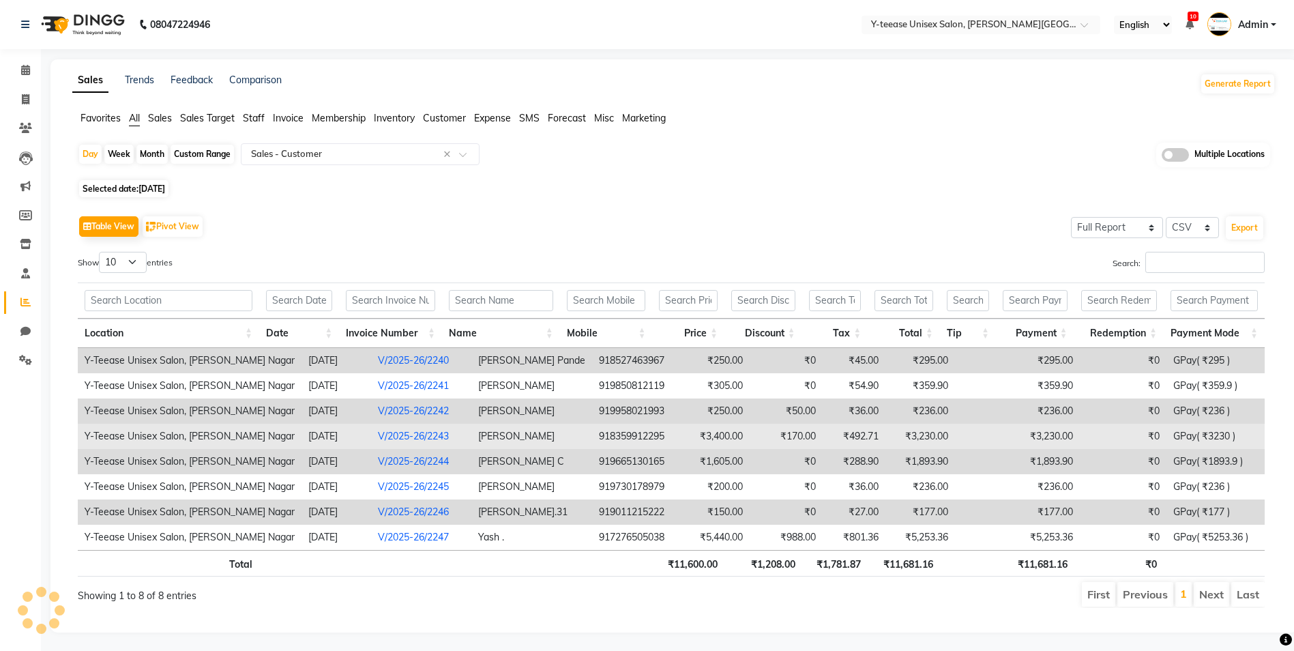
click at [378, 436] on link "V/2025-26/2243" at bounding box center [413, 436] width 71 height 12
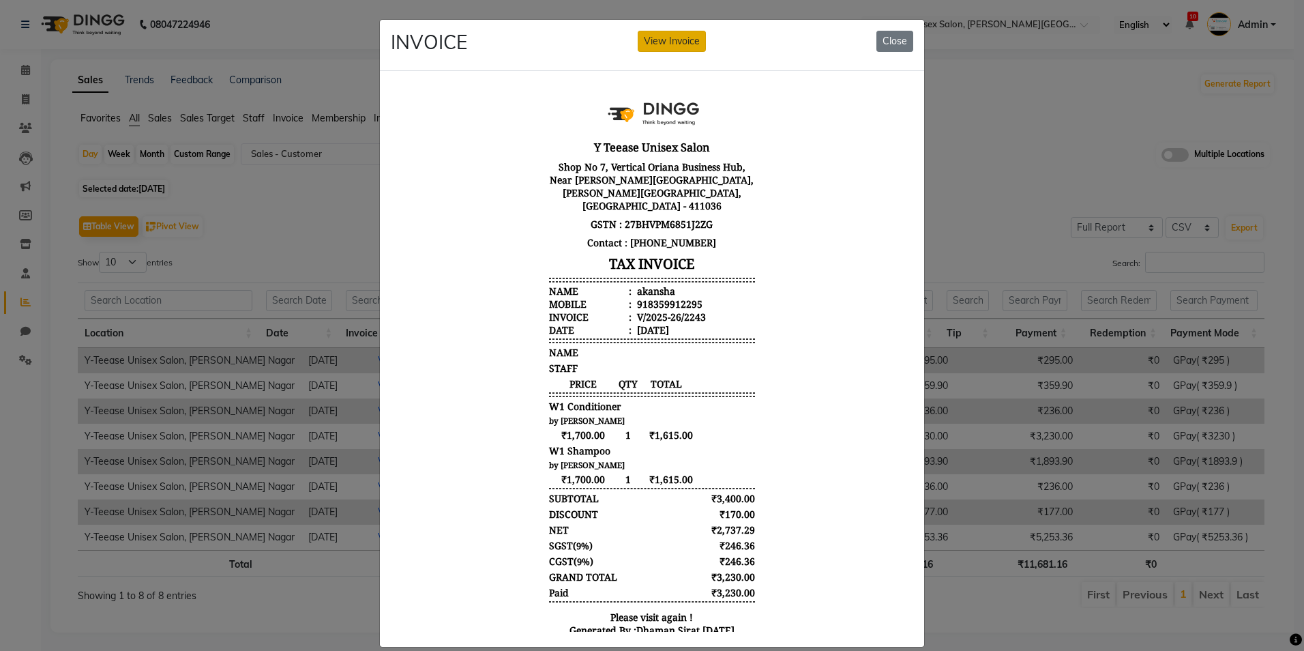
click at [672, 50] on button "View Invoice" at bounding box center [672, 41] width 68 height 21
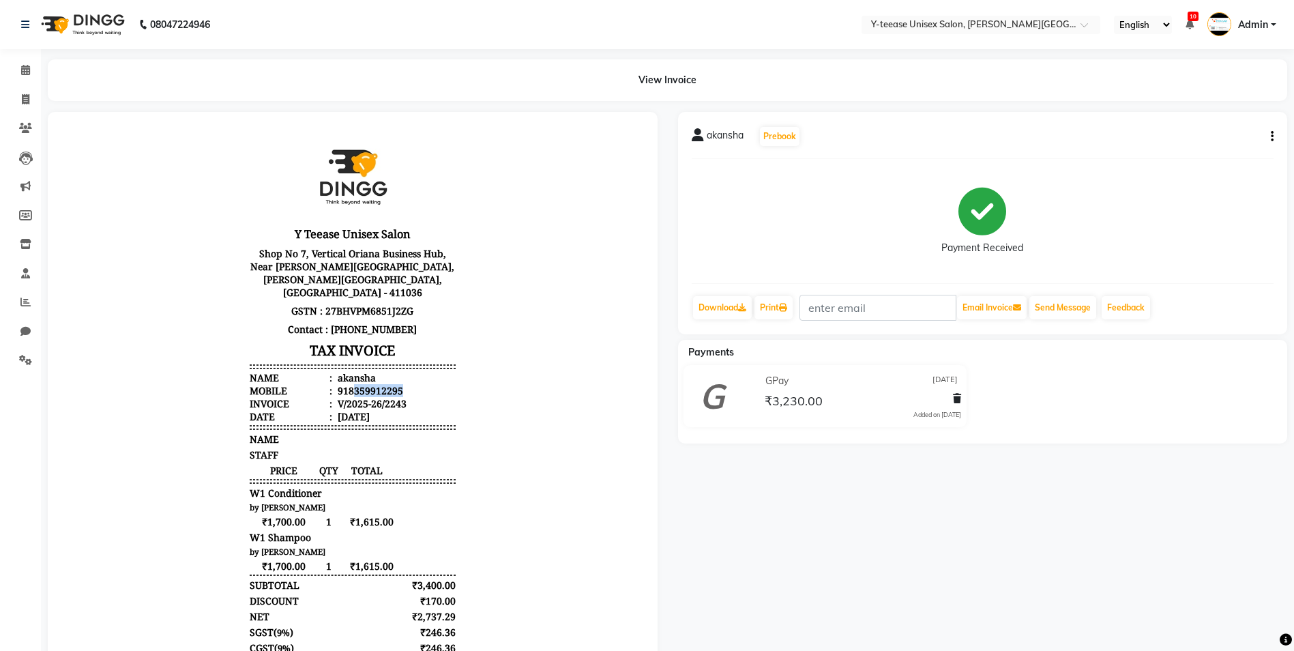
drag, startPoint x: 340, startPoint y: 375, endPoint x: 392, endPoint y: 377, distance: 51.9
click at [391, 384] on div "918359912295" at bounding box center [369, 390] width 68 height 13
copy div "359912295"
click at [28, 132] on icon at bounding box center [25, 128] width 13 height 10
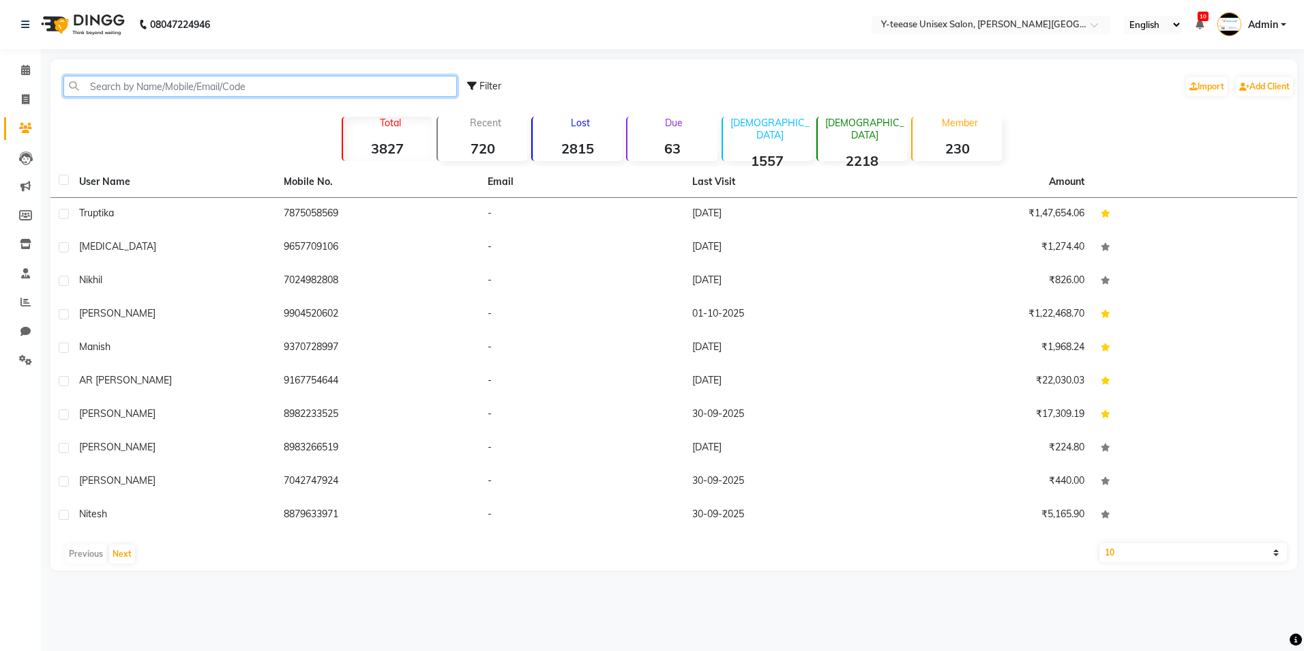
click at [154, 90] on input "text" at bounding box center [260, 86] width 394 height 21
paste input "359912295"
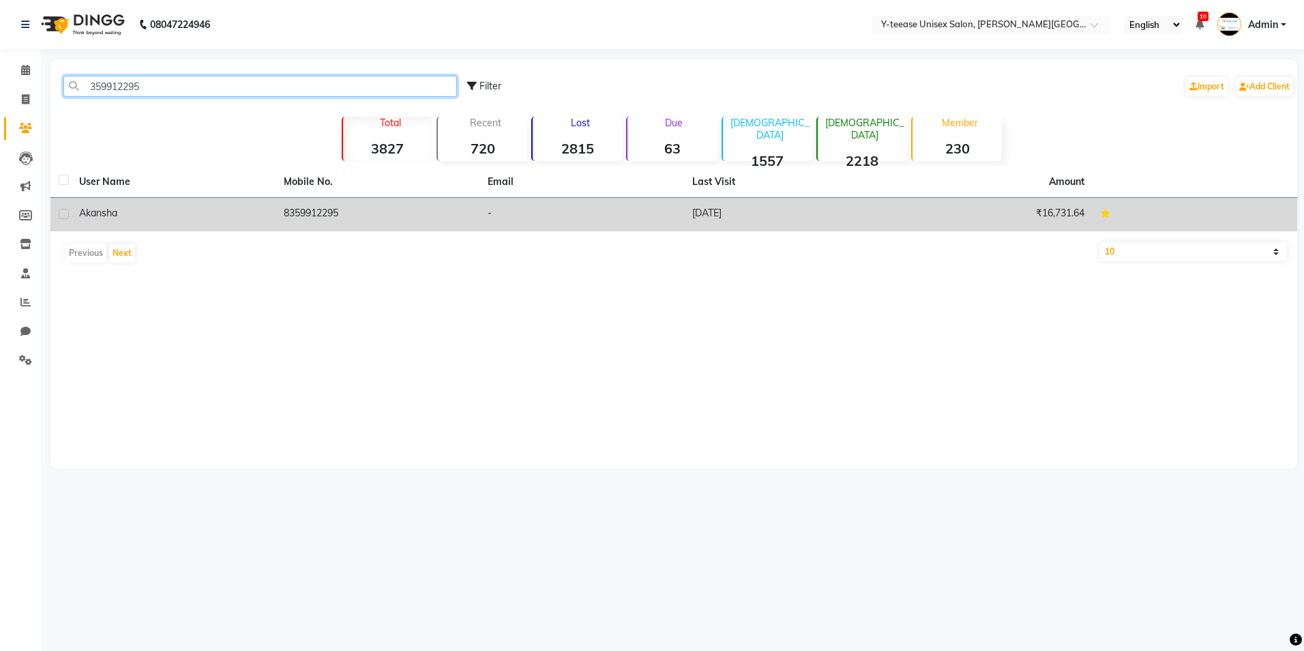
type input "359912295"
click at [115, 218] on span "akansha" at bounding box center [98, 213] width 38 height 12
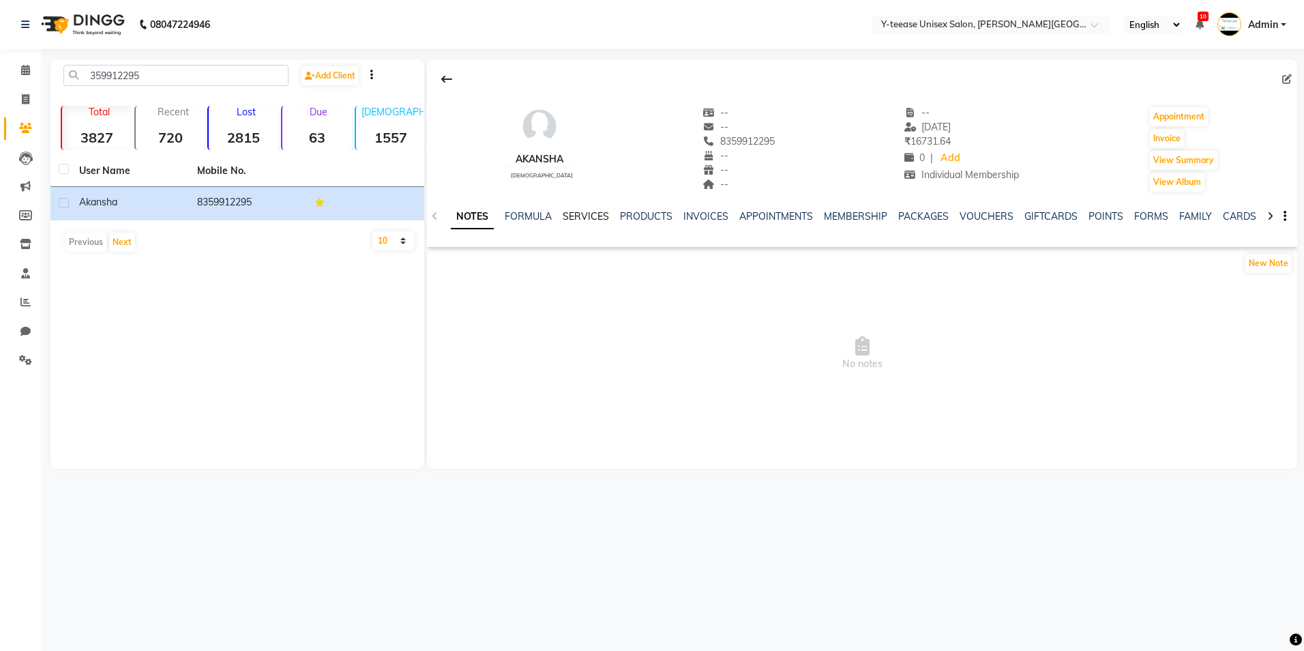
click at [596, 219] on link "SERVICES" at bounding box center [586, 216] width 46 height 12
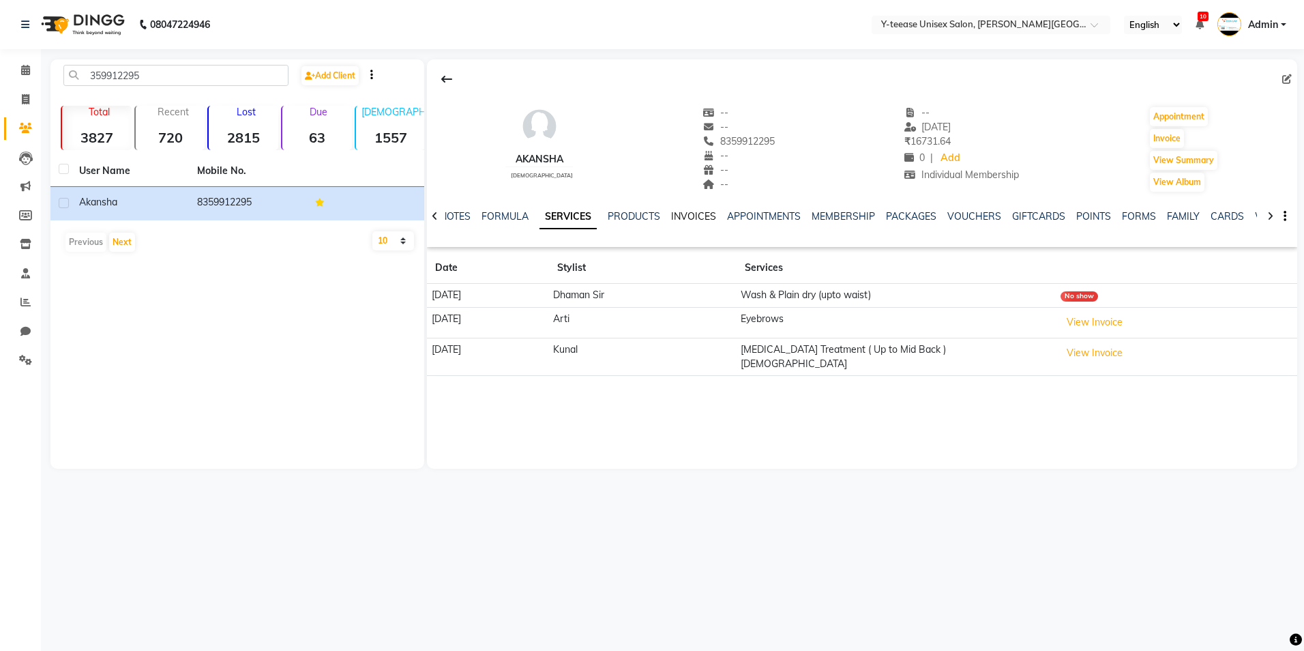
click at [706, 214] on link "INVOICES" at bounding box center [693, 216] width 45 height 12
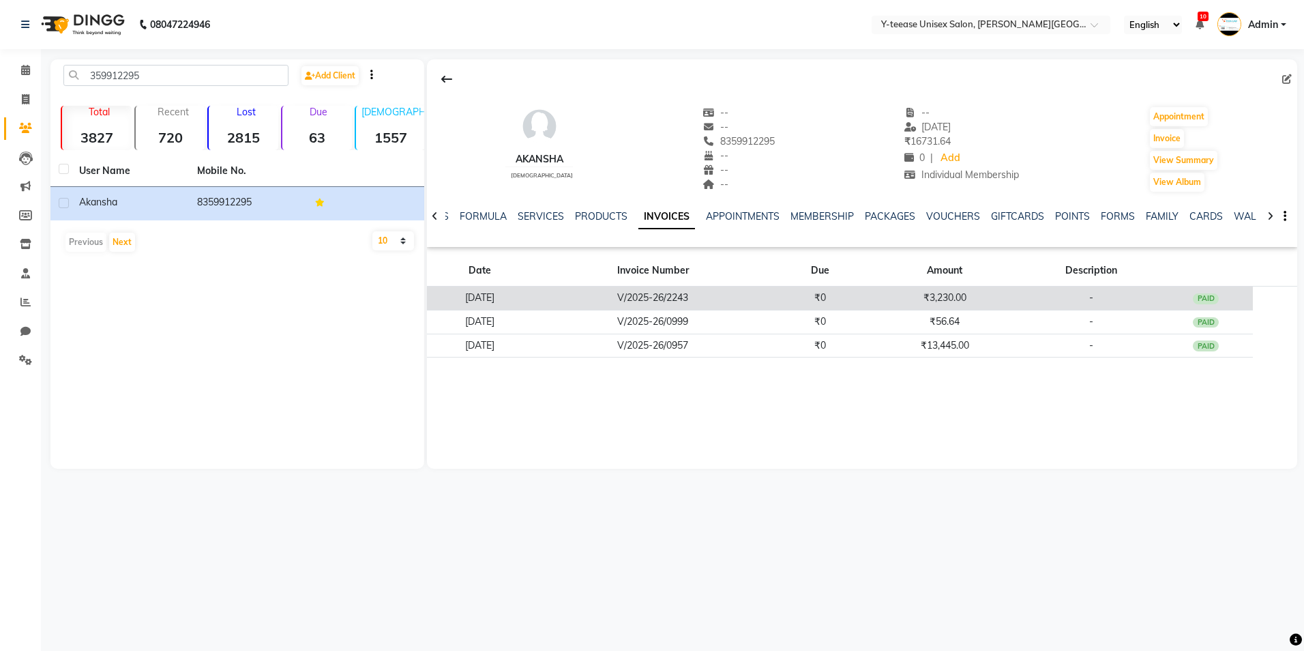
click at [770, 292] on td "V/2025-26/2243" at bounding box center [653, 299] width 239 height 24
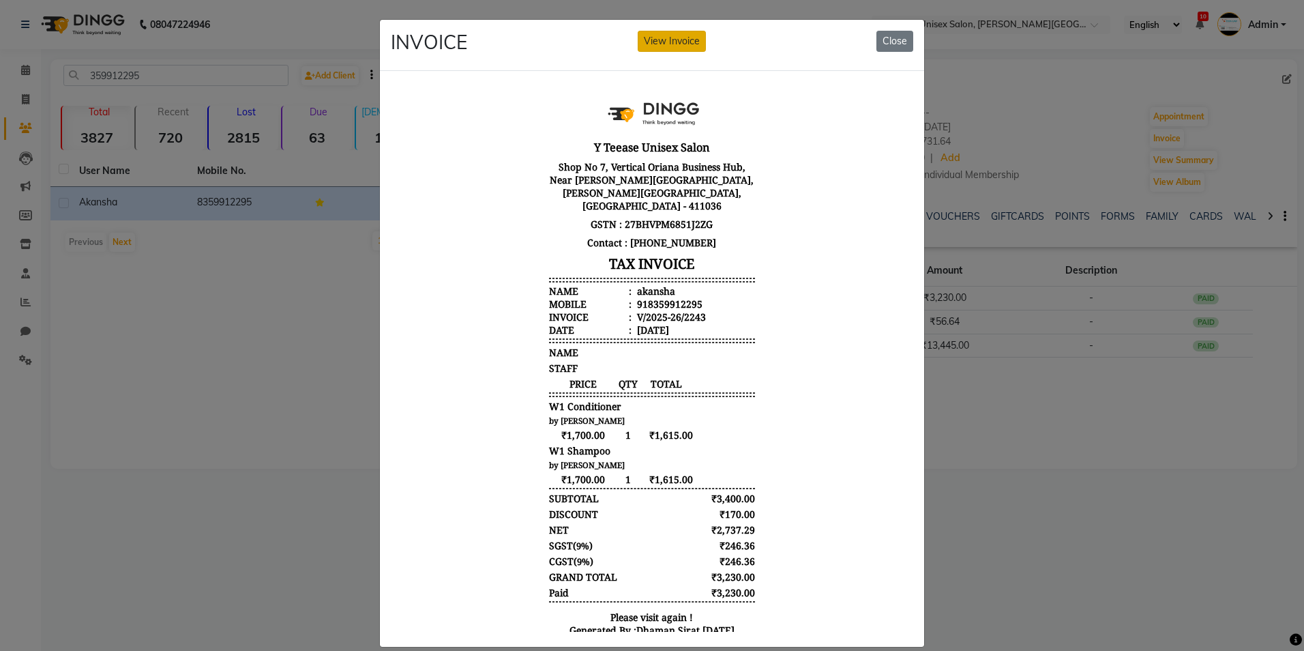
click at [669, 43] on button "View Invoice" at bounding box center [672, 41] width 68 height 21
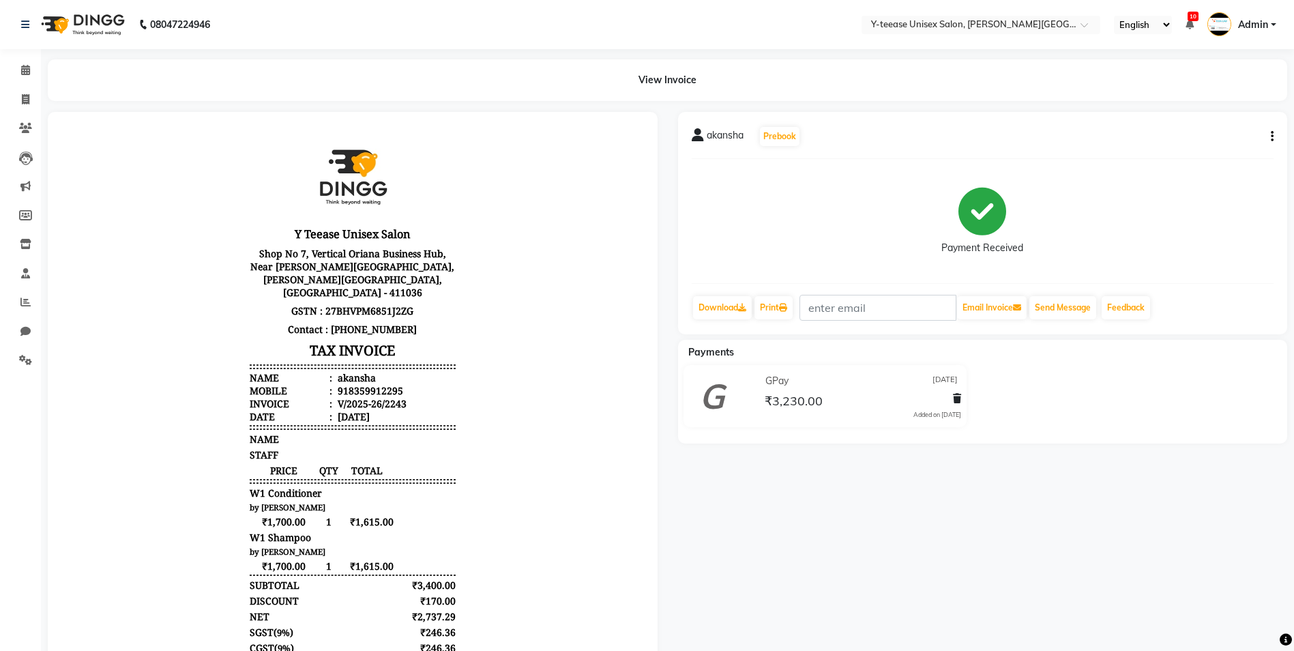
click at [1272, 136] on icon "button" at bounding box center [1272, 136] width 3 height 1
click at [1221, 148] on div "Edit Invoice" at bounding box center [1217, 144] width 68 height 17
select select "service"
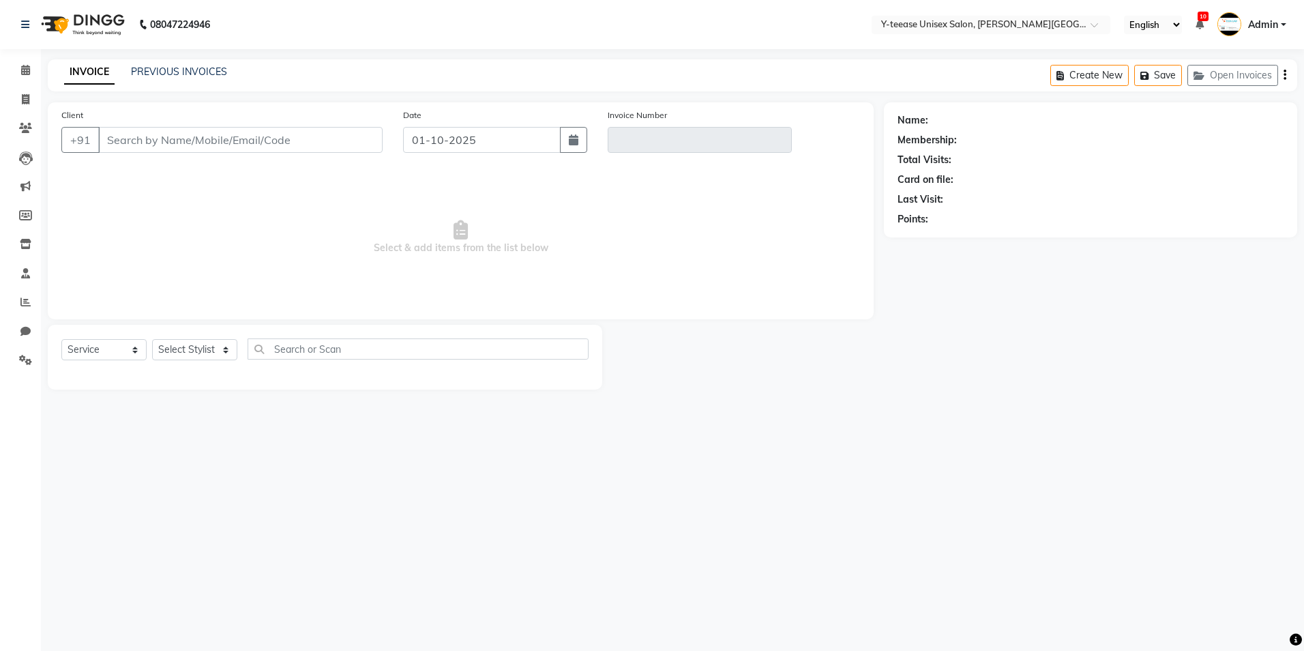
type input "8359912295"
type input "V/2025-26/2243"
type input "[DATE]"
select select "select"
select select "1: Object"
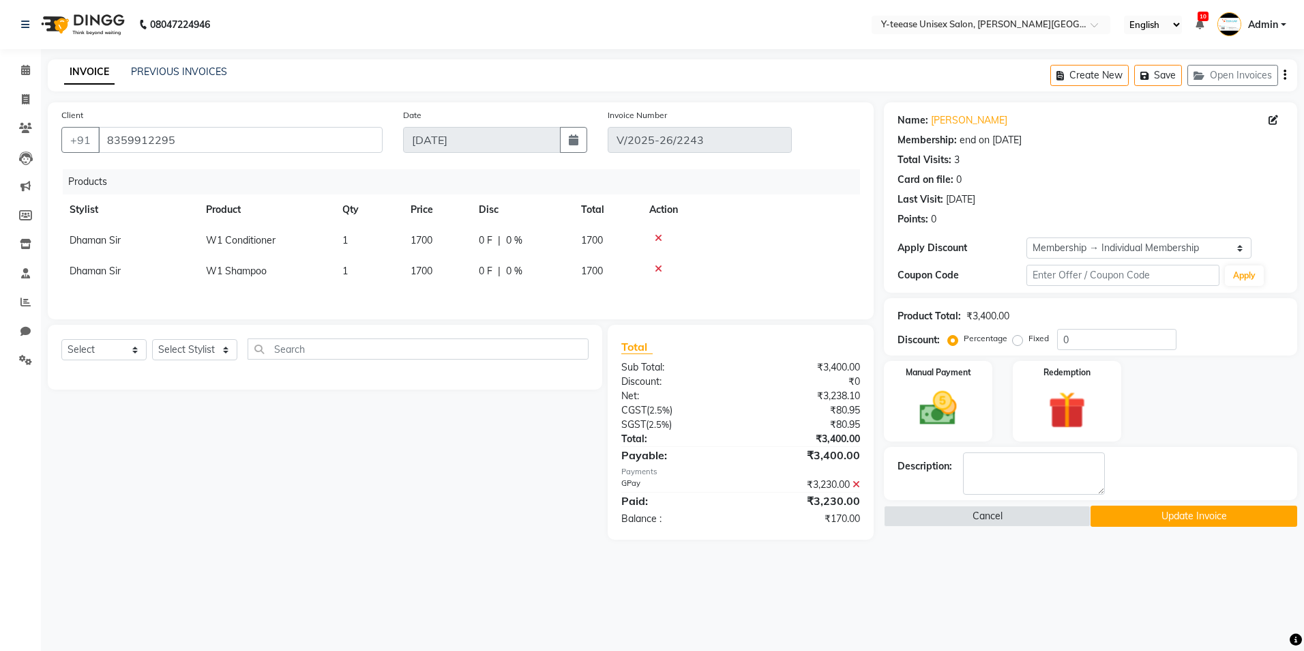
click at [95, 237] on span "Dhaman Sir" at bounding box center [95, 240] width 51 height 12
select select "12461"
click at [98, 237] on select "[PERSON_NAME] Dhaman [PERSON_NAME] Shree [PERSON_NAME] [PERSON_NAME]" at bounding box center [130, 243] width 120 height 21
click at [104, 273] on span "Dhaman Sir" at bounding box center [95, 271] width 51 height 12
select select "12461"
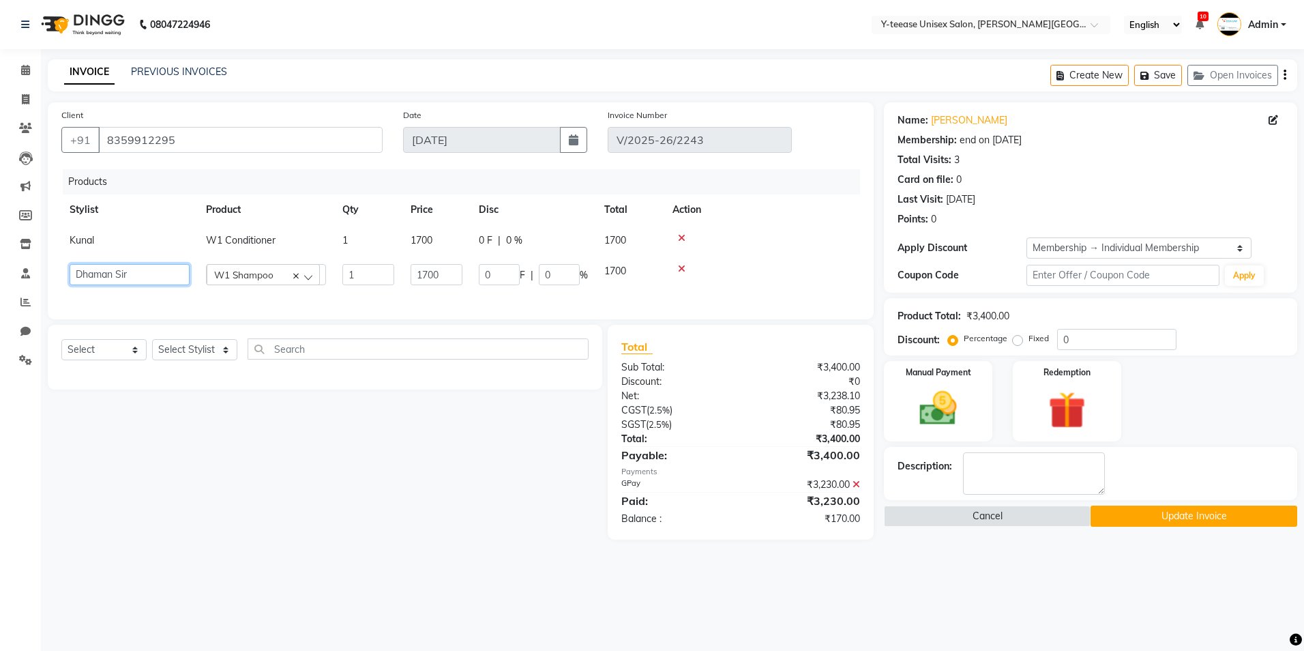
click at [104, 272] on select "[PERSON_NAME] Dhaman [PERSON_NAME] Shree [PERSON_NAME] [PERSON_NAME]" at bounding box center [130, 274] width 120 height 21
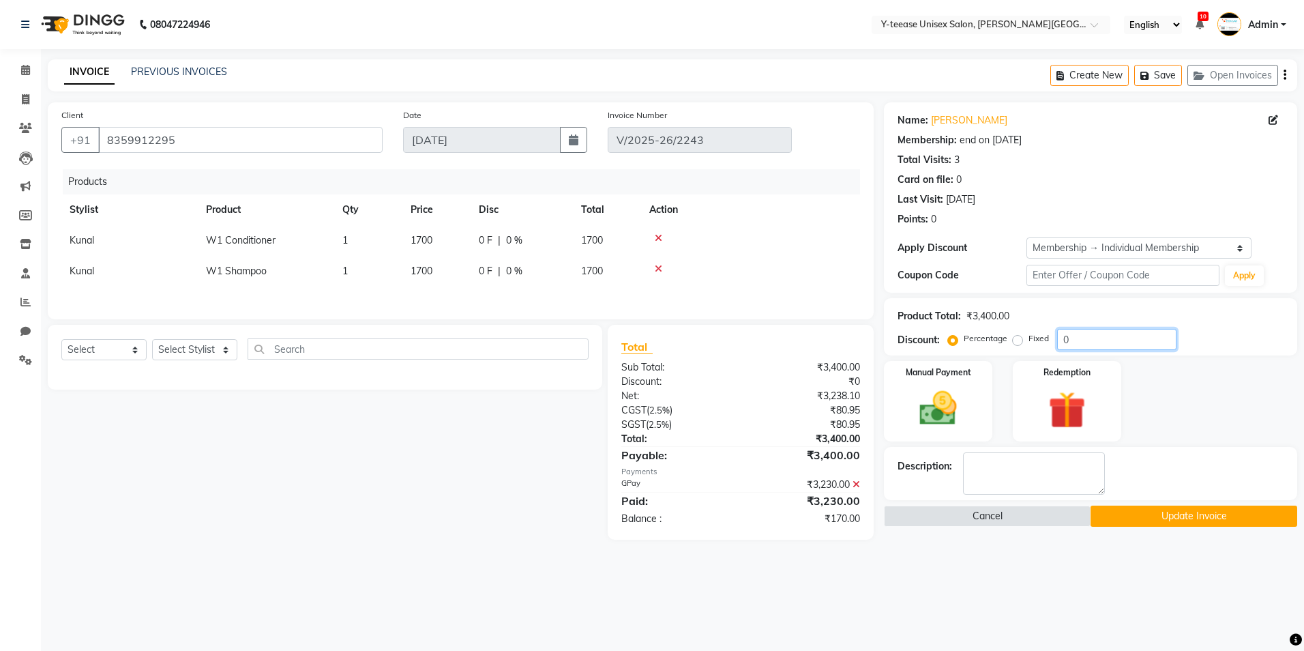
click at [1077, 343] on input "0" at bounding box center [1116, 339] width 119 height 21
type input "5"
click at [1168, 524] on button "Update Invoice" at bounding box center [1194, 516] width 207 height 21
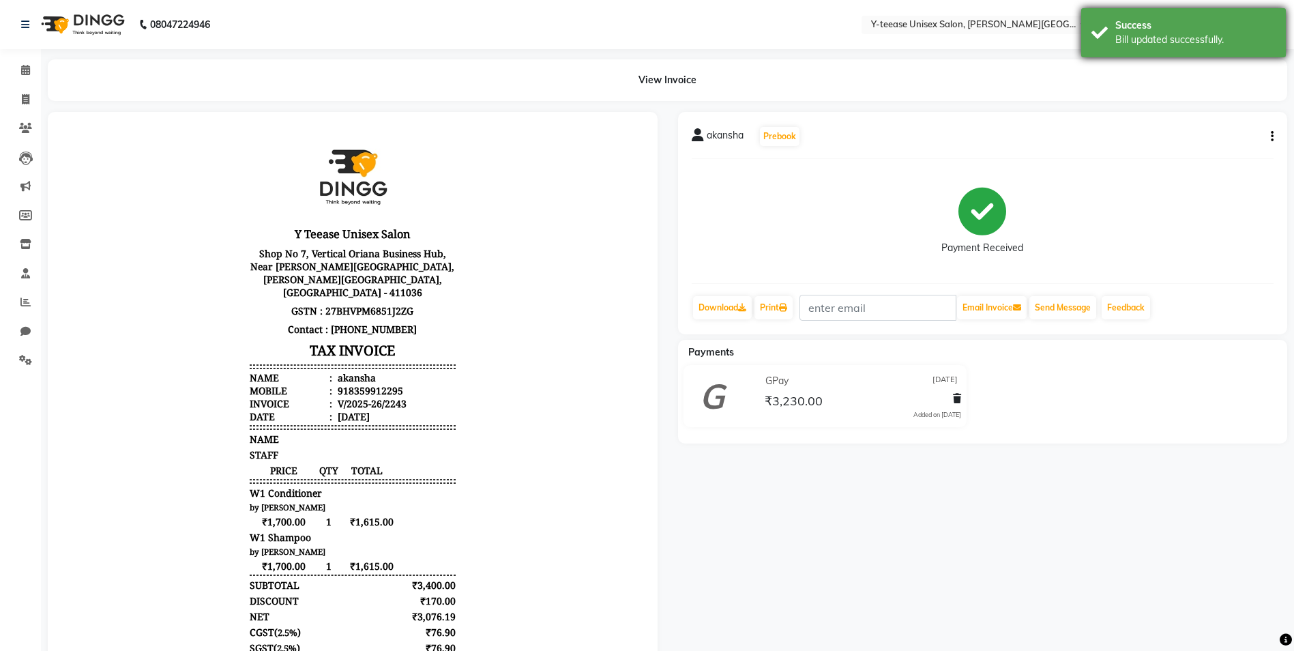
click at [1148, 40] on div "Bill updated successfully." at bounding box center [1195, 40] width 160 height 14
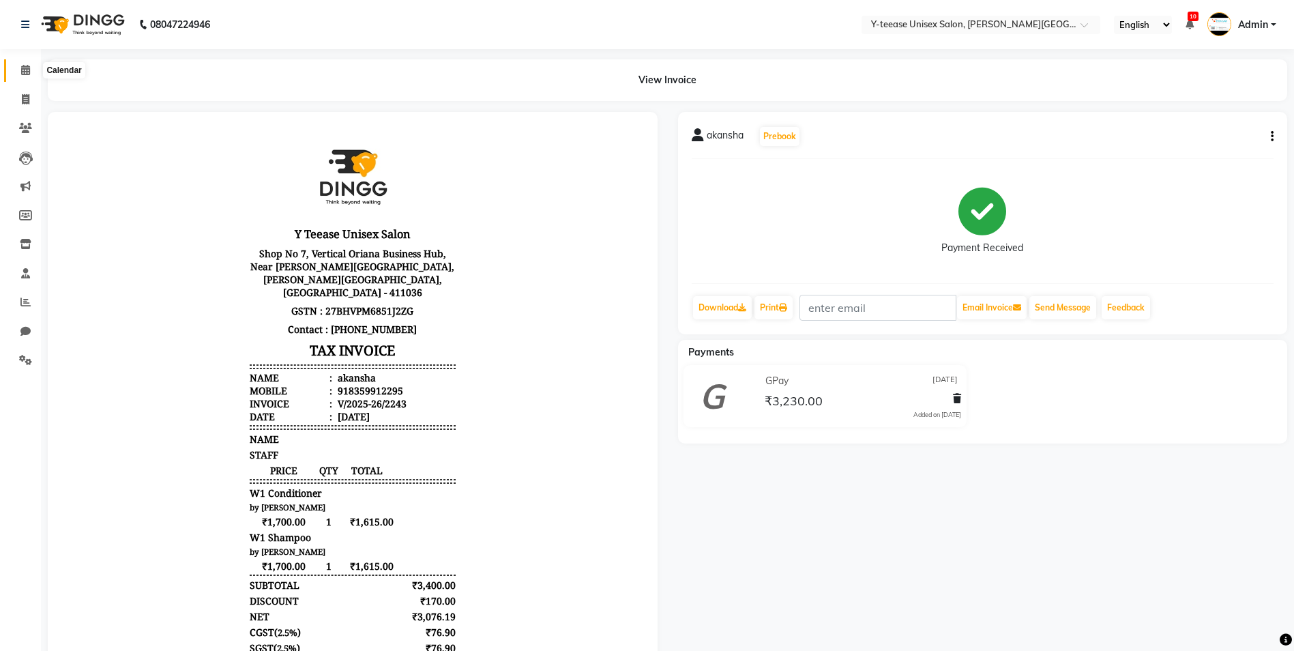
click at [22, 68] on icon at bounding box center [25, 70] width 9 height 10
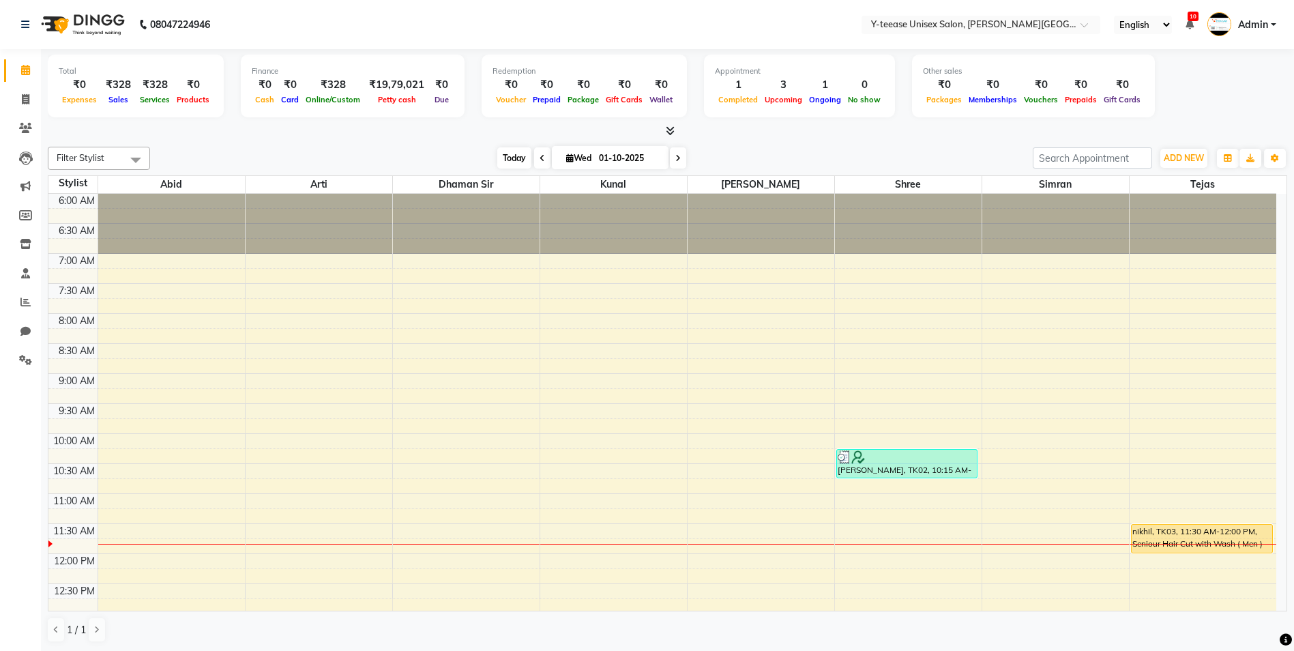
click at [500, 158] on span "Today" at bounding box center [514, 157] width 34 height 21
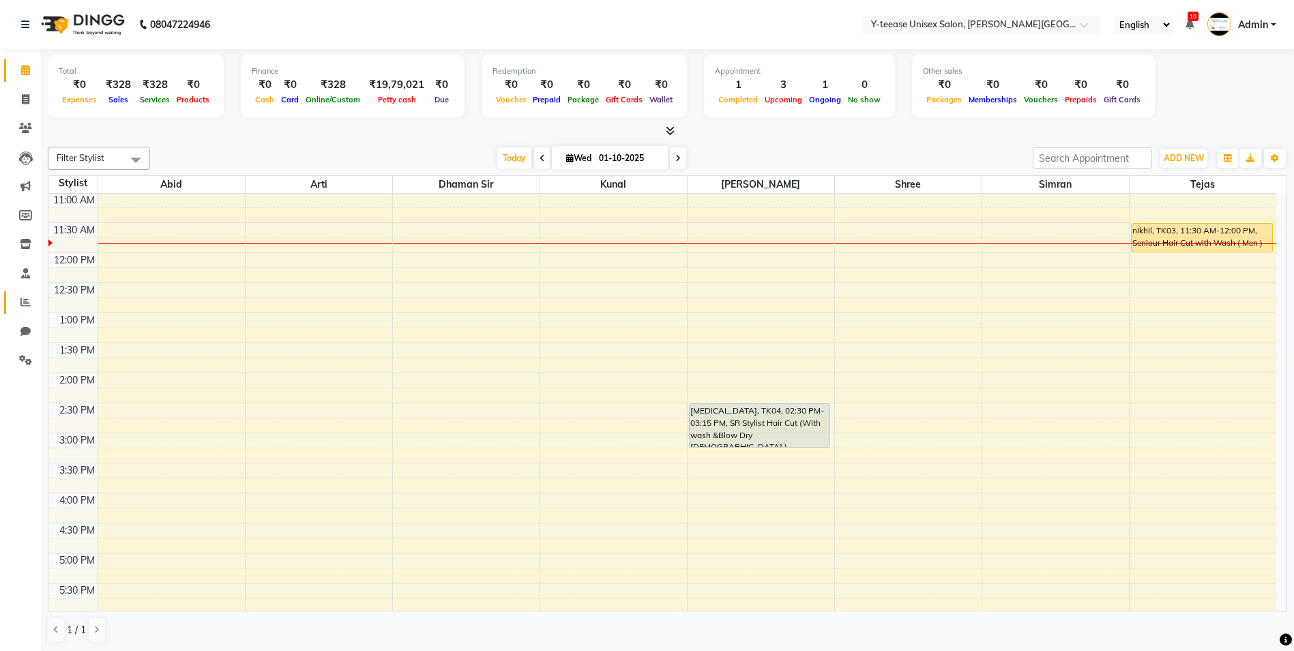
click at [14, 303] on span at bounding box center [26, 303] width 24 height 16
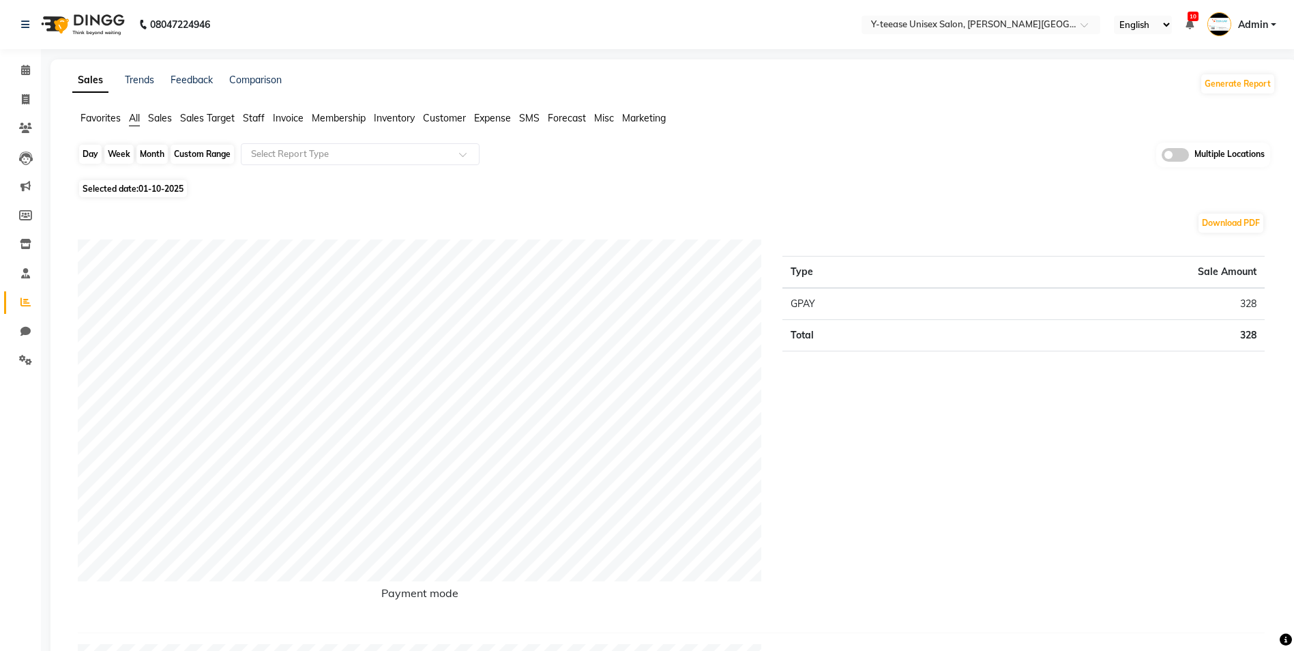
click at [95, 153] on div "Day" at bounding box center [90, 154] width 23 height 19
select select "10"
select select "2025"
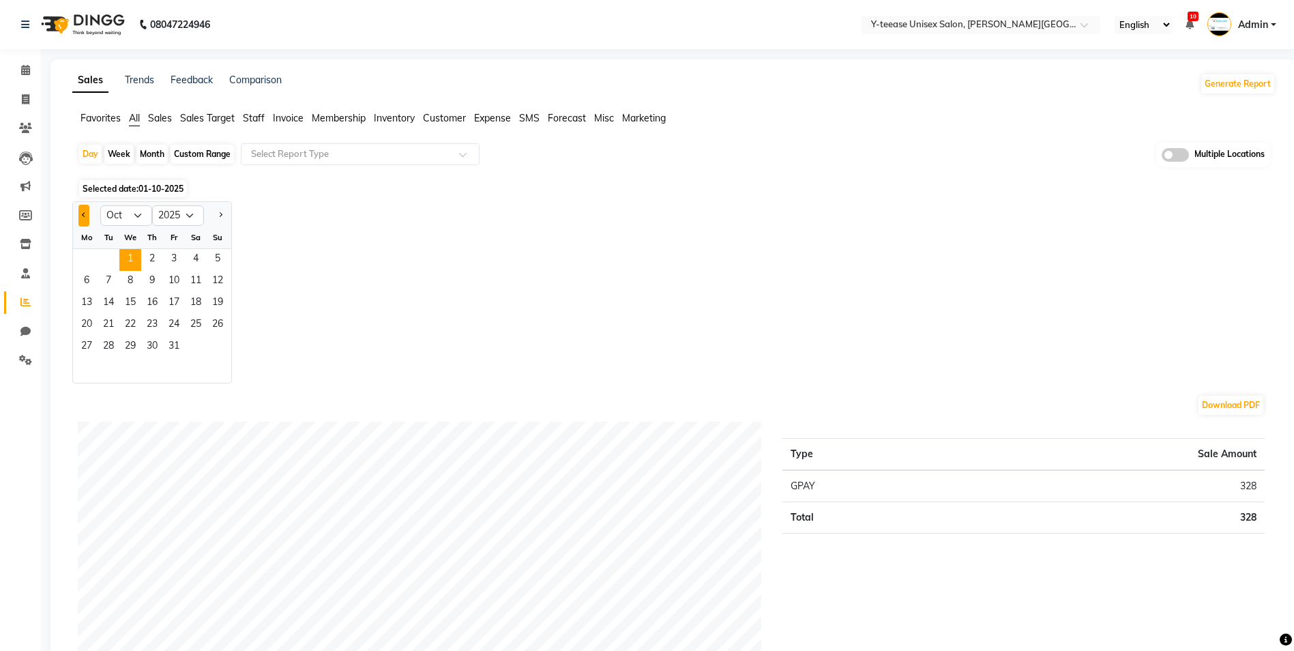
click at [84, 216] on span "Previous month" at bounding box center [84, 214] width 5 height 5
select select "9"
click at [155, 299] on span "18" at bounding box center [152, 304] width 22 height 22
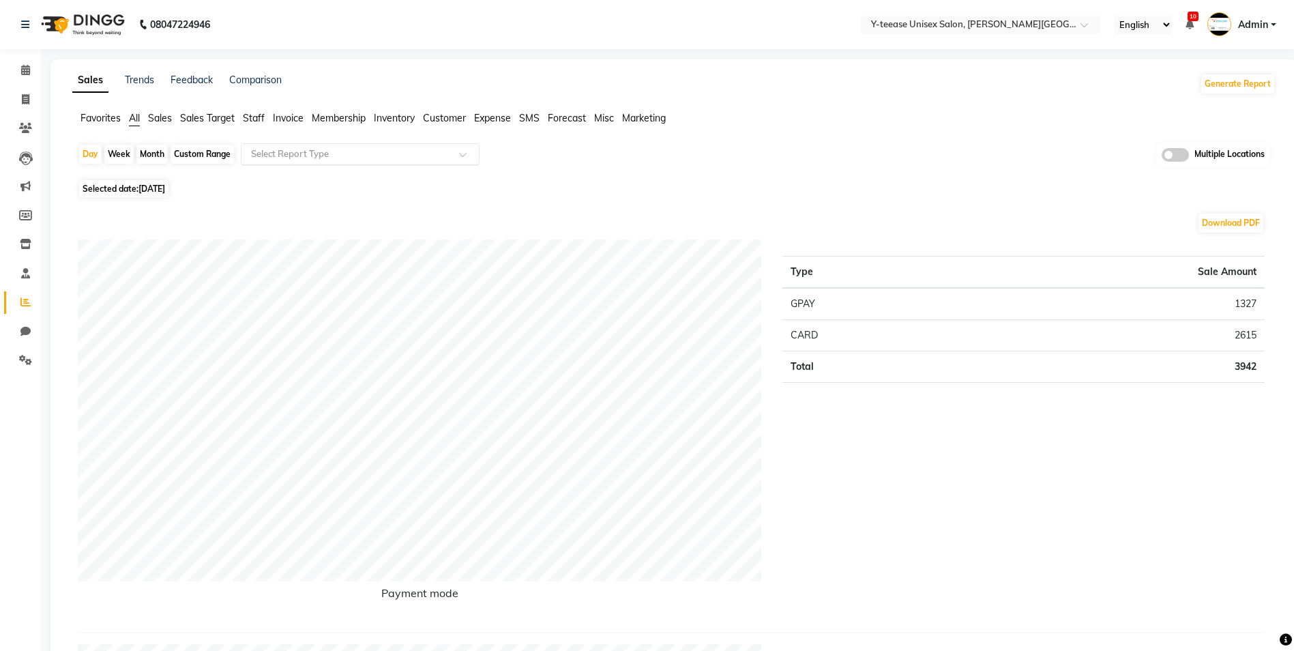
click at [293, 155] on input "text" at bounding box center [346, 154] width 196 height 14
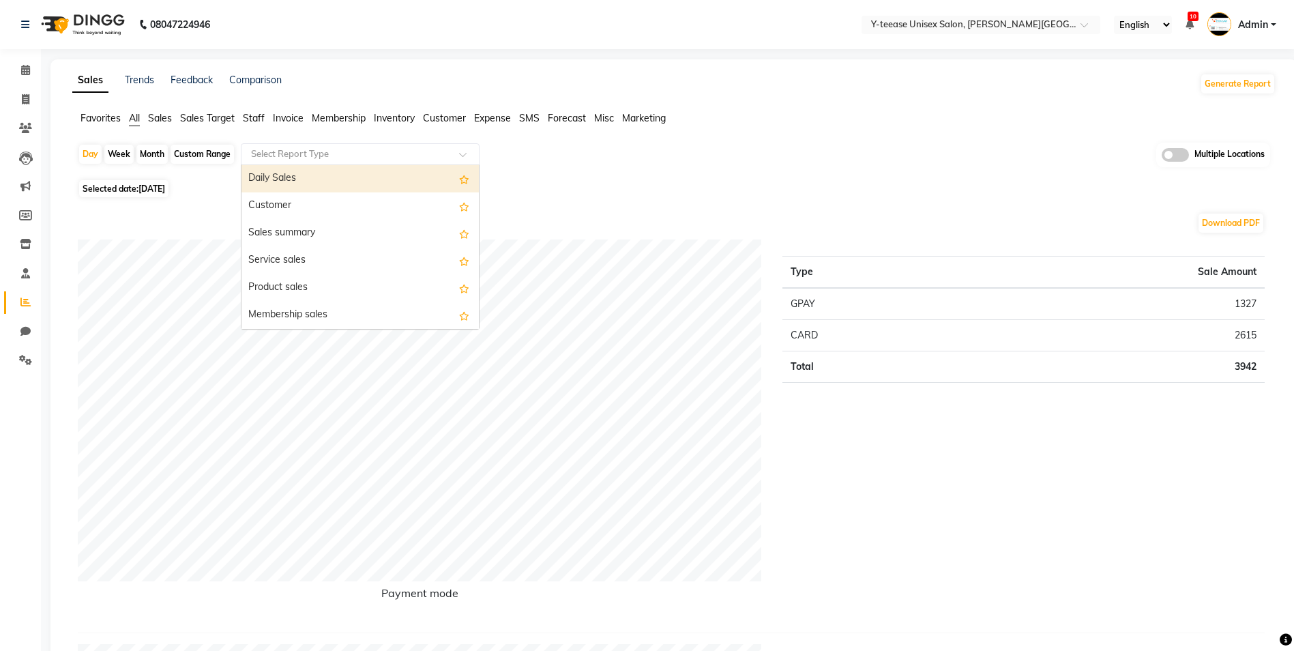
type input "c"
type input "STAFF"
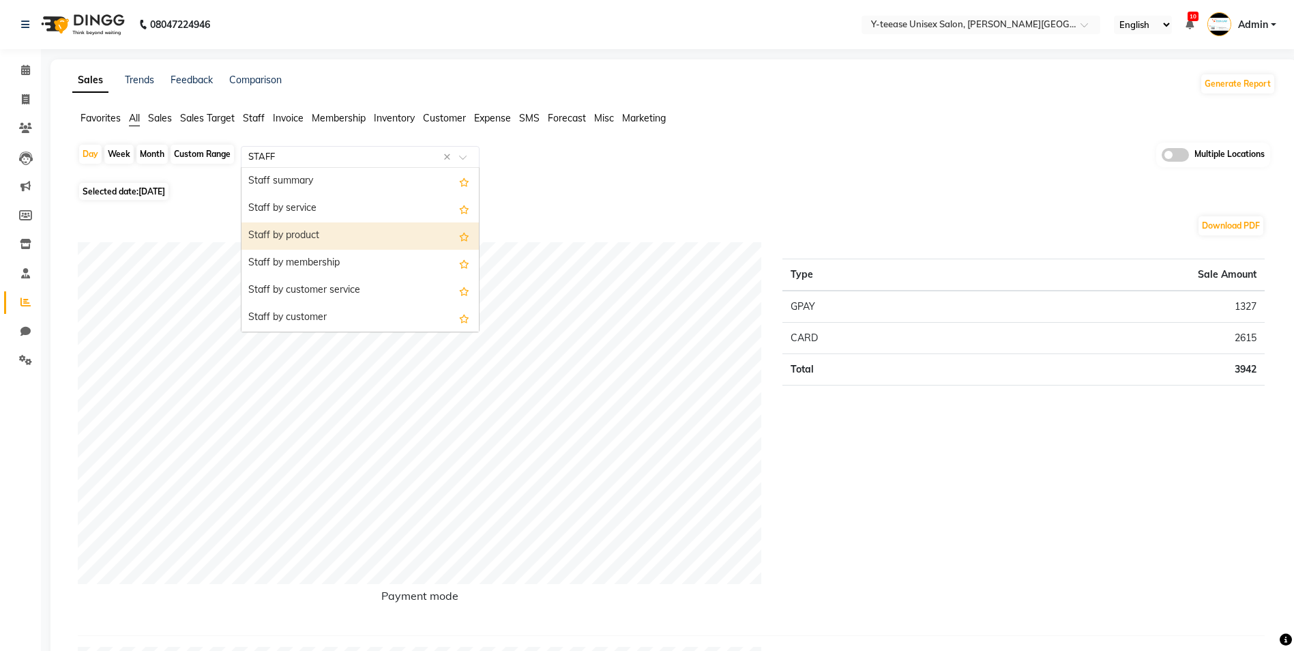
click at [310, 229] on div "Staff by product" at bounding box center [360, 235] width 237 height 27
select select "full_report"
select select "csv"
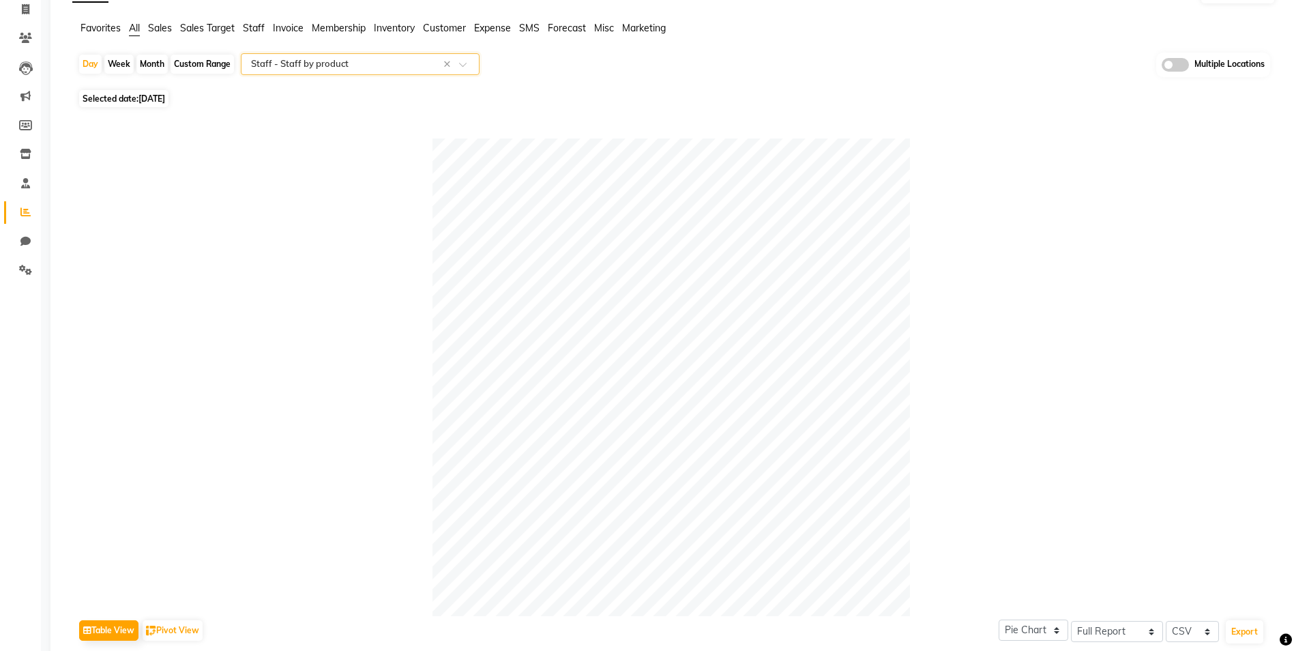
scroll to position [68, 0]
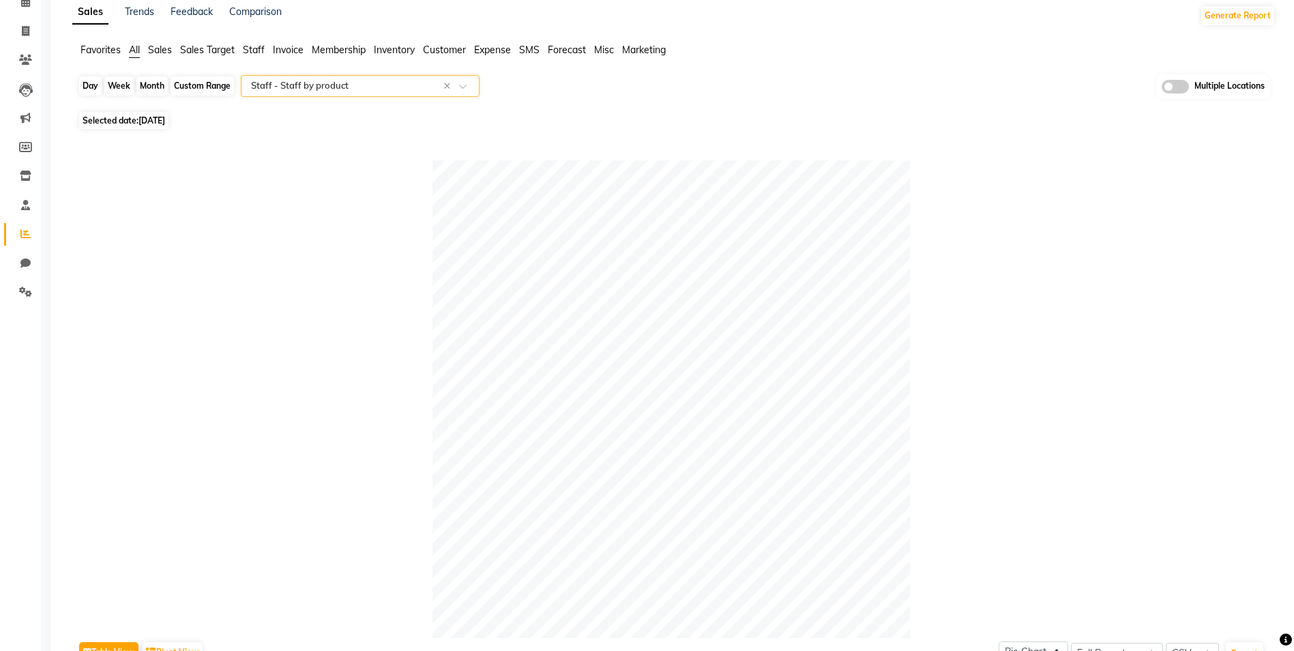
click at [100, 88] on div "Day" at bounding box center [90, 85] width 23 height 19
select select "9"
select select "2025"
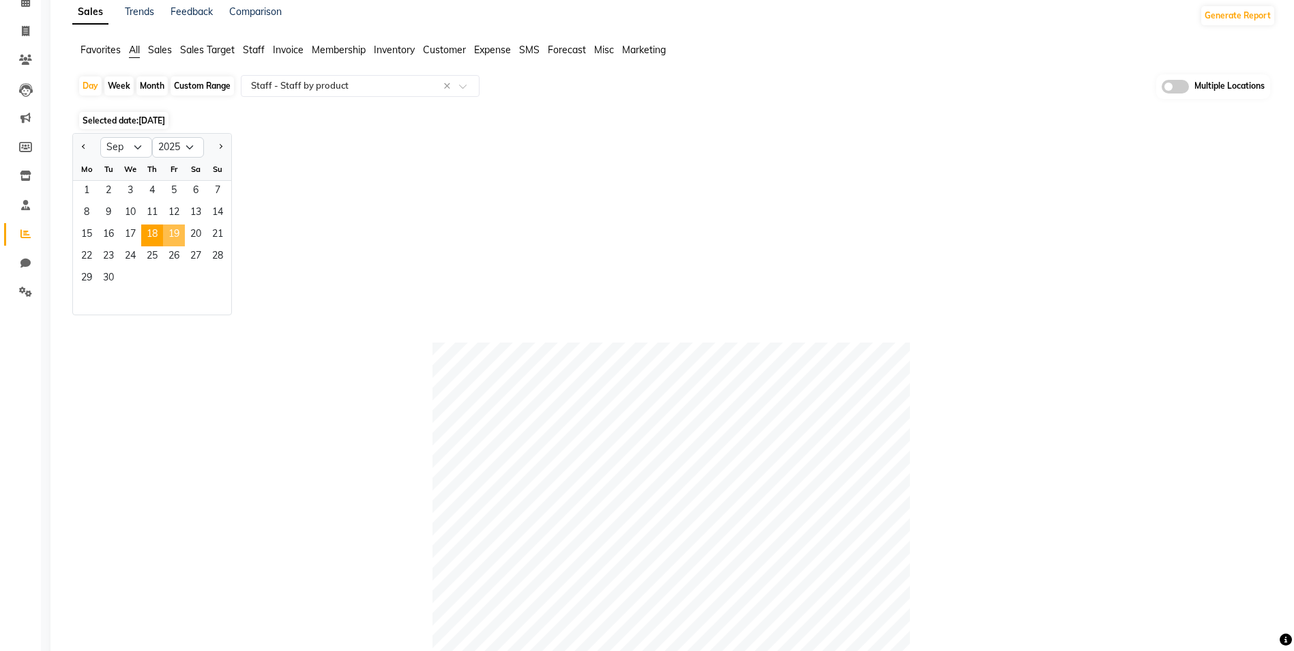
click at [170, 233] on span "19" at bounding box center [174, 235] width 22 height 22
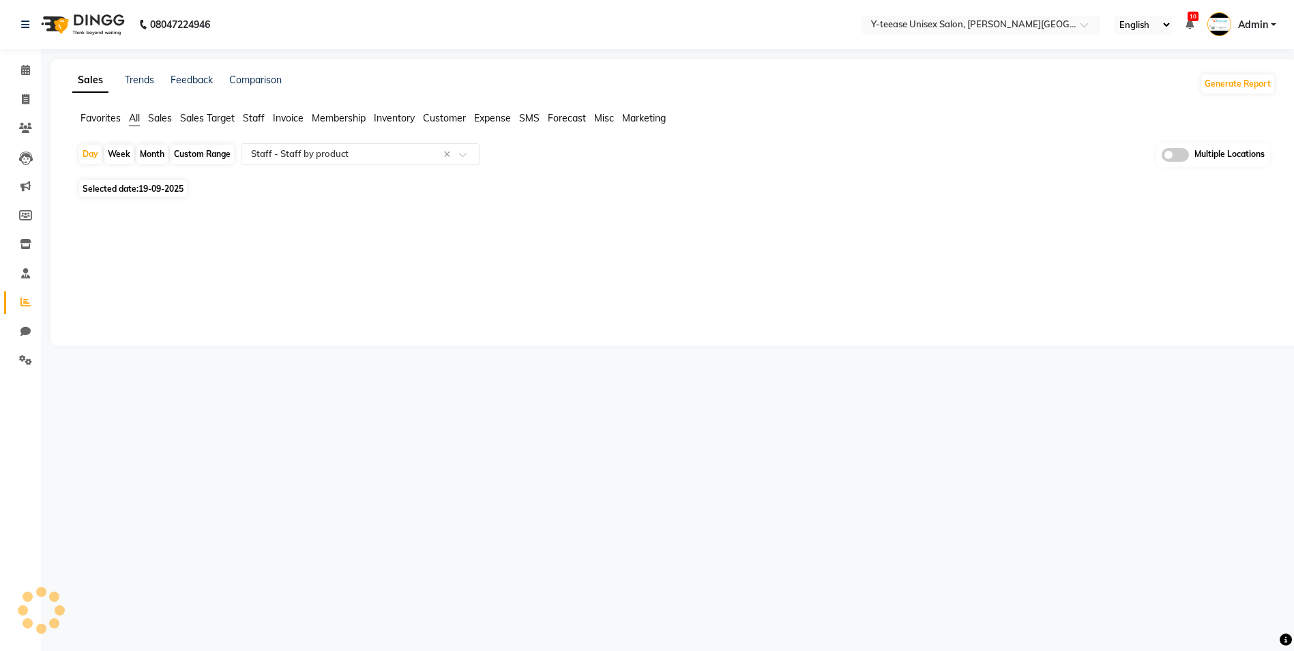
scroll to position [0, 0]
click at [94, 151] on div "Day" at bounding box center [90, 154] width 23 height 19
select select "9"
select select "2025"
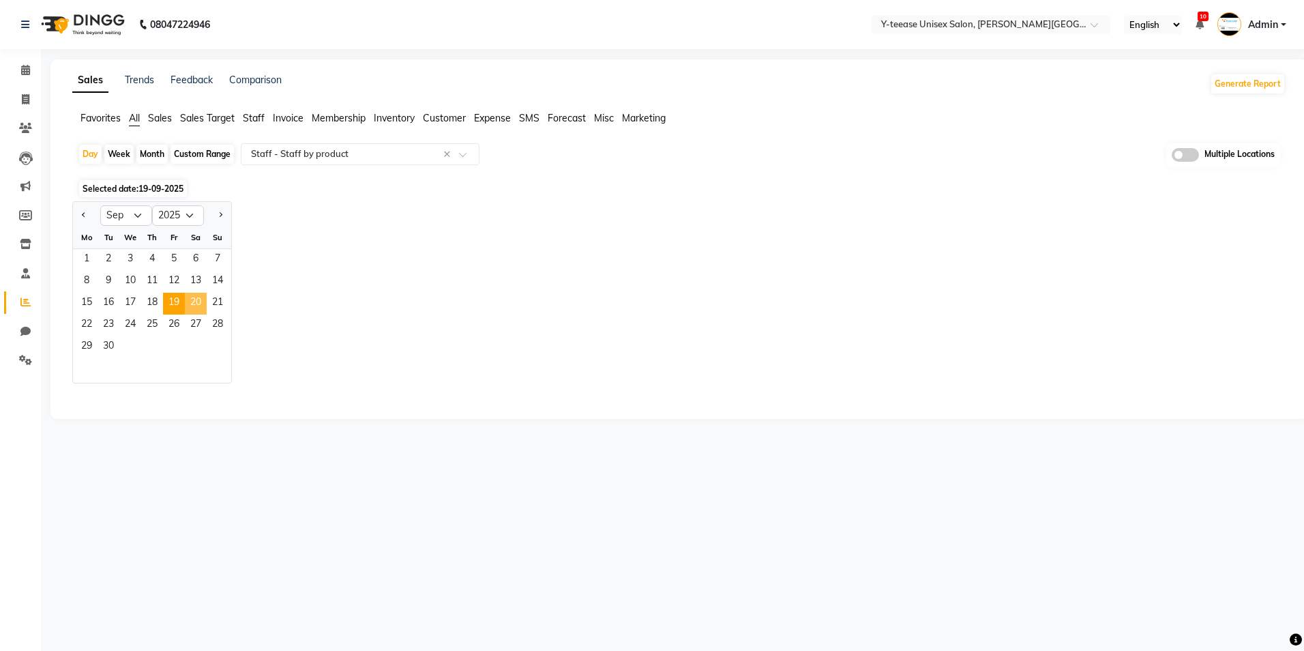
click at [202, 302] on span "20" at bounding box center [196, 304] width 22 height 22
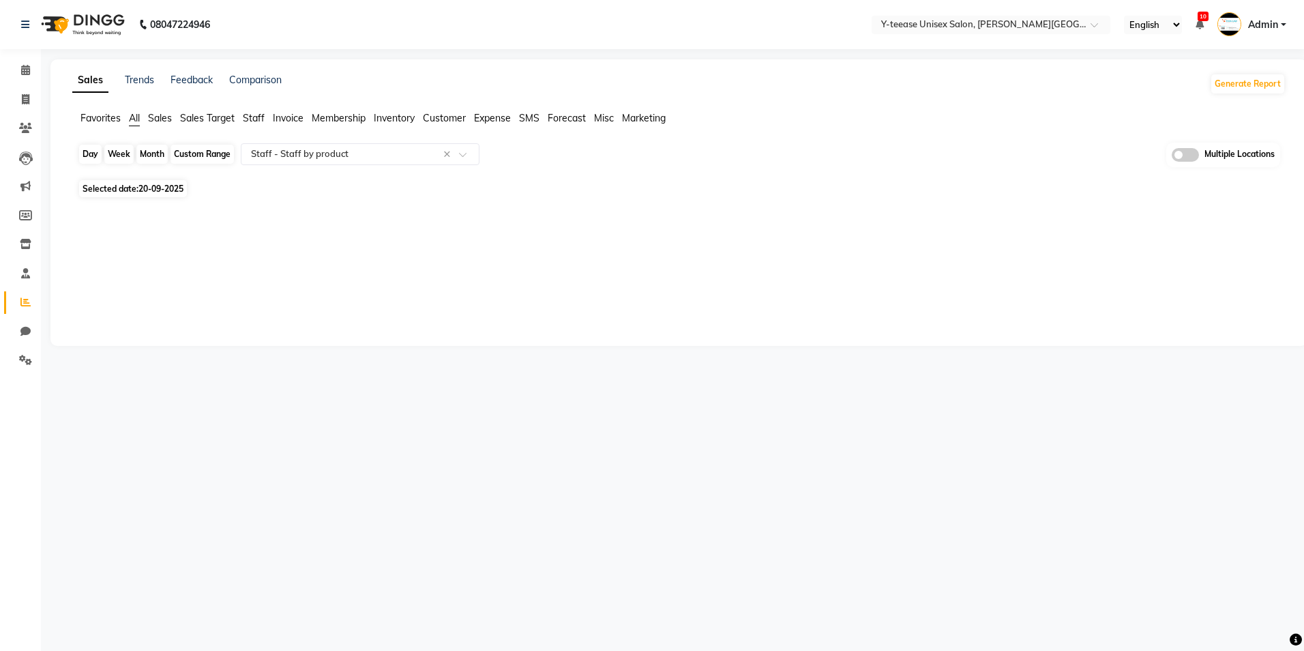
click at [90, 149] on div "Day" at bounding box center [90, 154] width 23 height 19
select select "9"
select select "2025"
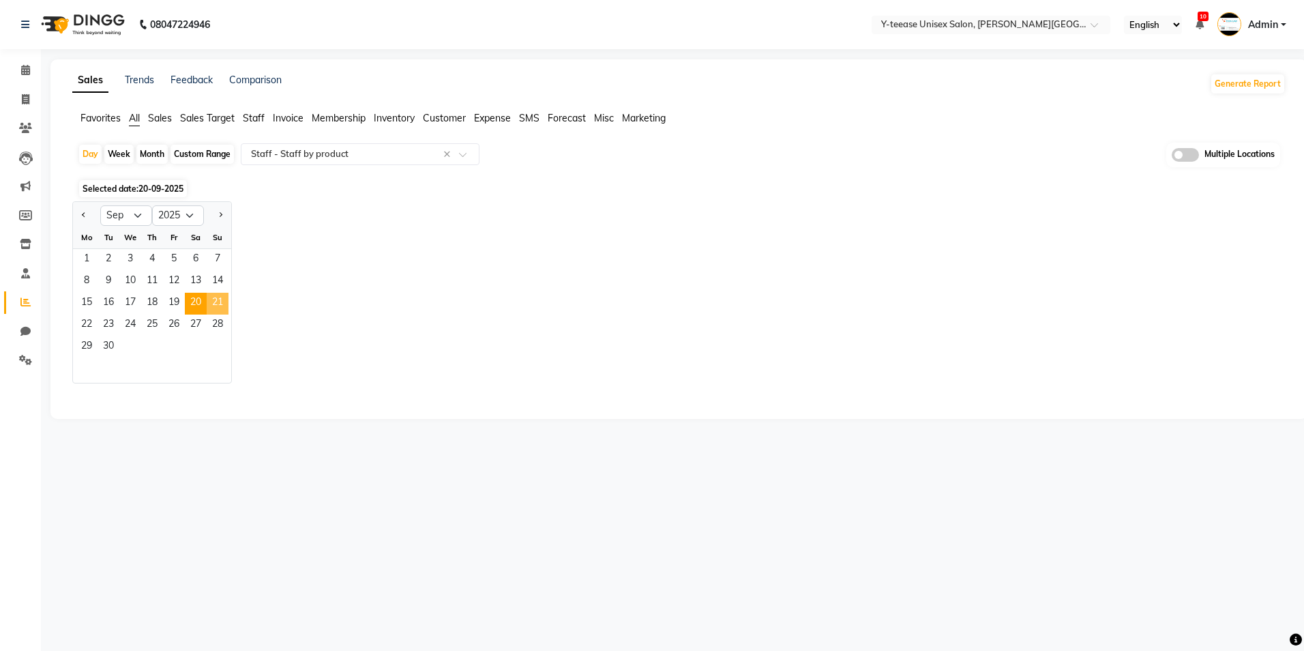
click at [211, 299] on span "21" at bounding box center [218, 304] width 22 height 22
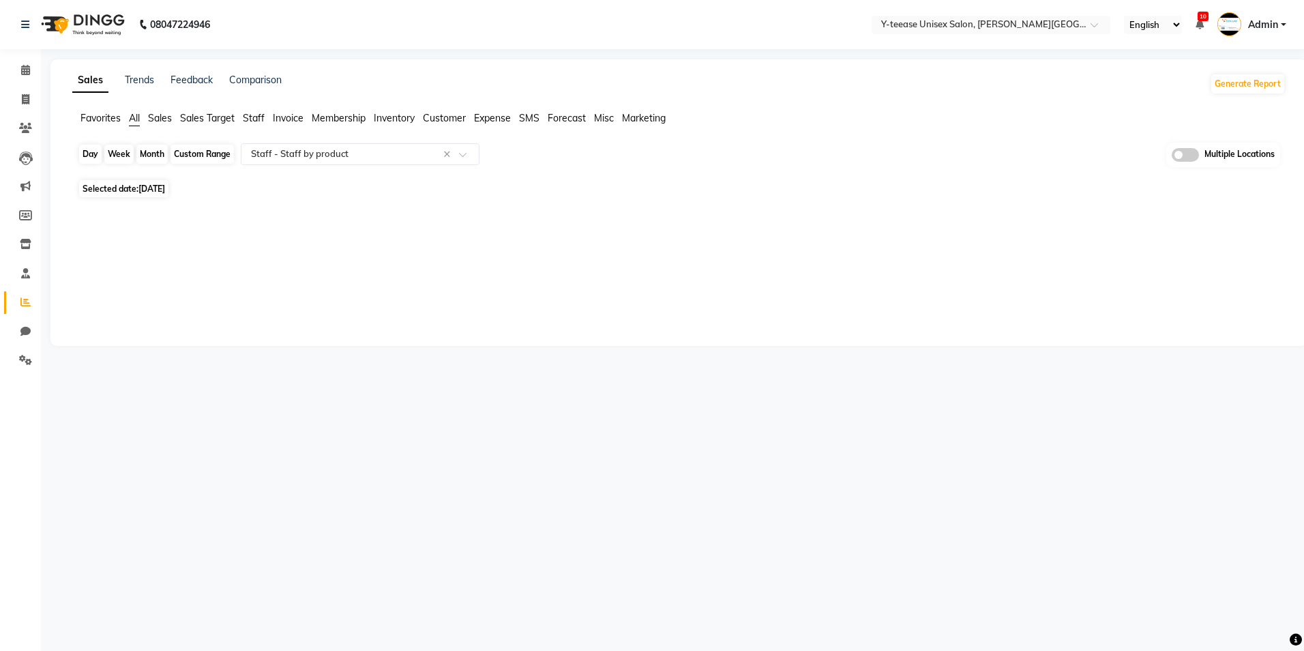
click at [84, 156] on div "Day" at bounding box center [90, 154] width 23 height 19
select select "9"
select select "2025"
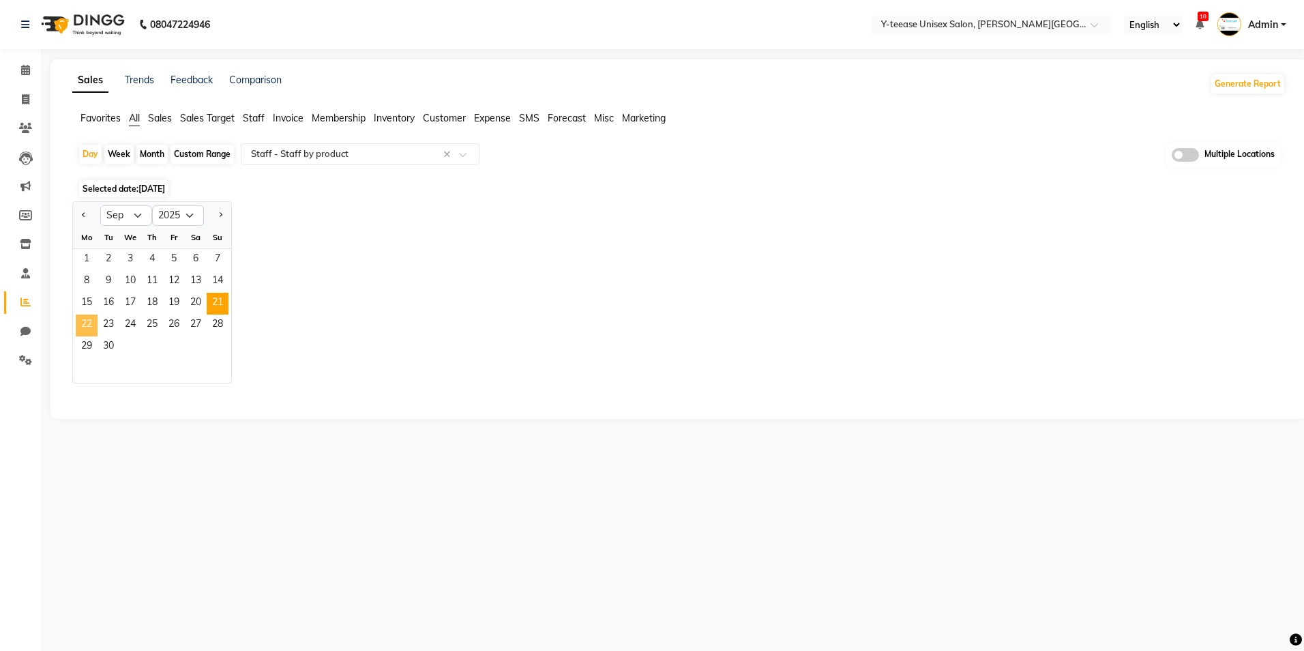
click at [95, 319] on span "22" at bounding box center [87, 326] width 22 height 22
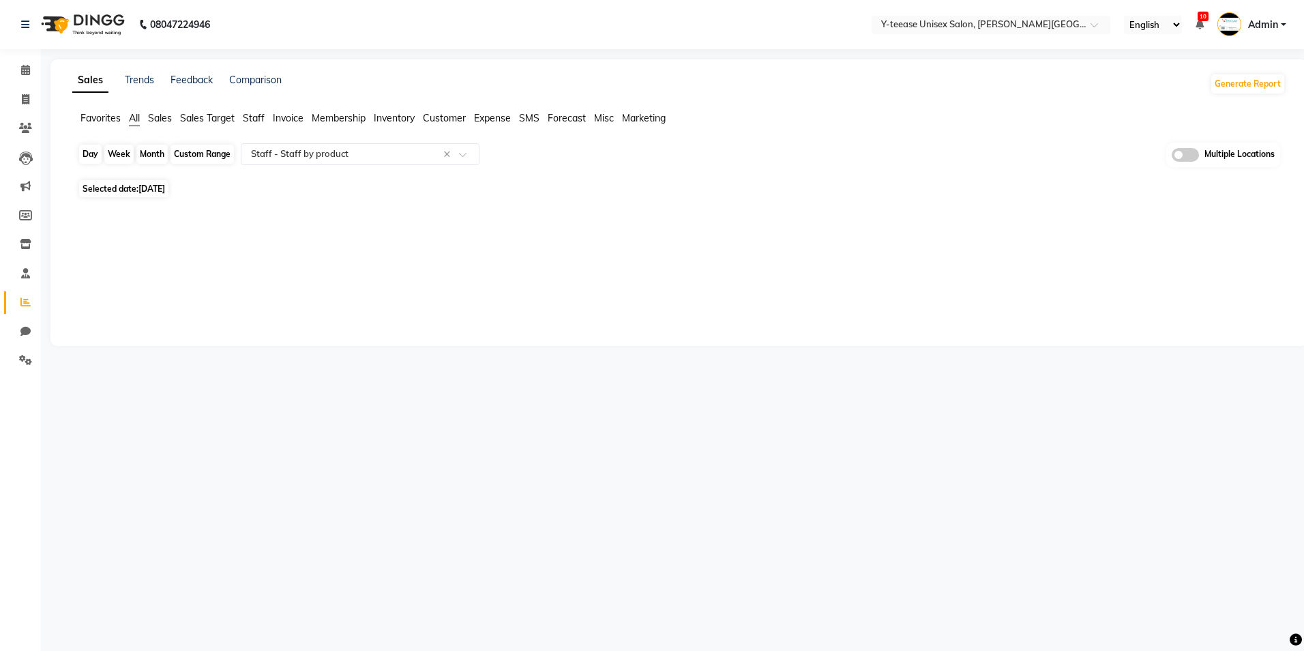
click at [89, 156] on div "Day" at bounding box center [90, 154] width 23 height 19
select select "9"
select select "2025"
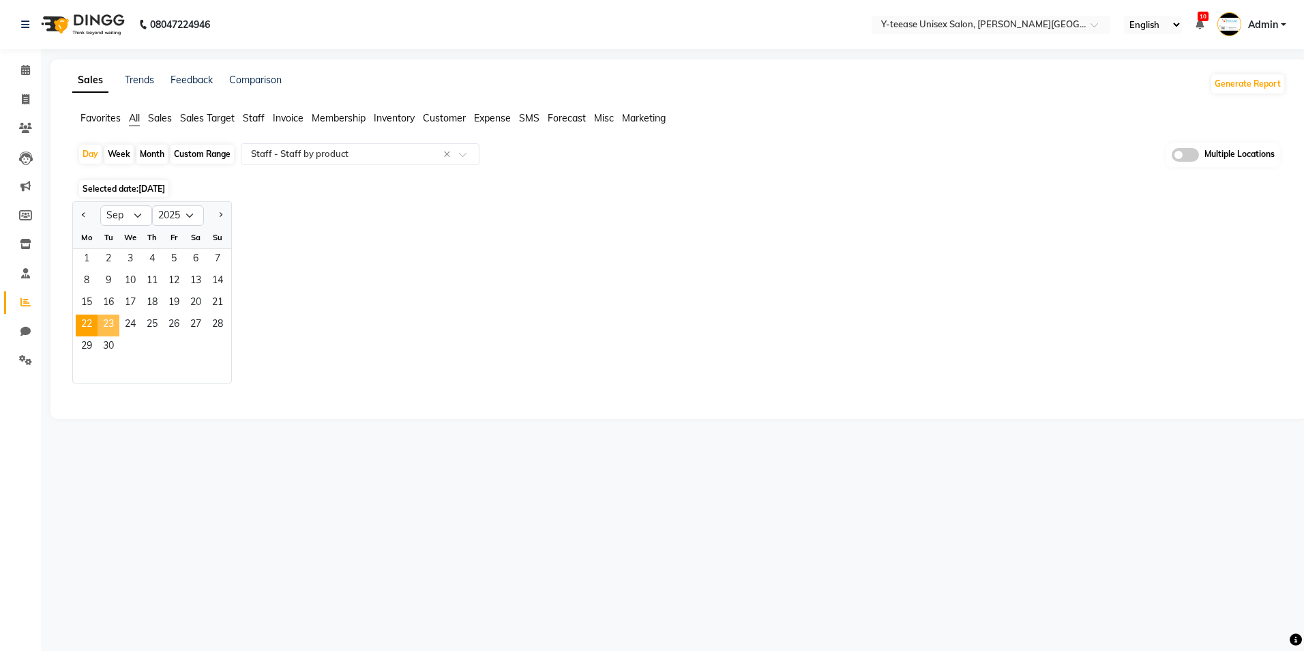
click at [106, 327] on span "23" at bounding box center [109, 326] width 22 height 22
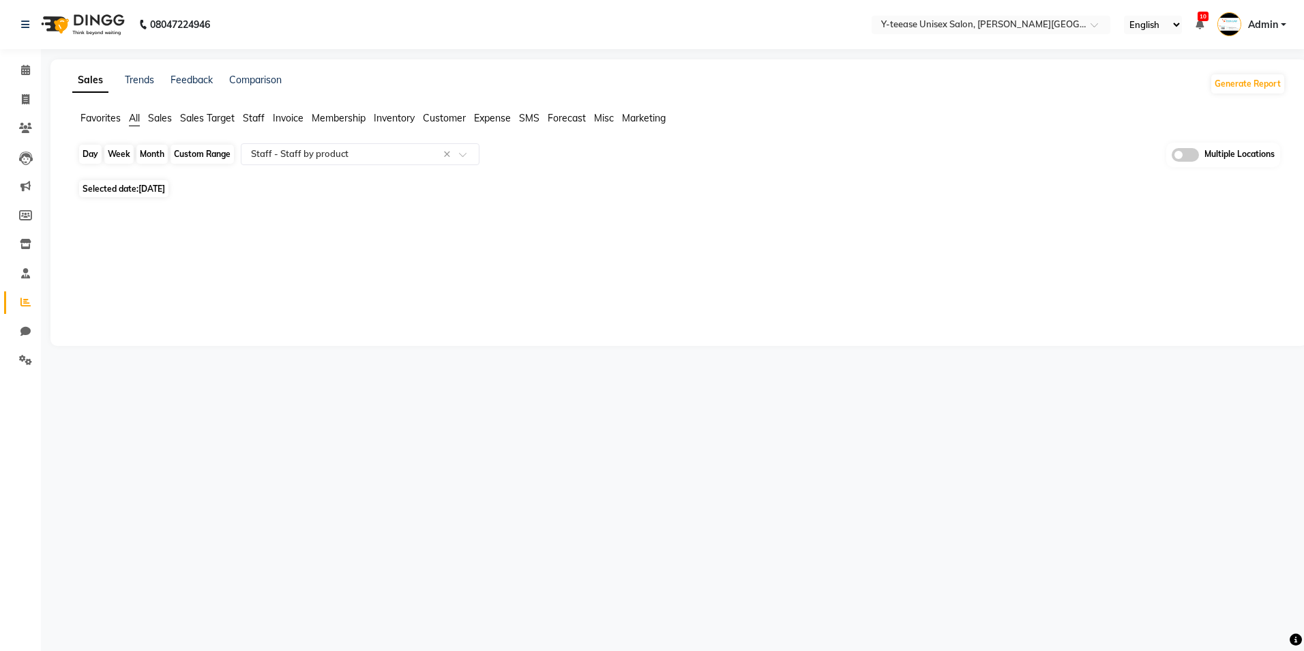
click at [87, 151] on div "Day" at bounding box center [90, 154] width 23 height 19
select select "9"
select select "2025"
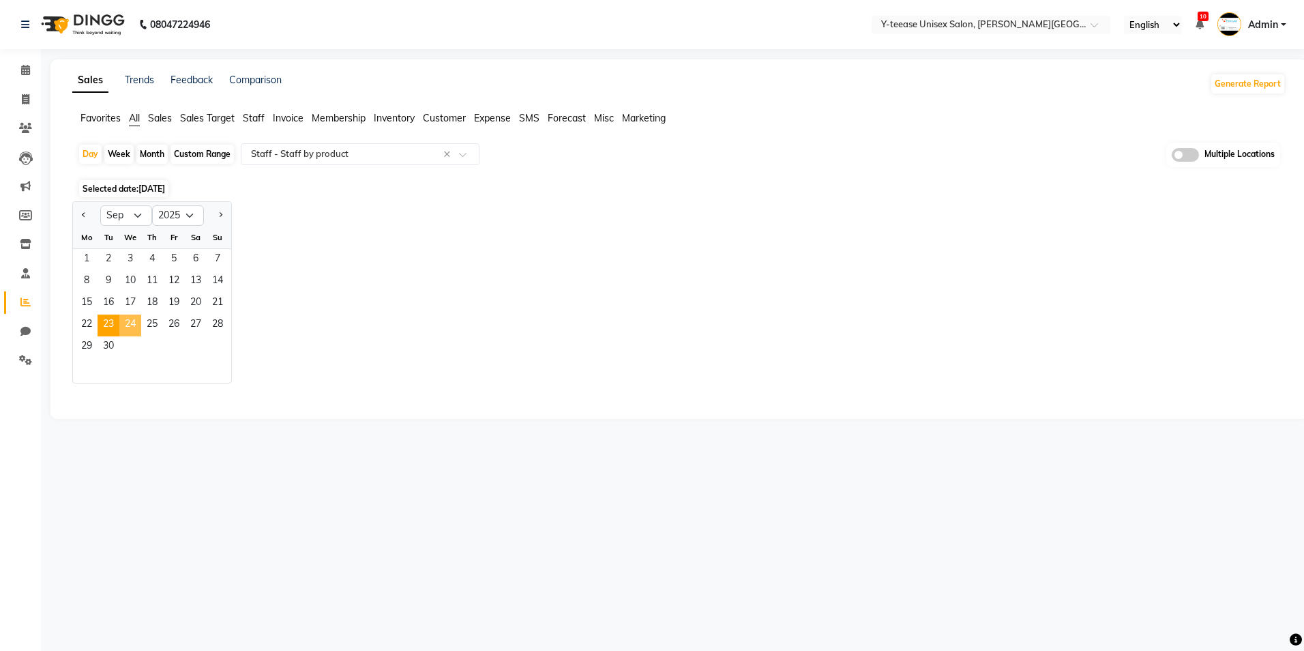
click at [132, 325] on span "24" at bounding box center [130, 326] width 22 height 22
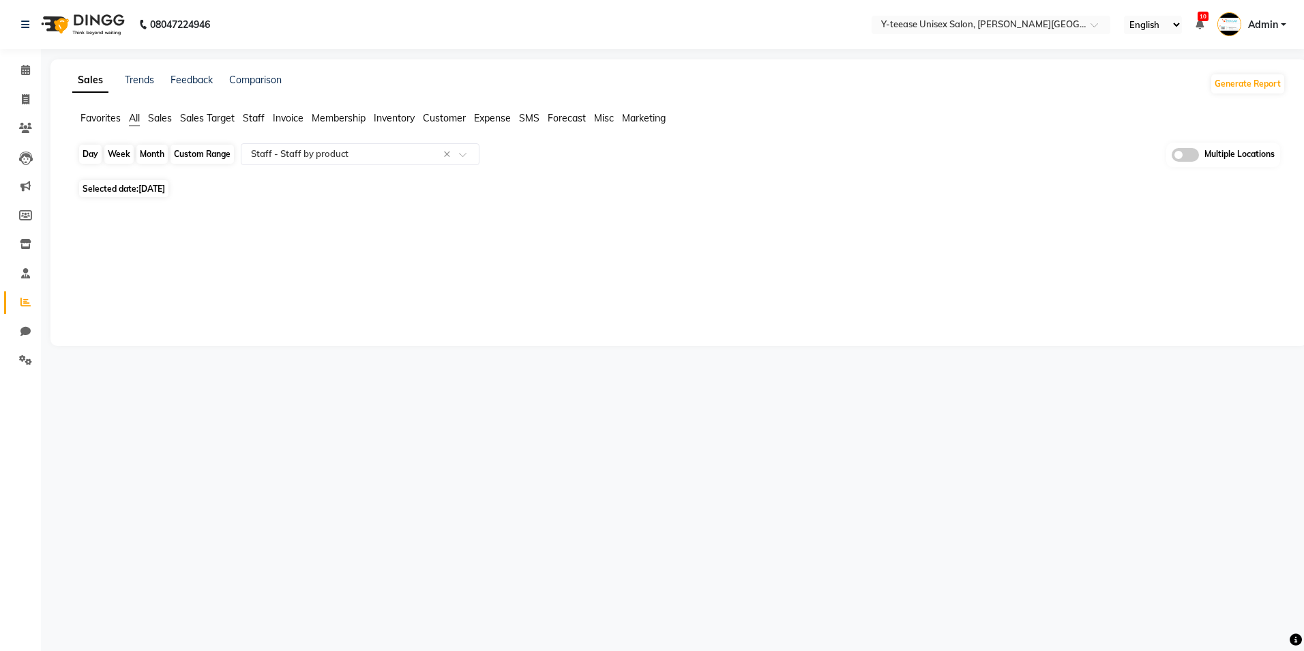
click at [90, 154] on div "Day" at bounding box center [90, 154] width 23 height 19
select select "9"
select select "2025"
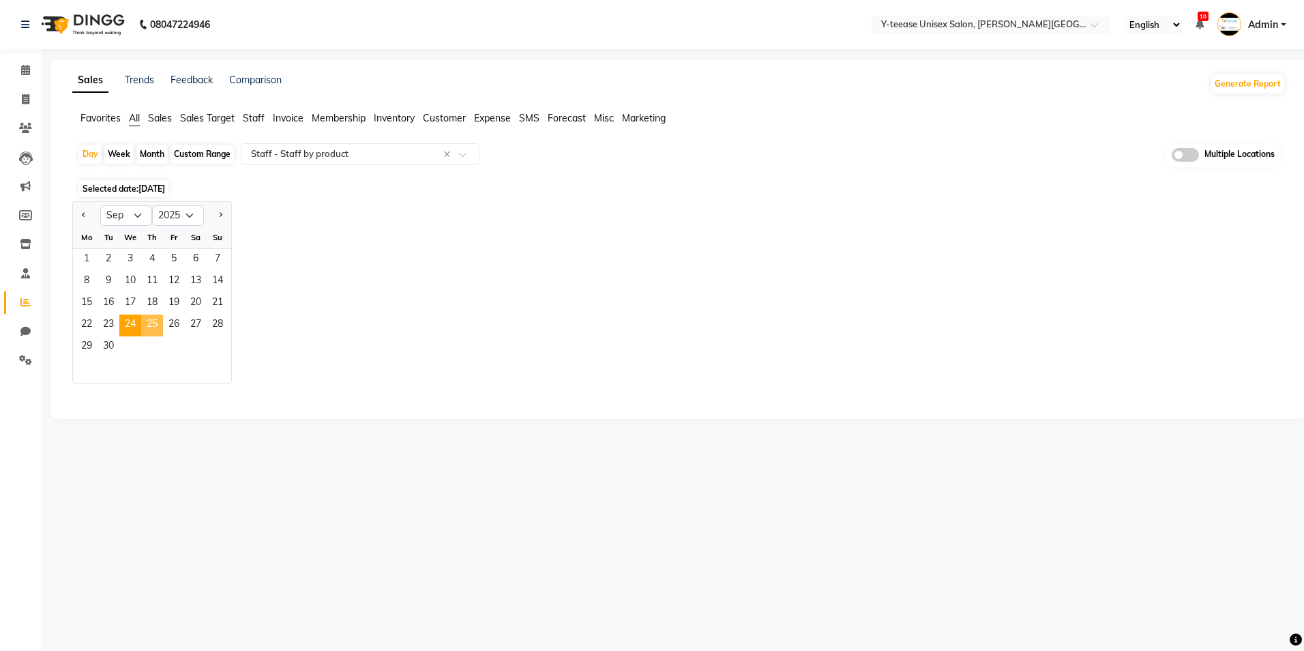
click at [149, 322] on span "25" at bounding box center [152, 326] width 22 height 22
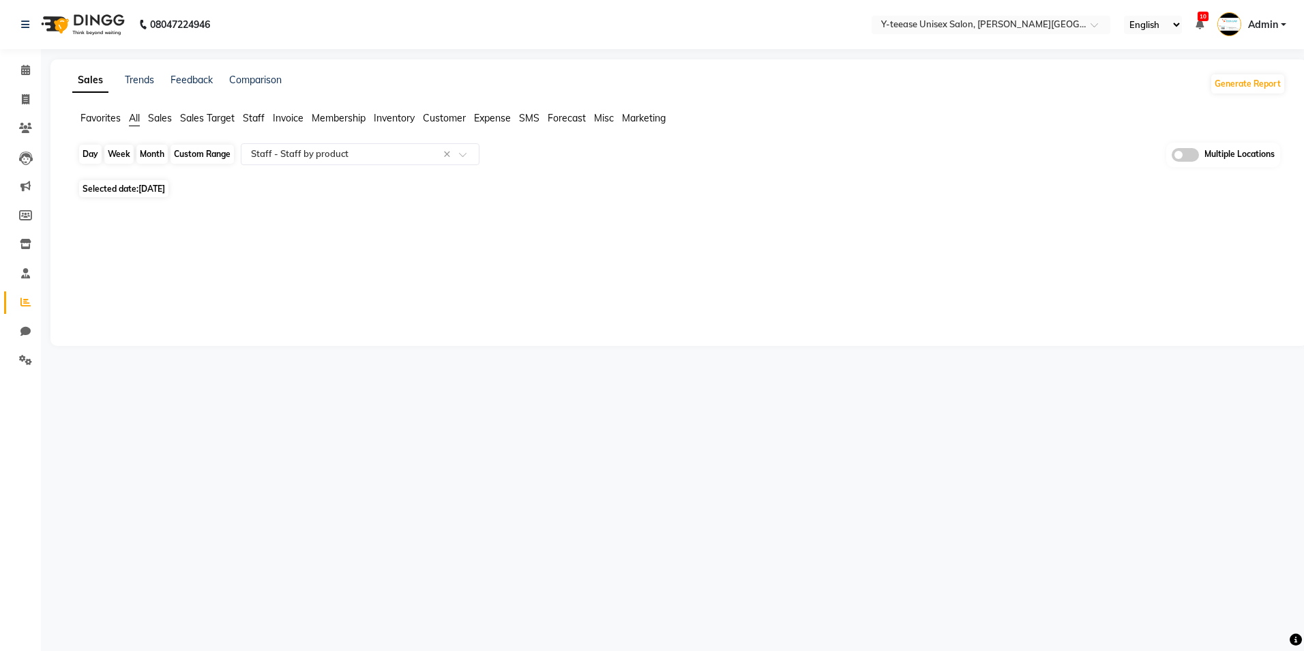
click at [89, 154] on div "Day" at bounding box center [90, 154] width 23 height 19
select select "9"
select select "2025"
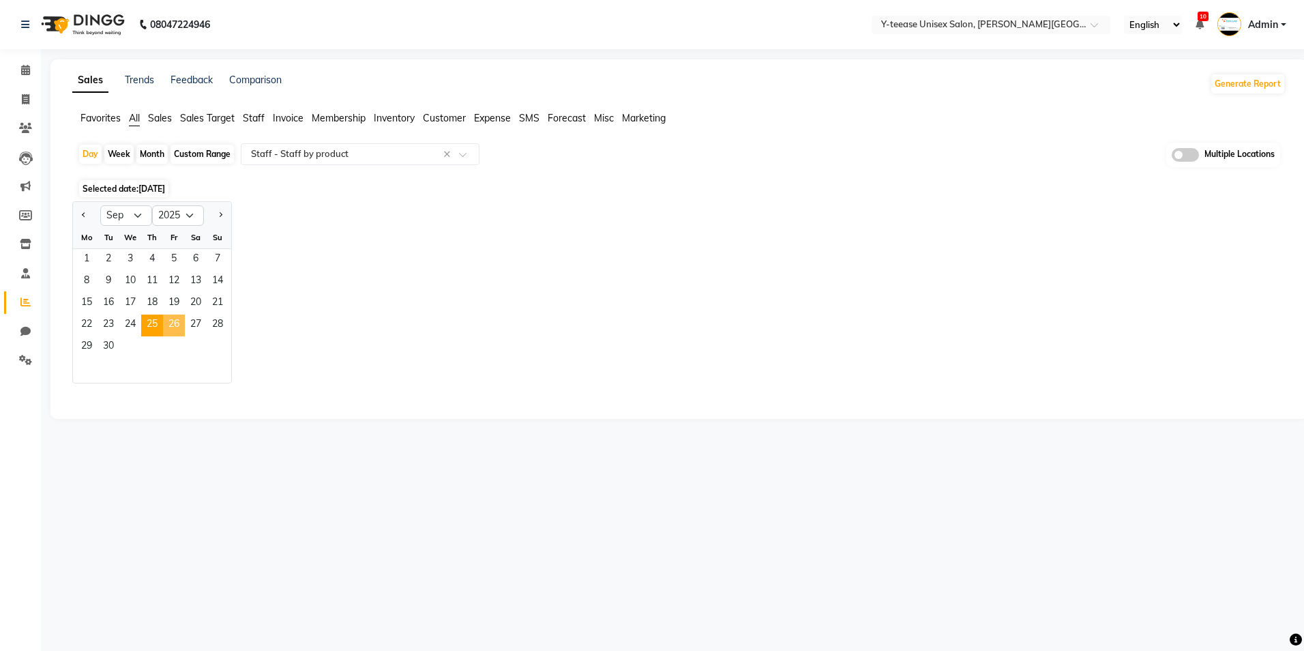
click at [177, 328] on span "26" at bounding box center [174, 326] width 22 height 22
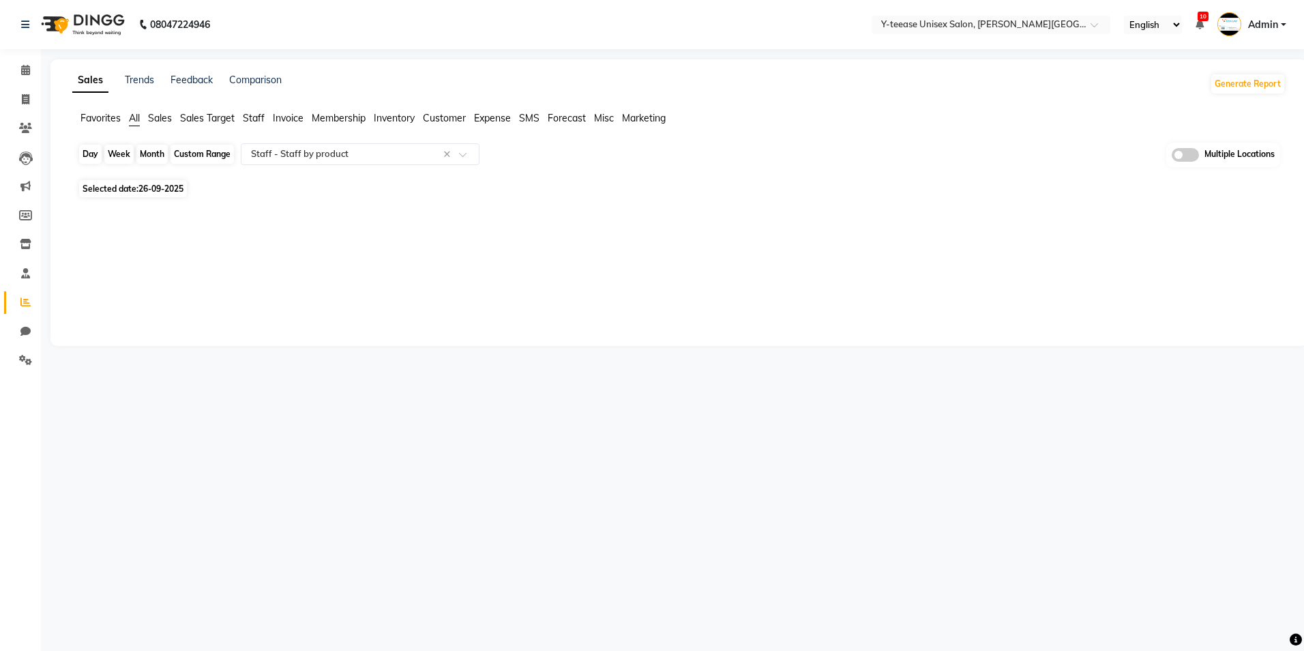
click at [91, 150] on div "Day" at bounding box center [90, 154] width 23 height 19
select select "9"
select select "2025"
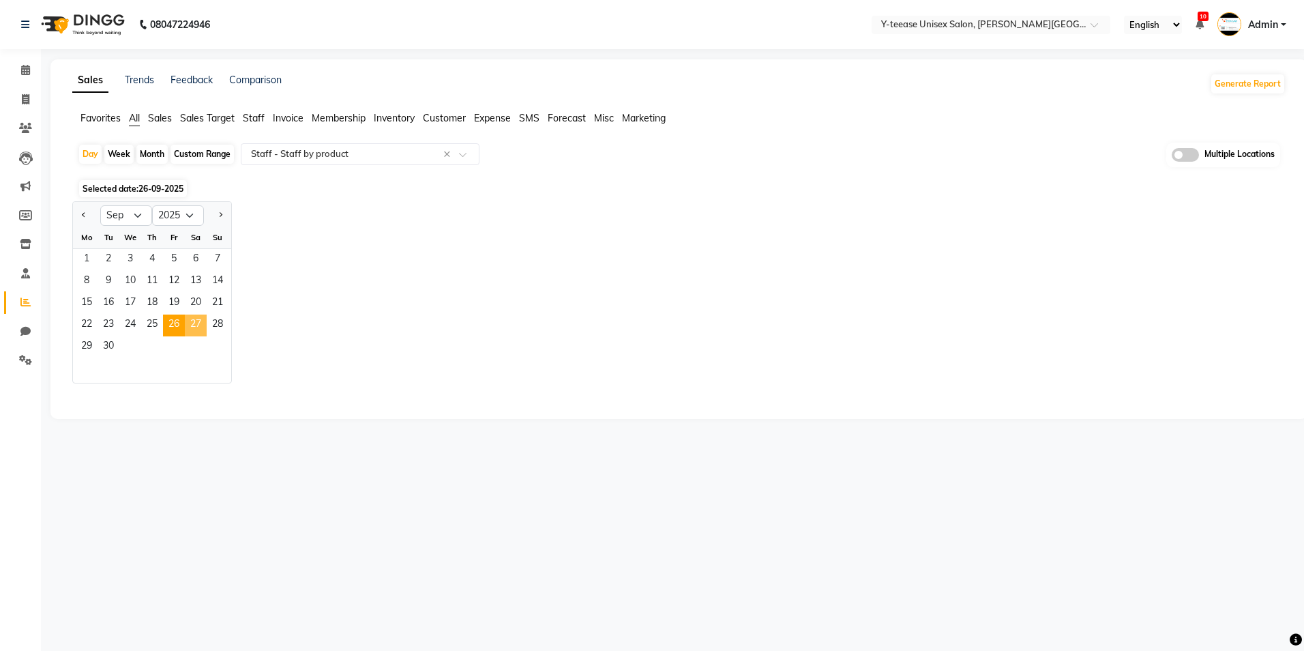
click at [198, 323] on span "27" at bounding box center [196, 326] width 22 height 22
select select "full_report"
select select "csv"
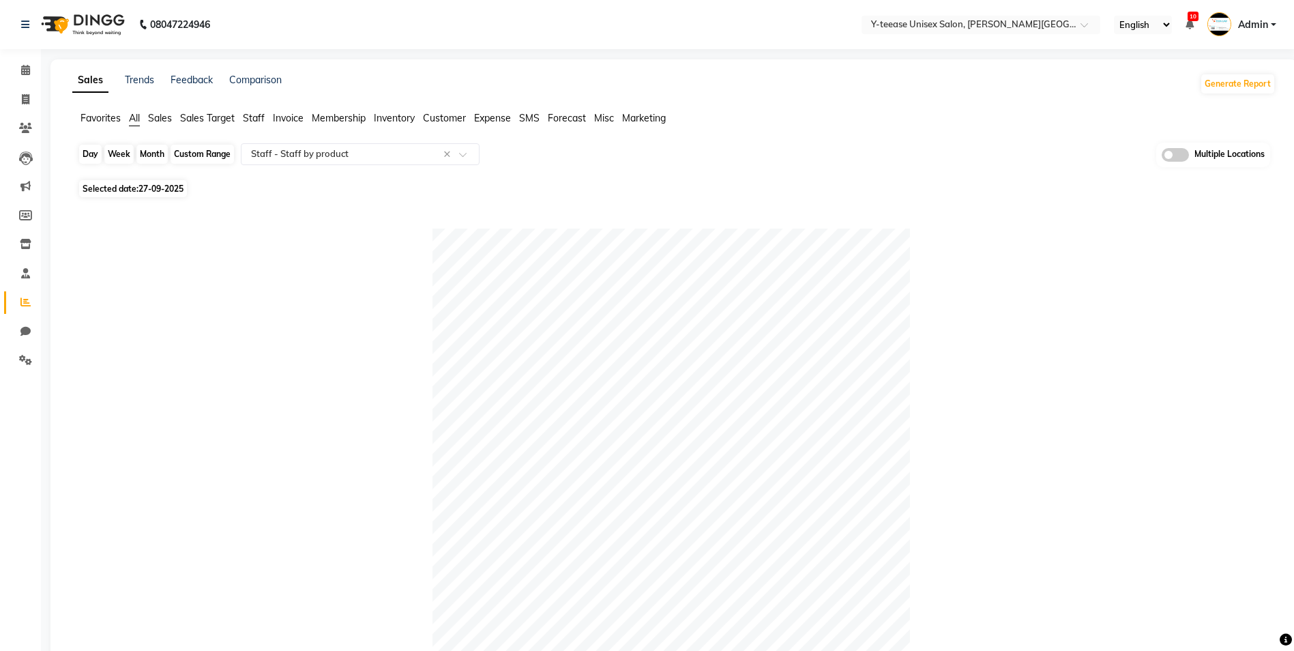
click at [90, 147] on div "Day" at bounding box center [90, 154] width 23 height 19
select select "9"
select select "2025"
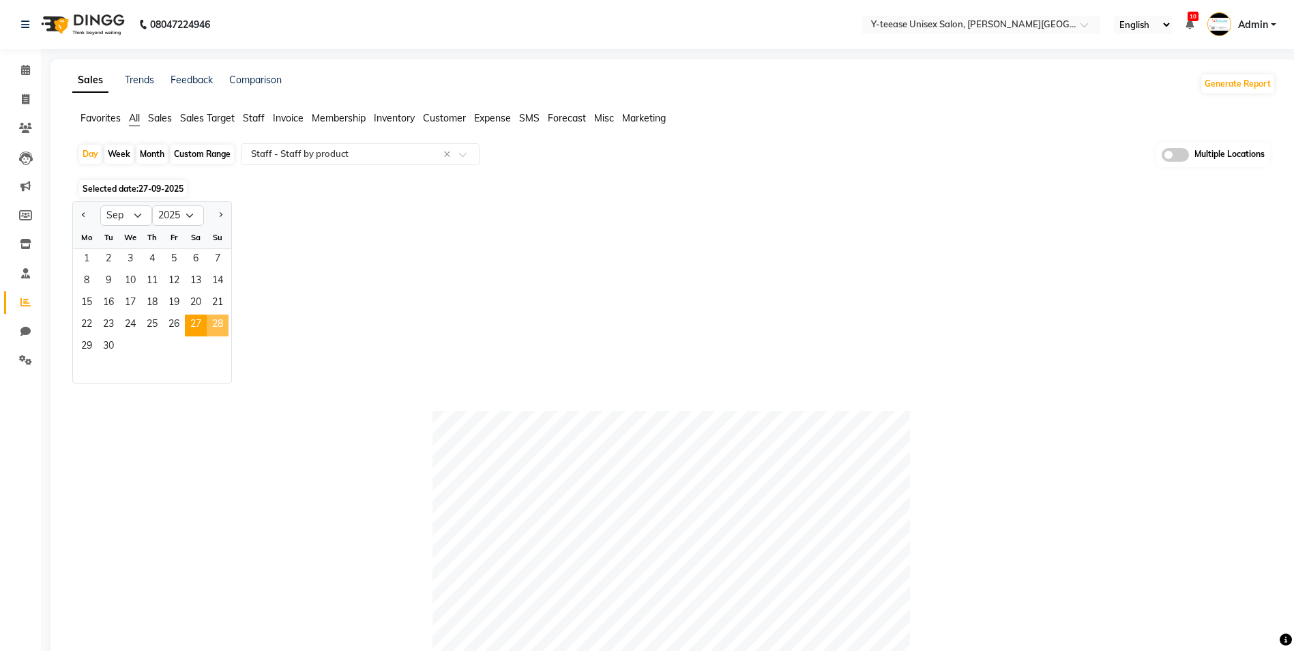
click at [215, 327] on span "28" at bounding box center [218, 326] width 22 height 22
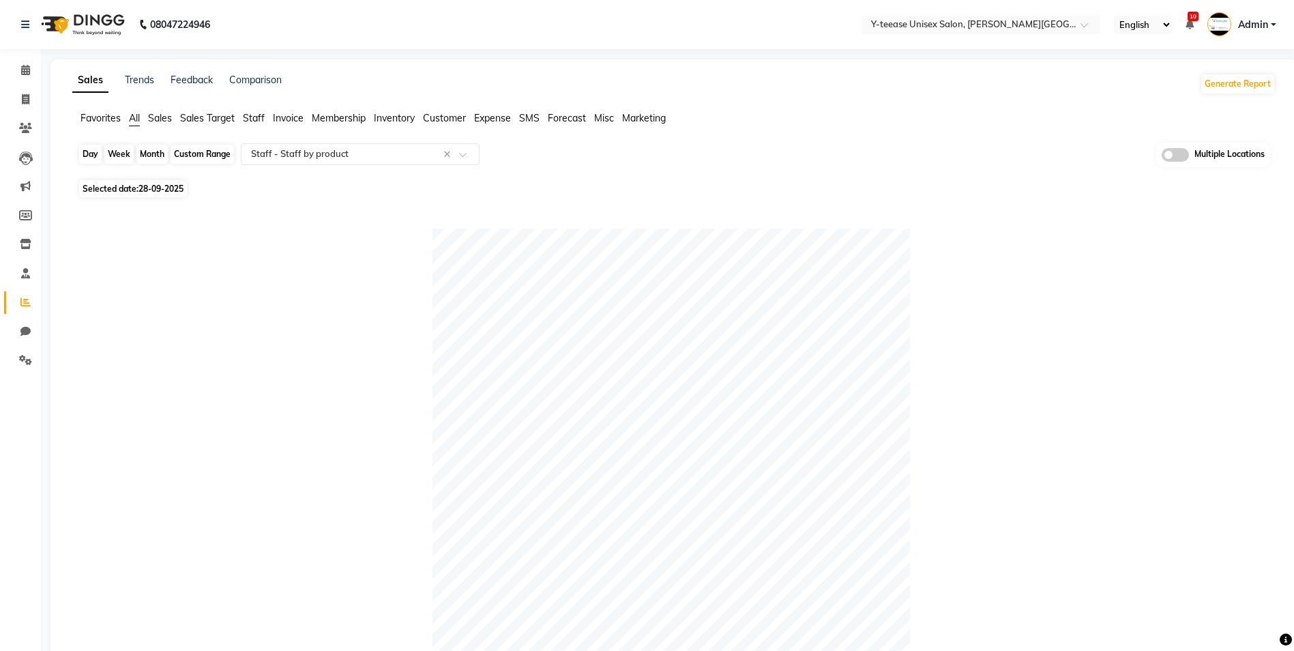
click at [94, 162] on div "Day" at bounding box center [90, 154] width 23 height 19
select select "9"
select select "2025"
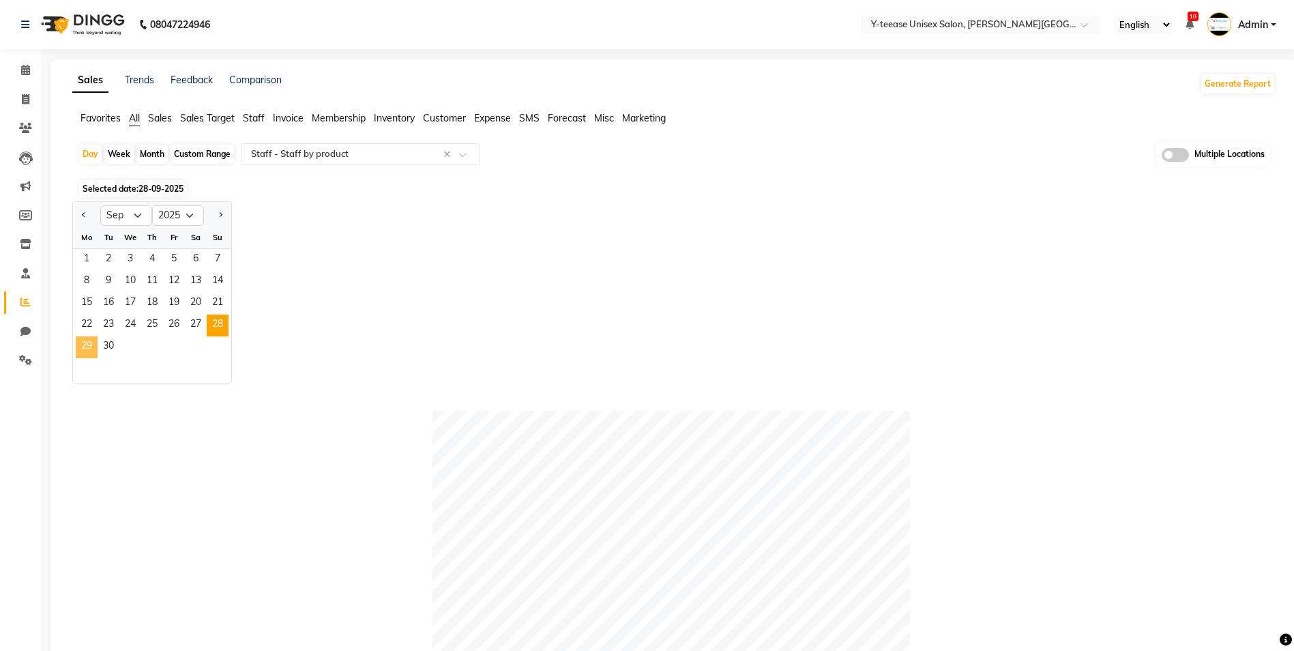
click at [85, 349] on span "29" at bounding box center [87, 347] width 22 height 22
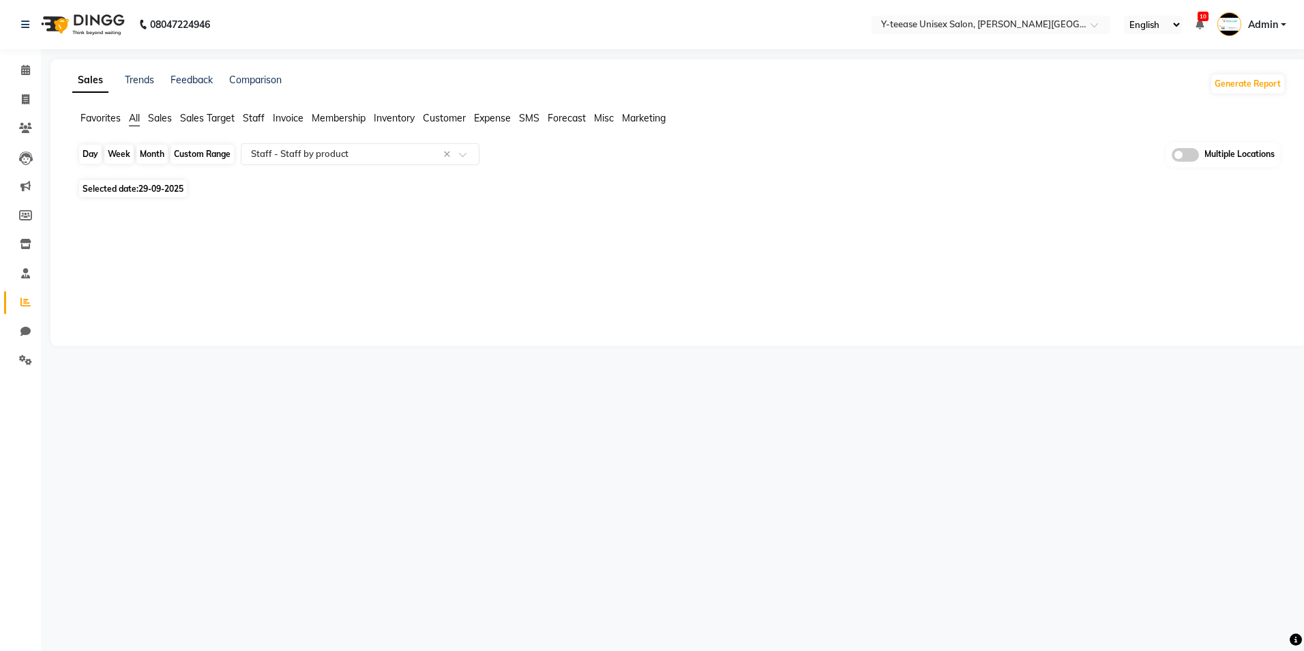
click at [90, 158] on div "Day" at bounding box center [90, 154] width 23 height 19
select select "9"
select select "2025"
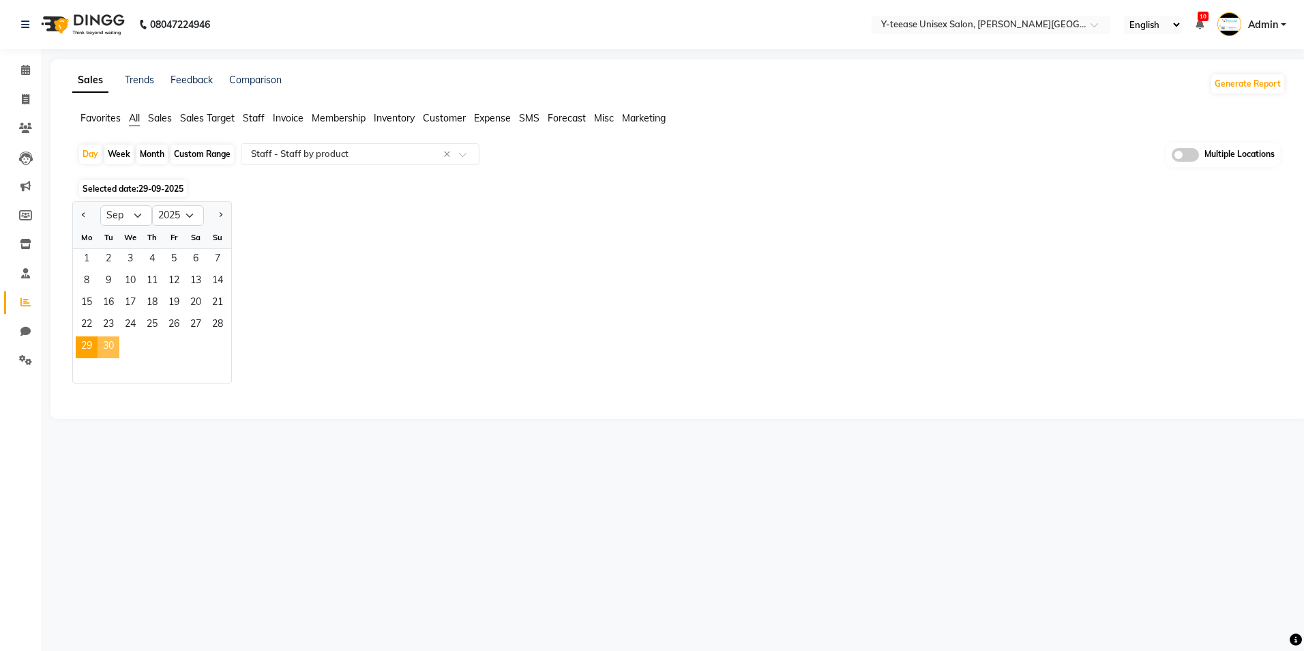
click at [111, 350] on span "30" at bounding box center [109, 347] width 22 height 22
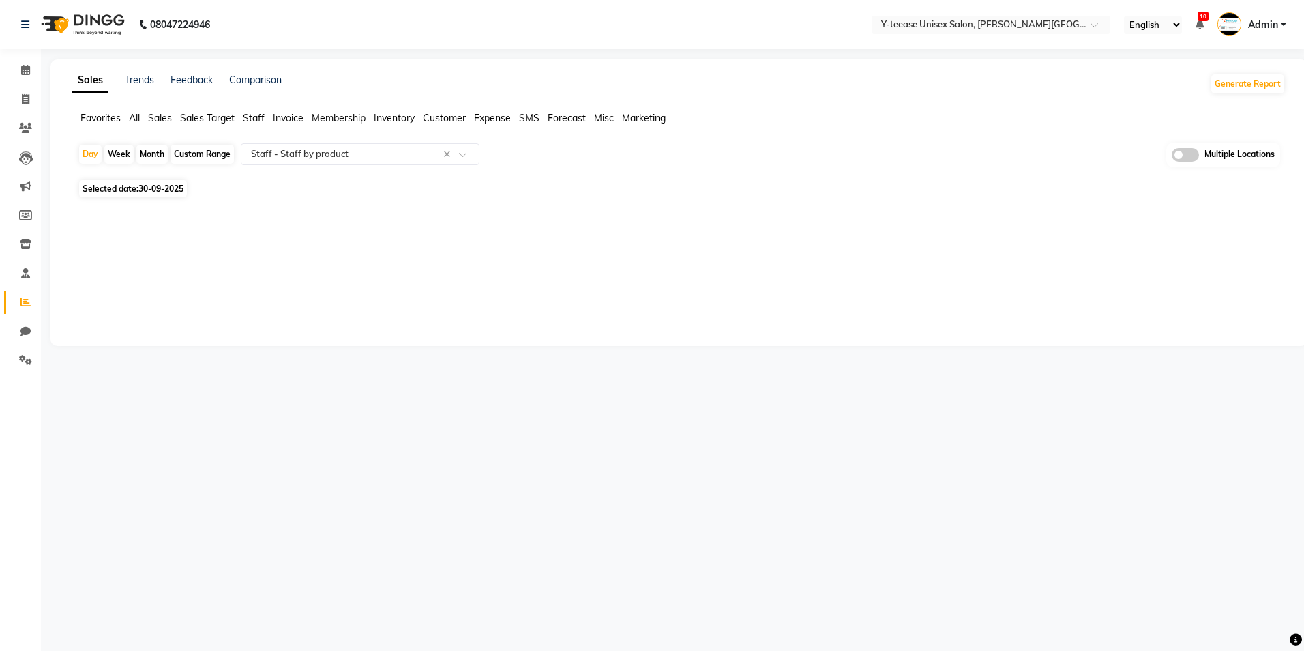
click at [153, 151] on div "Month" at bounding box center [151, 154] width 31 height 19
select select "9"
select select "2025"
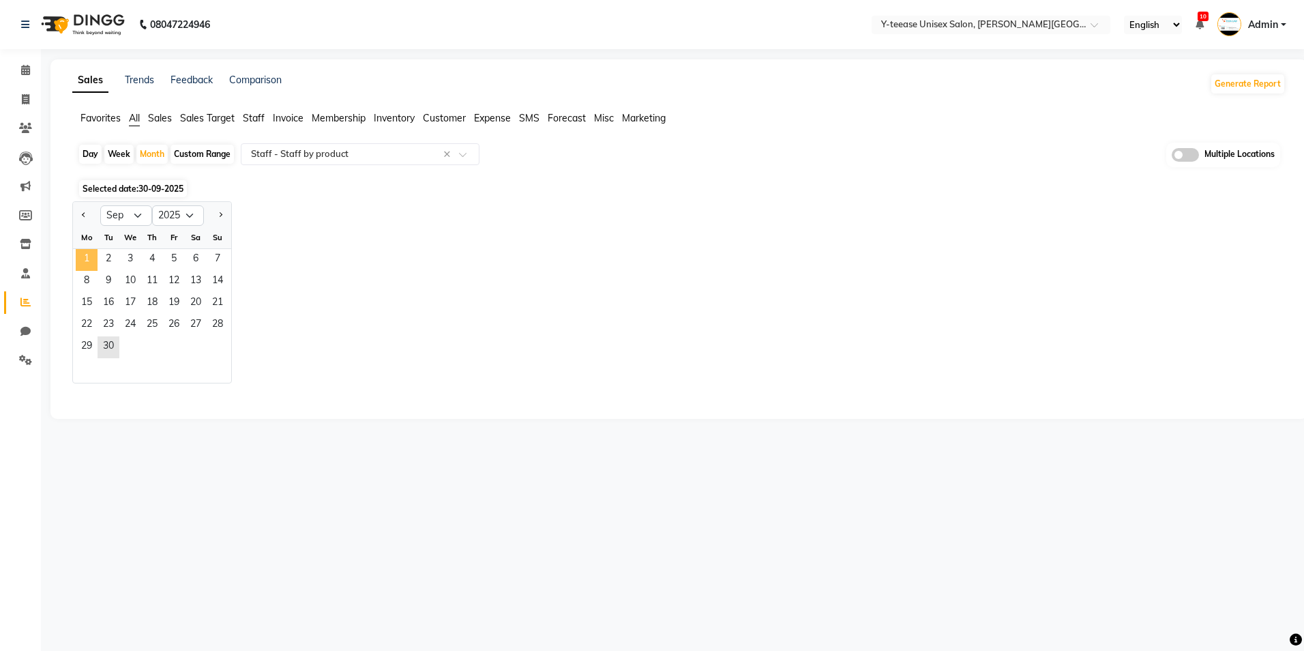
click at [86, 257] on span "1" at bounding box center [87, 260] width 22 height 22
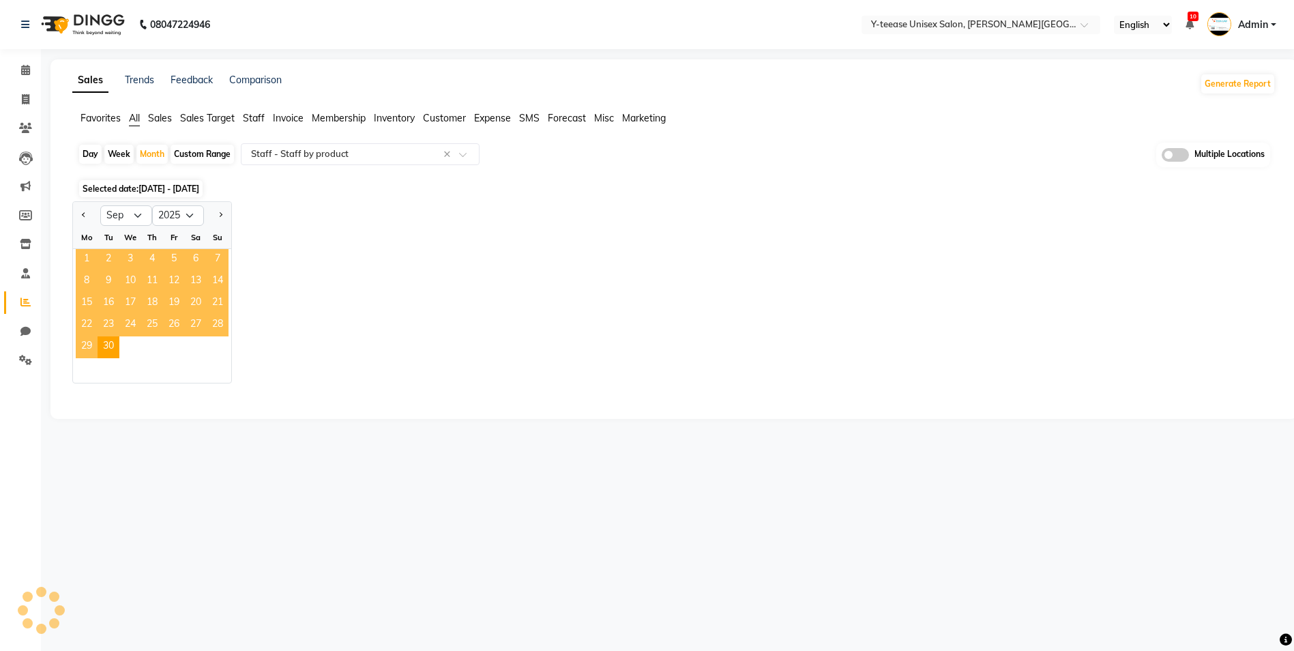
select select "full_report"
select select "csv"
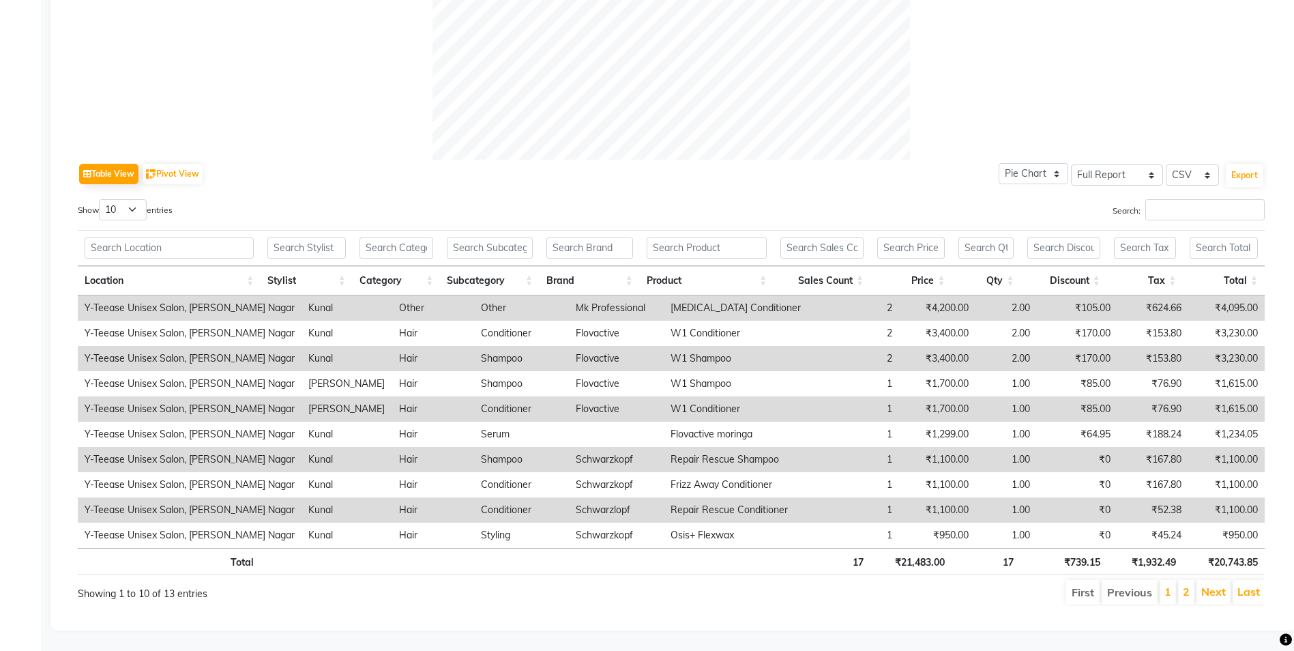
scroll to position [557, 0]
click at [1186, 585] on link "2" at bounding box center [1186, 592] width 7 height 14
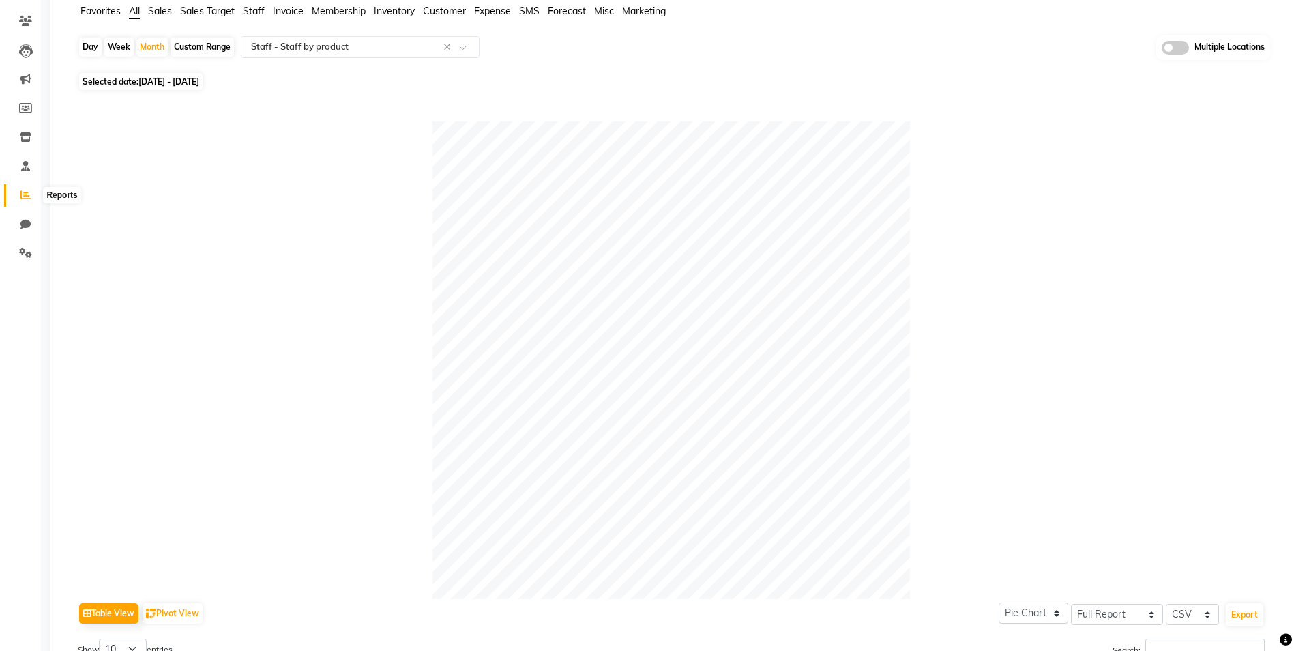
scroll to position [0, 0]
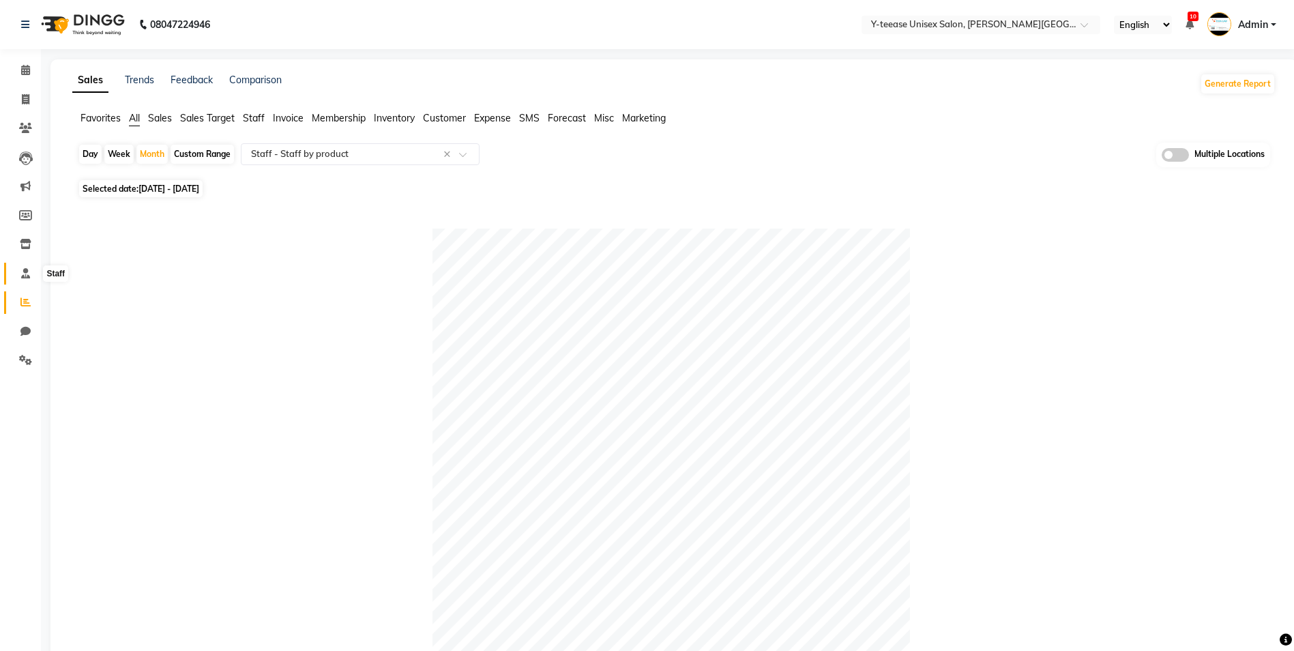
click at [29, 273] on icon at bounding box center [25, 273] width 9 height 10
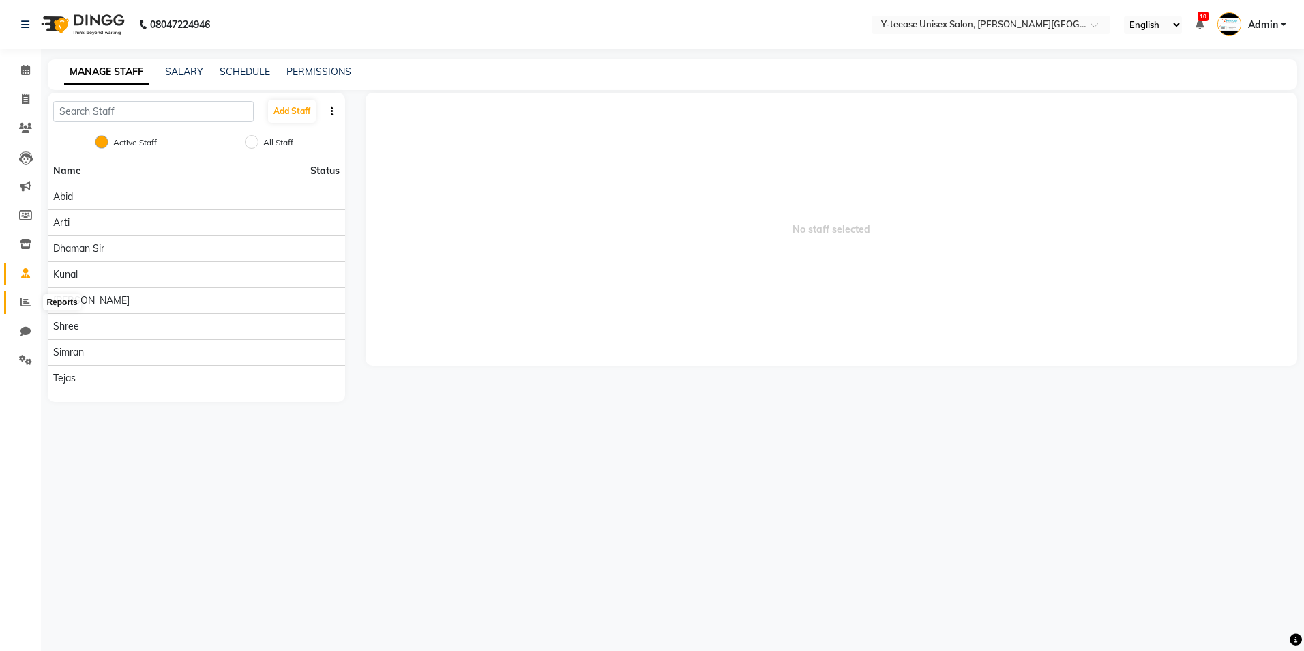
click at [30, 296] on span at bounding box center [26, 303] width 24 height 16
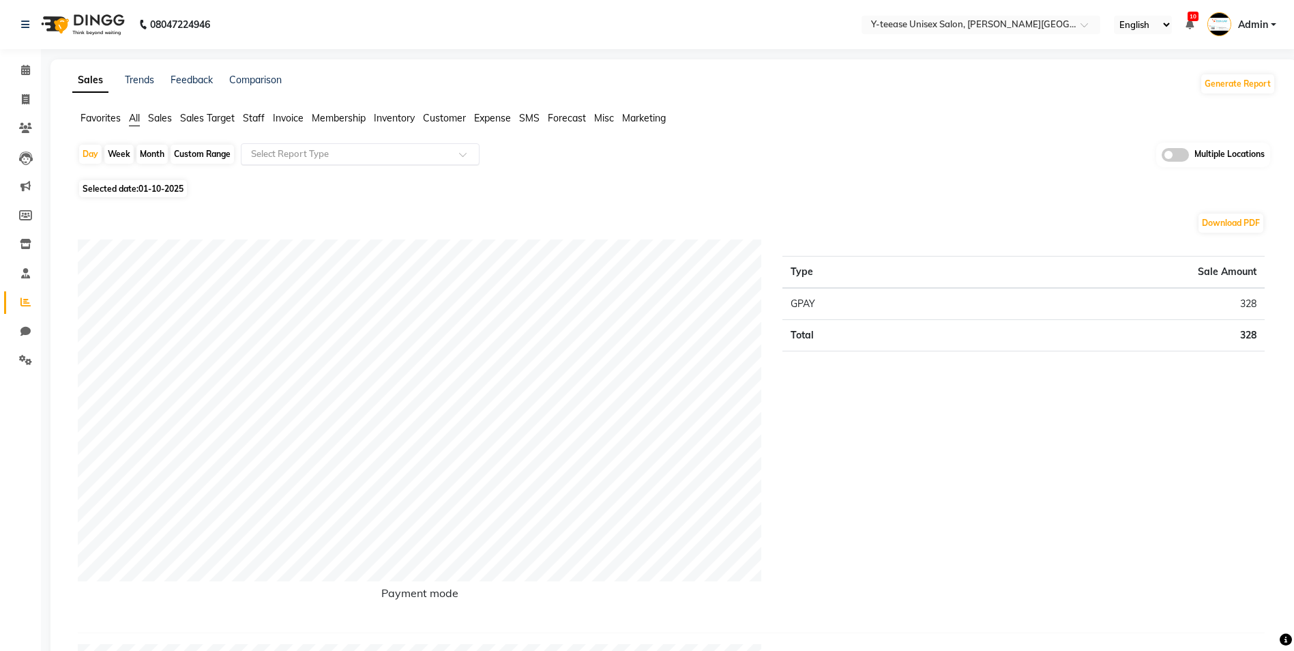
click at [333, 159] on input "text" at bounding box center [346, 154] width 196 height 14
click at [158, 152] on div "Month" at bounding box center [151, 154] width 31 height 19
select select "10"
select select "2025"
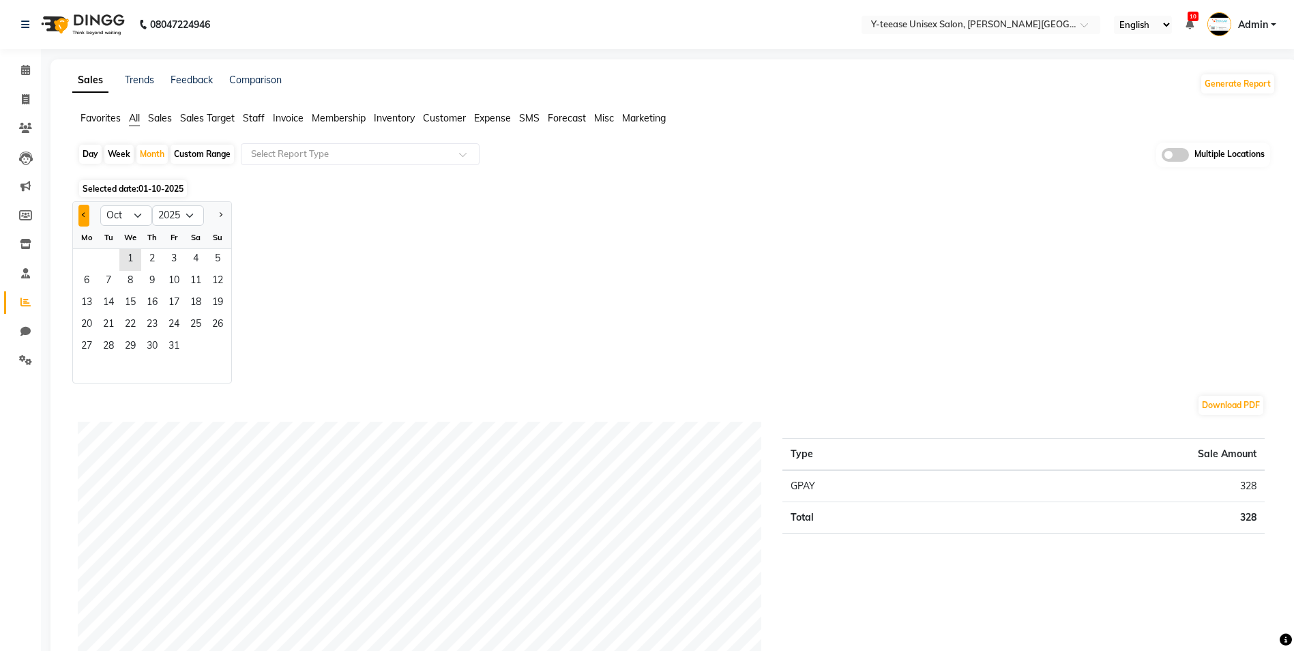
click at [84, 212] on span "Previous month" at bounding box center [84, 214] width 5 height 5
select select "9"
click at [92, 257] on span "1" at bounding box center [87, 260] width 22 height 22
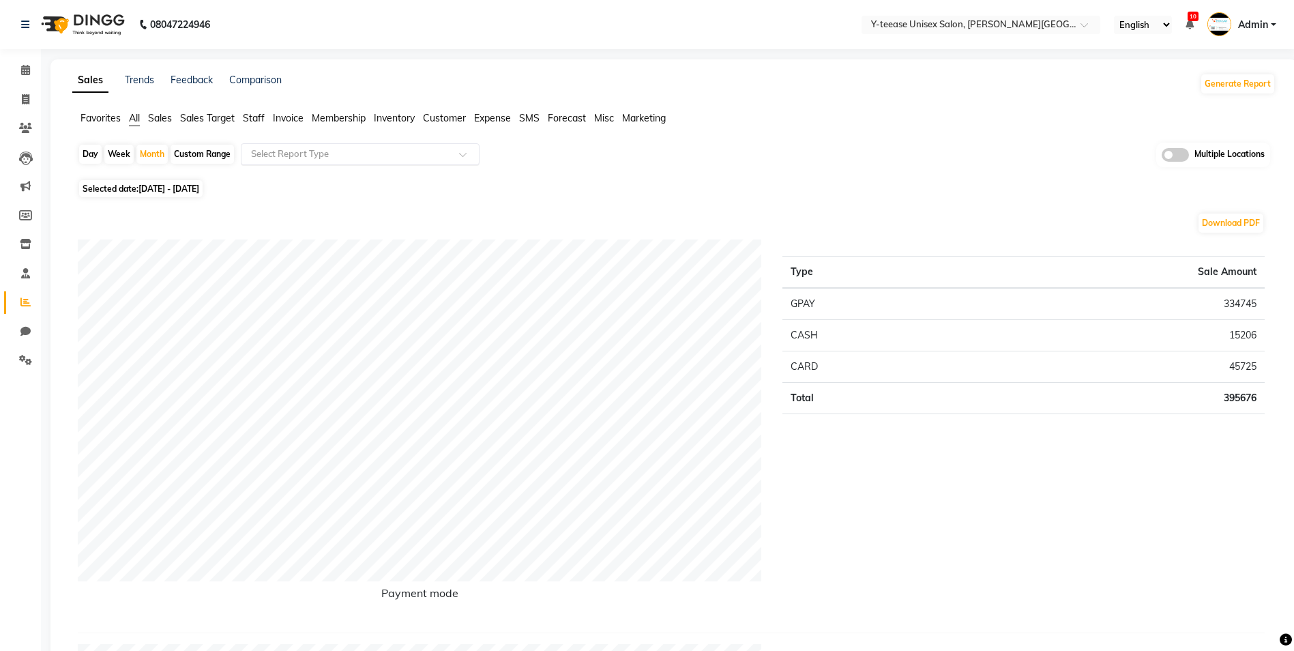
click at [314, 154] on input "text" at bounding box center [346, 154] width 196 height 14
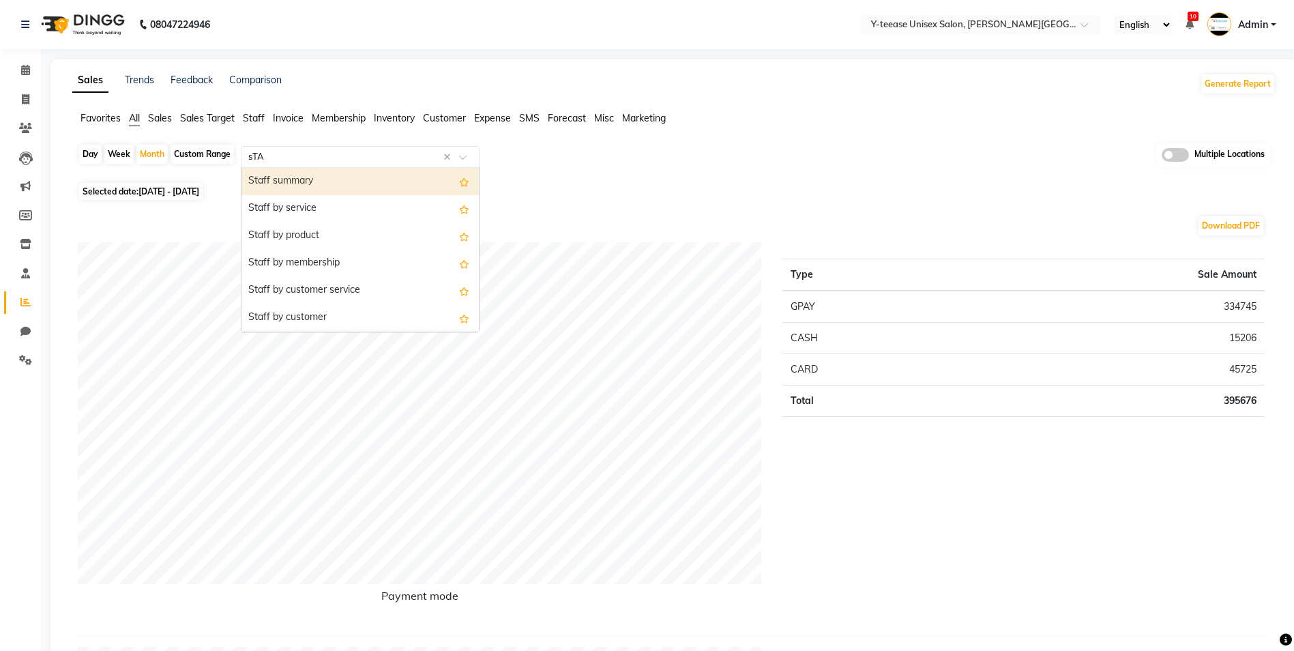
type input "sTAF"
click at [299, 181] on div "Staff summary" at bounding box center [360, 181] width 237 height 27
select select "full_report"
select select "csv"
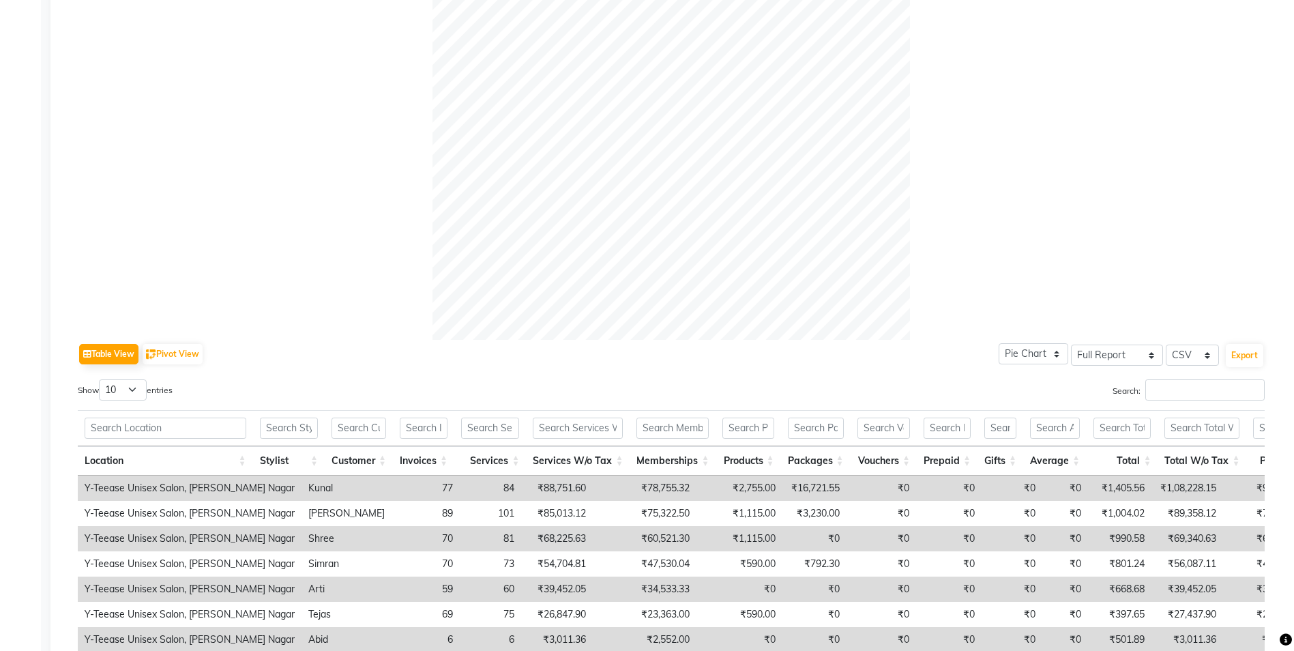
scroll to position [409, 0]
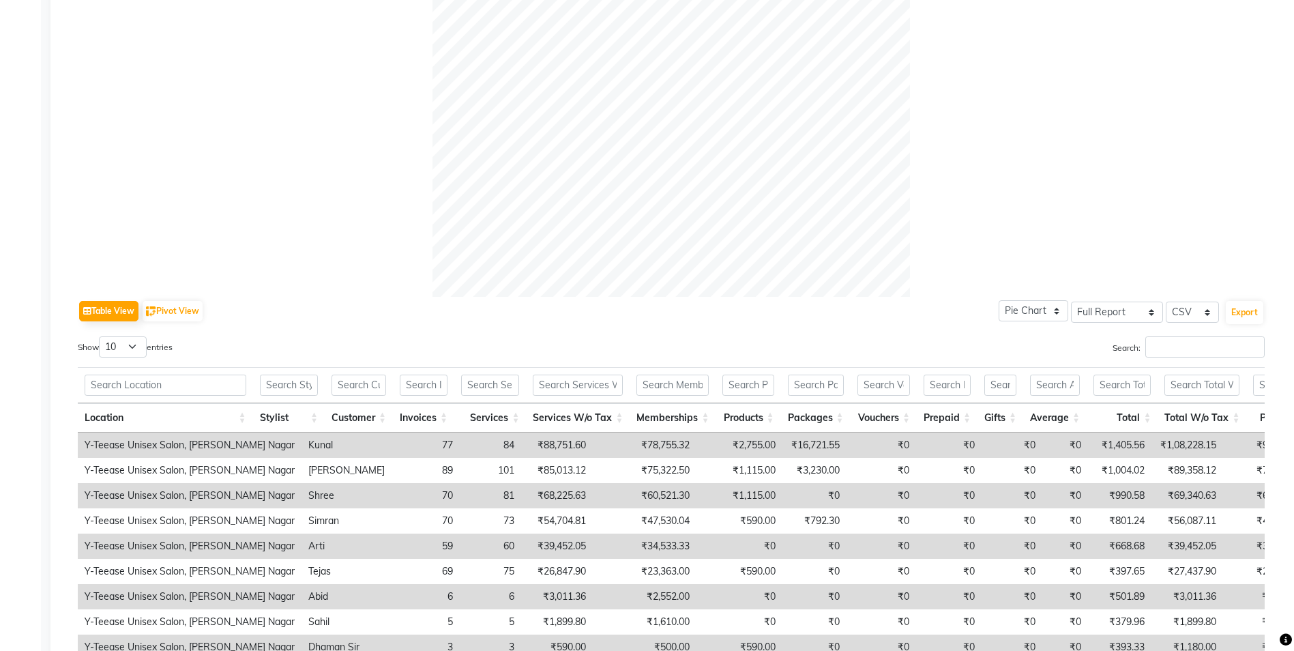
click at [1051, 145] on div at bounding box center [671, 58] width 1187 height 478
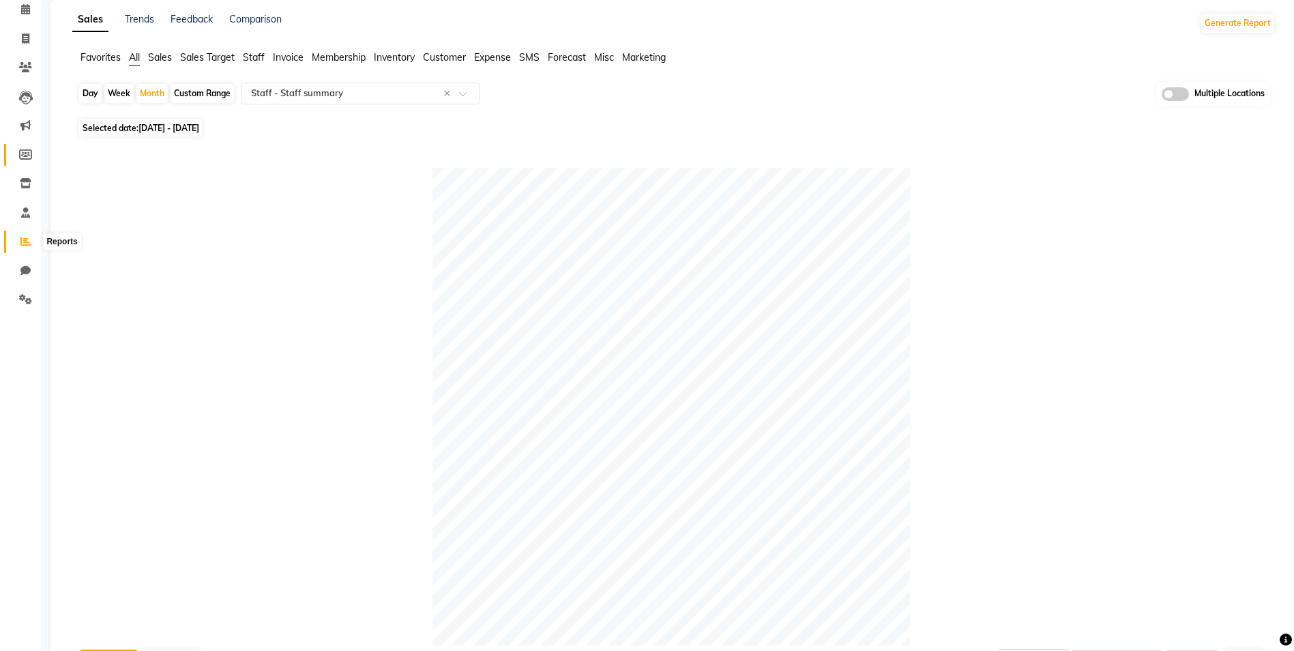
scroll to position [0, 0]
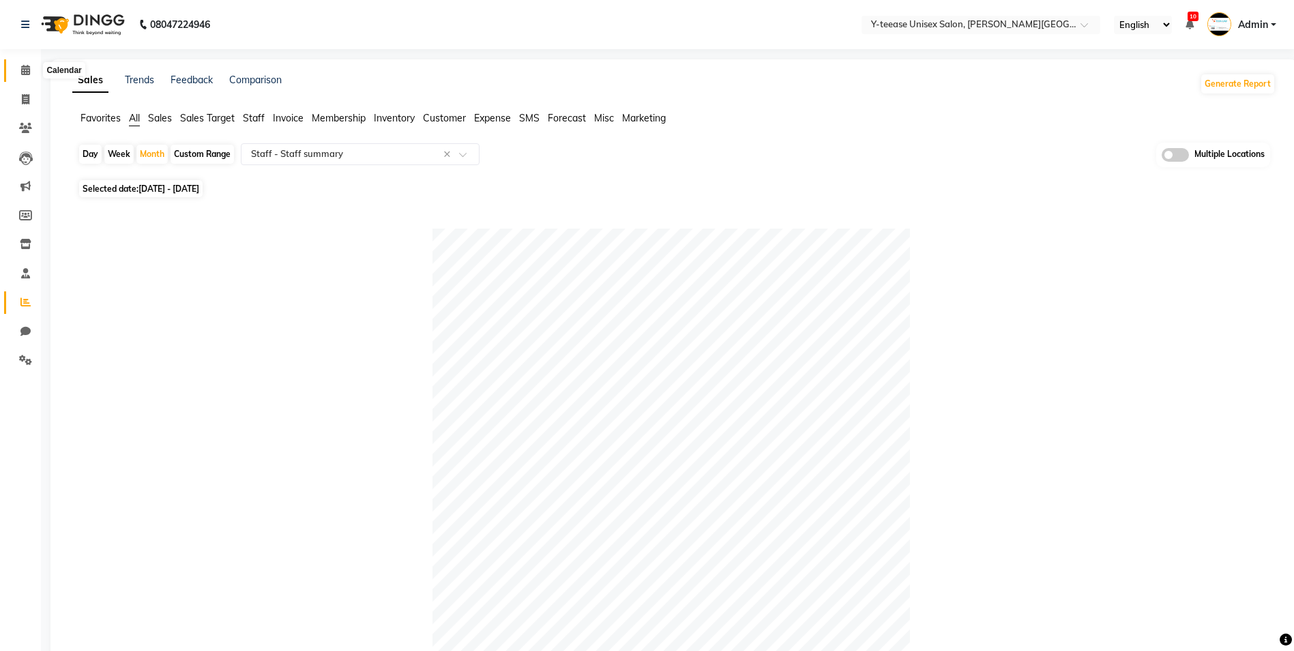
click at [26, 75] on span at bounding box center [26, 71] width 24 height 16
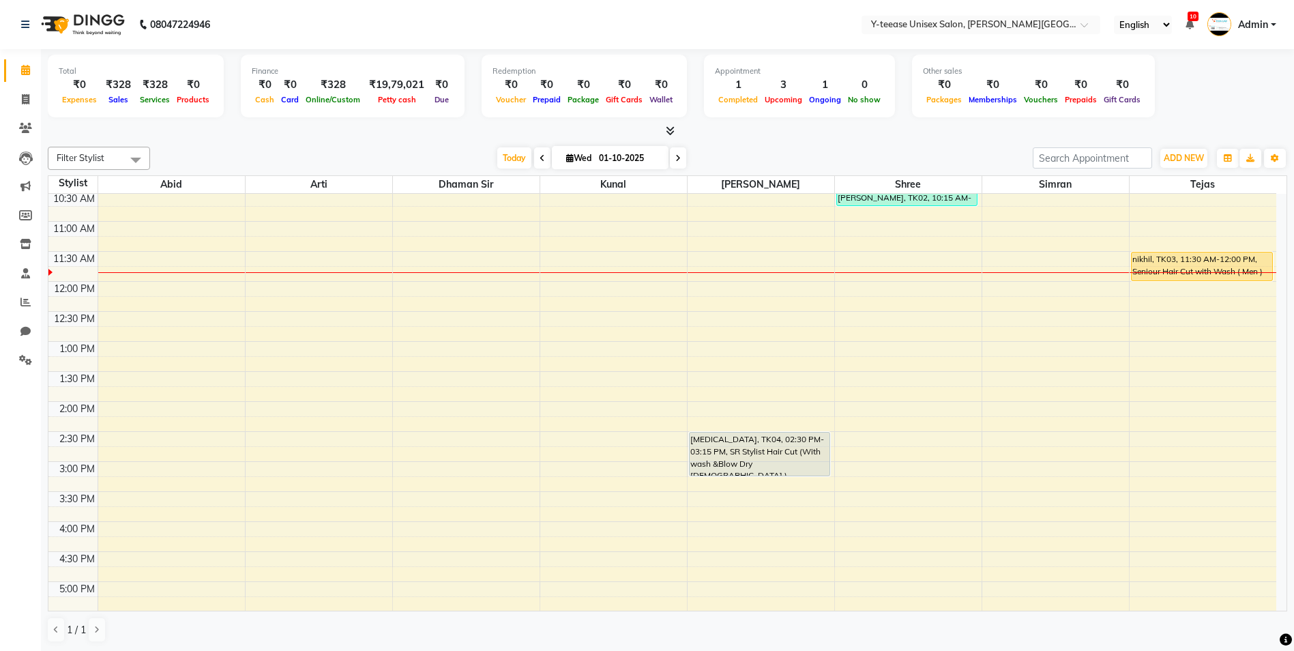
scroll to position [273, 0]
click at [512, 160] on span "Today" at bounding box center [514, 157] width 34 height 21
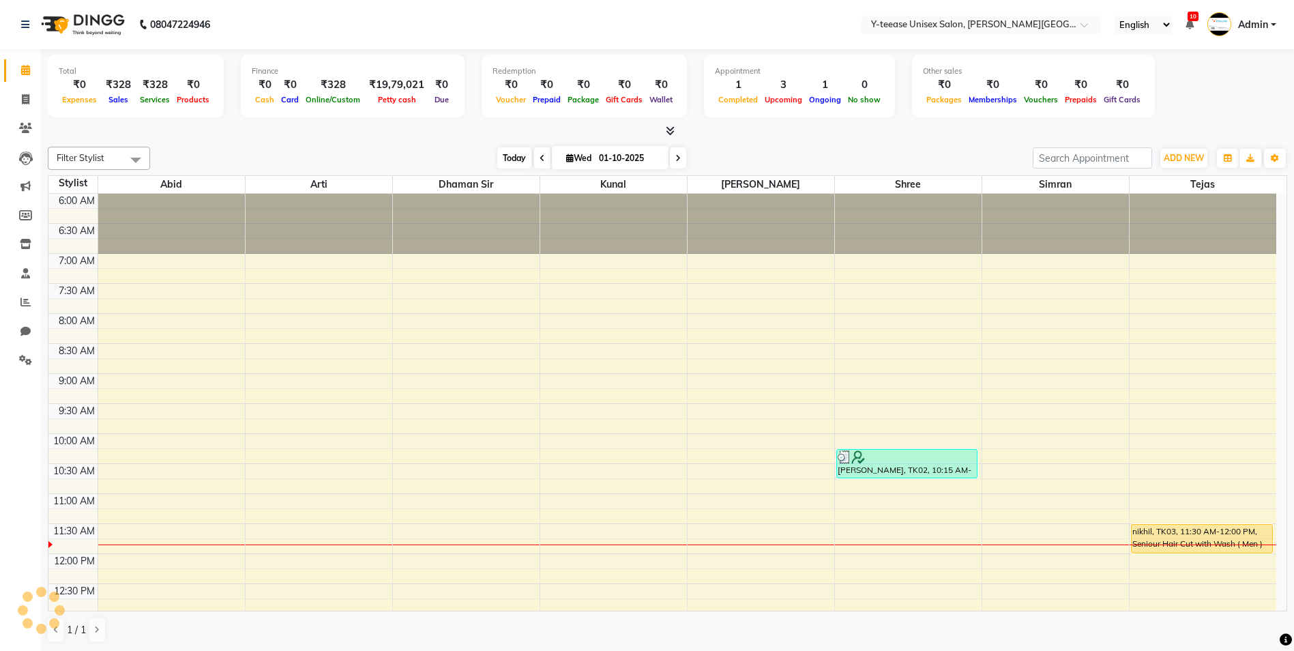
scroll to position [301, 0]
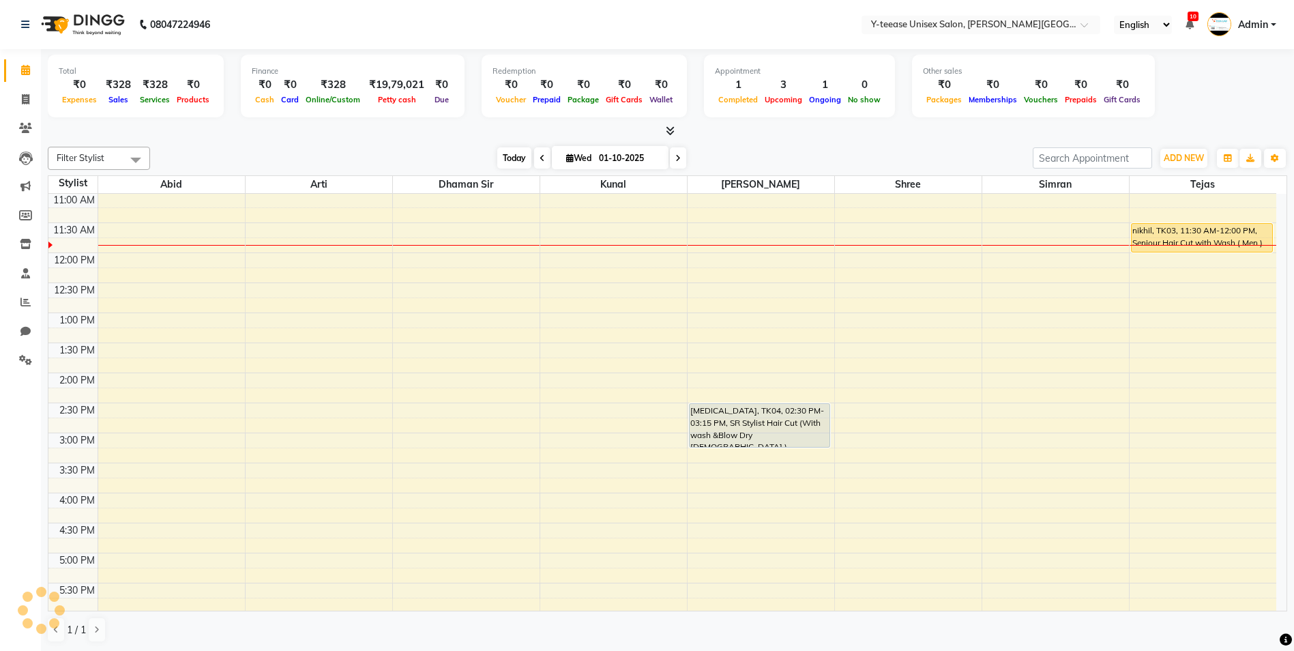
click at [514, 161] on span "Today" at bounding box center [514, 157] width 34 height 21
drag, startPoint x: 1258, startPoint y: 28, endPoint x: 1267, endPoint y: 38, distance: 13.0
click at [1259, 28] on span "Admin" at bounding box center [1253, 25] width 30 height 14
click at [837, 144] on div "Filter Stylist Select All [PERSON_NAME] Dhaman [PERSON_NAME] Shree [PERSON_NAME…" at bounding box center [668, 394] width 1240 height 507
click at [28, 309] on span at bounding box center [26, 303] width 24 height 16
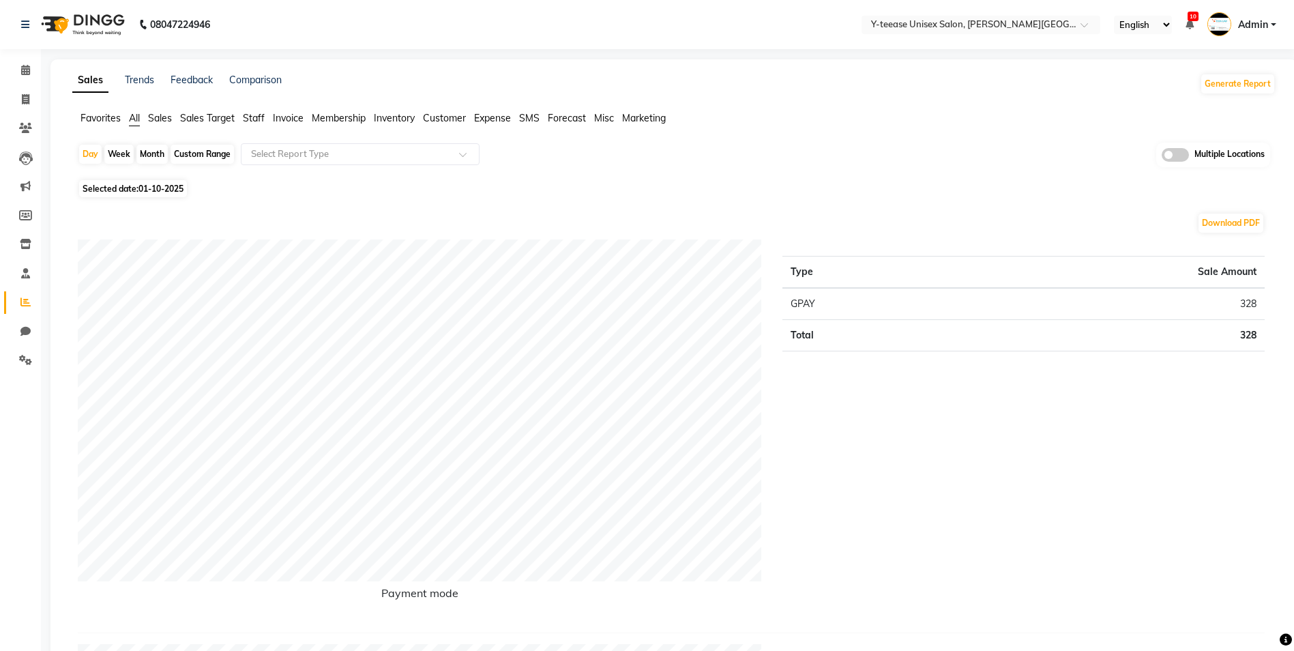
drag, startPoint x: 157, startPoint y: 158, endPoint x: 145, endPoint y: 166, distance: 14.2
click at [158, 158] on div "Month" at bounding box center [151, 154] width 31 height 19
select select "10"
select select "2025"
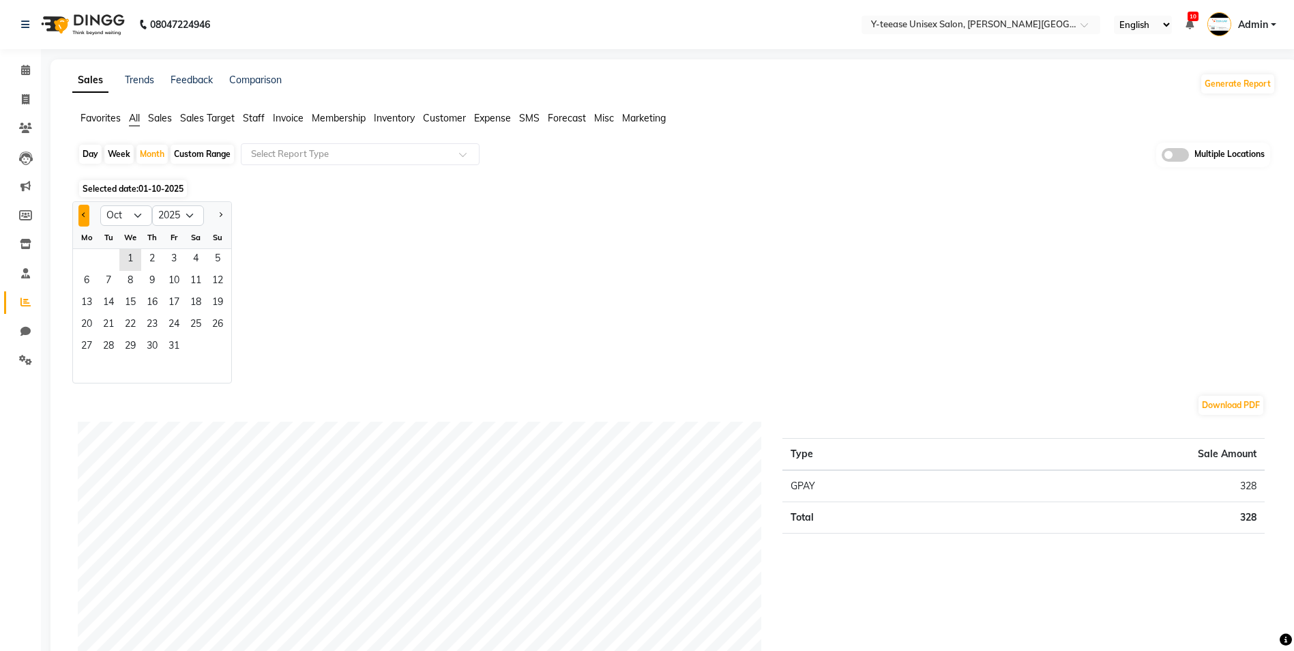
click at [79, 216] on button "Previous month" at bounding box center [83, 216] width 11 height 22
select select "9"
click at [90, 257] on span "1" at bounding box center [87, 260] width 22 height 22
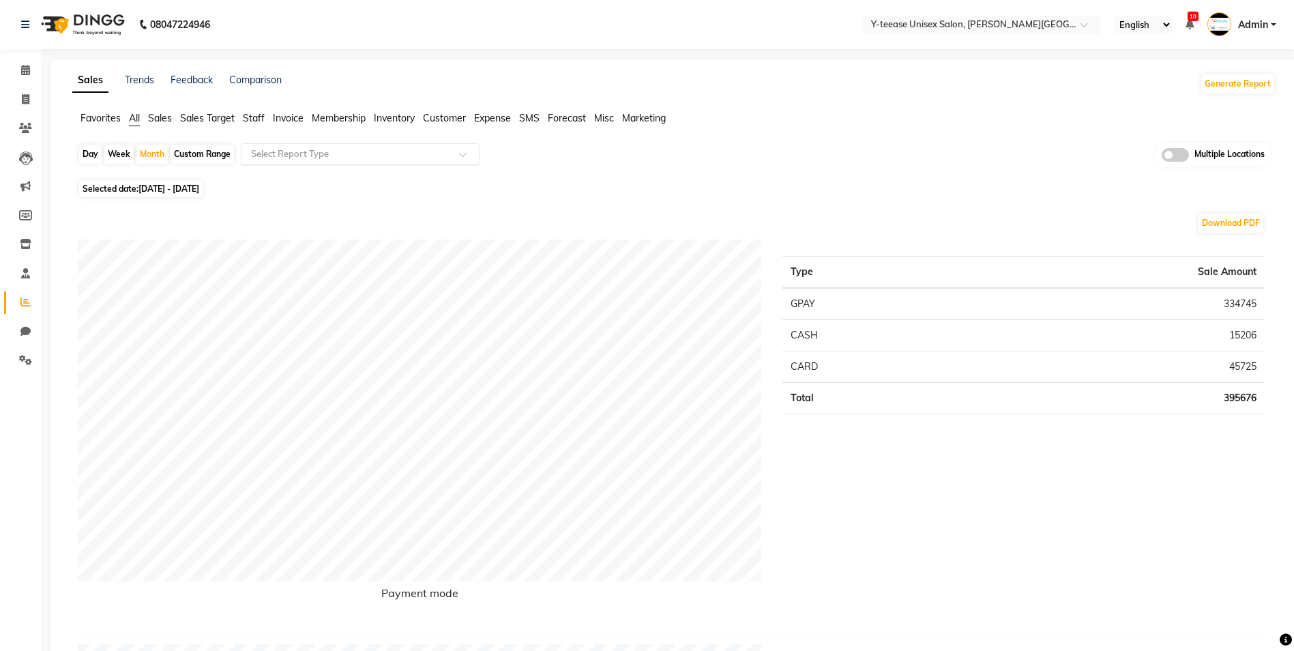
click at [288, 151] on input "text" at bounding box center [346, 154] width 196 height 14
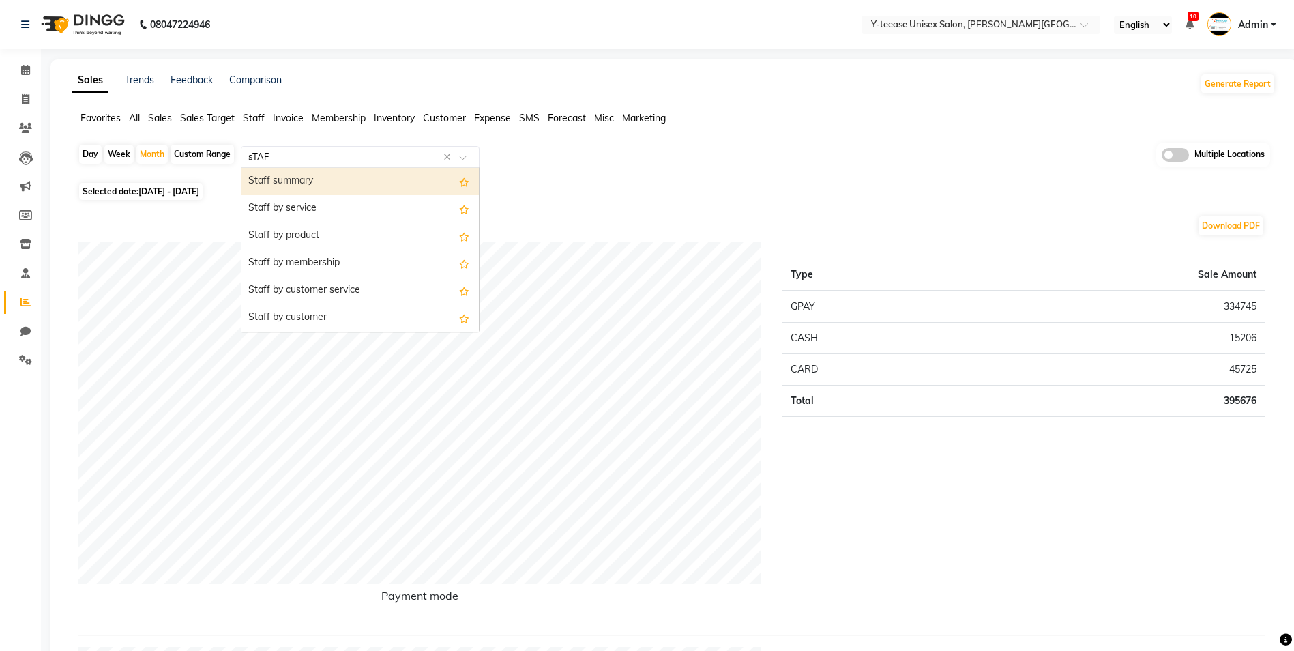
type input "sTAFF"
click at [289, 182] on div "Staff summary" at bounding box center [360, 181] width 237 height 27
select select "full_report"
select select "csv"
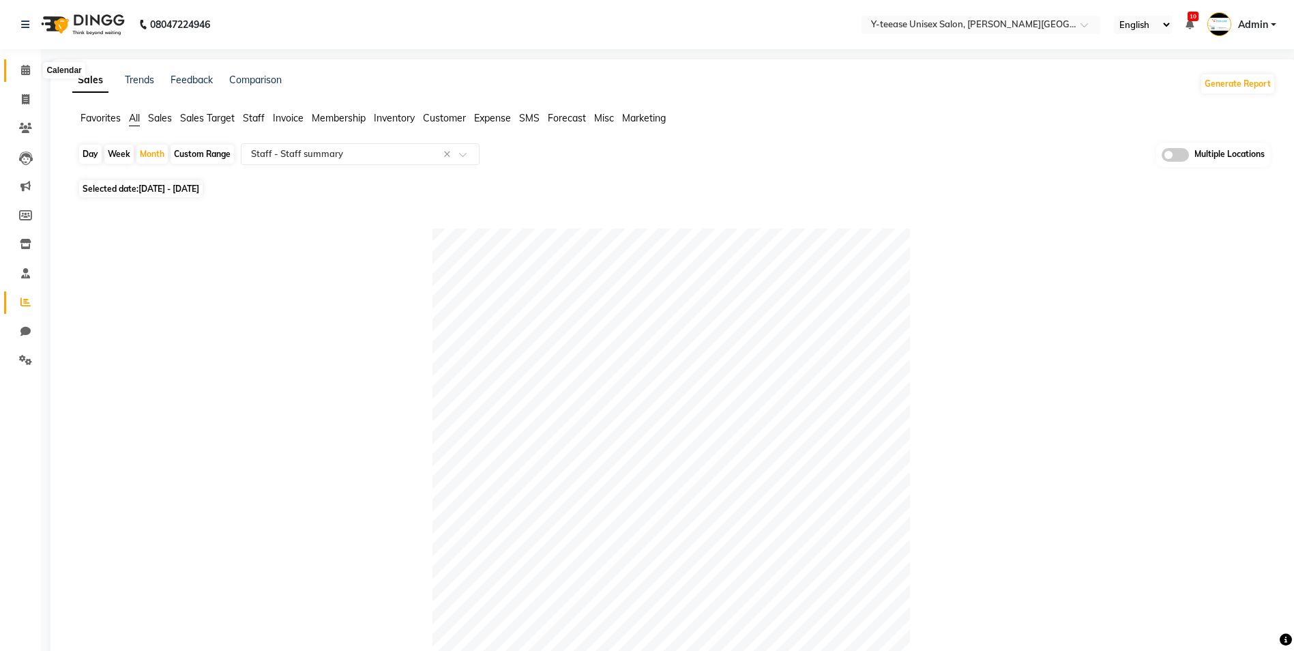
click at [26, 76] on span at bounding box center [26, 71] width 24 height 16
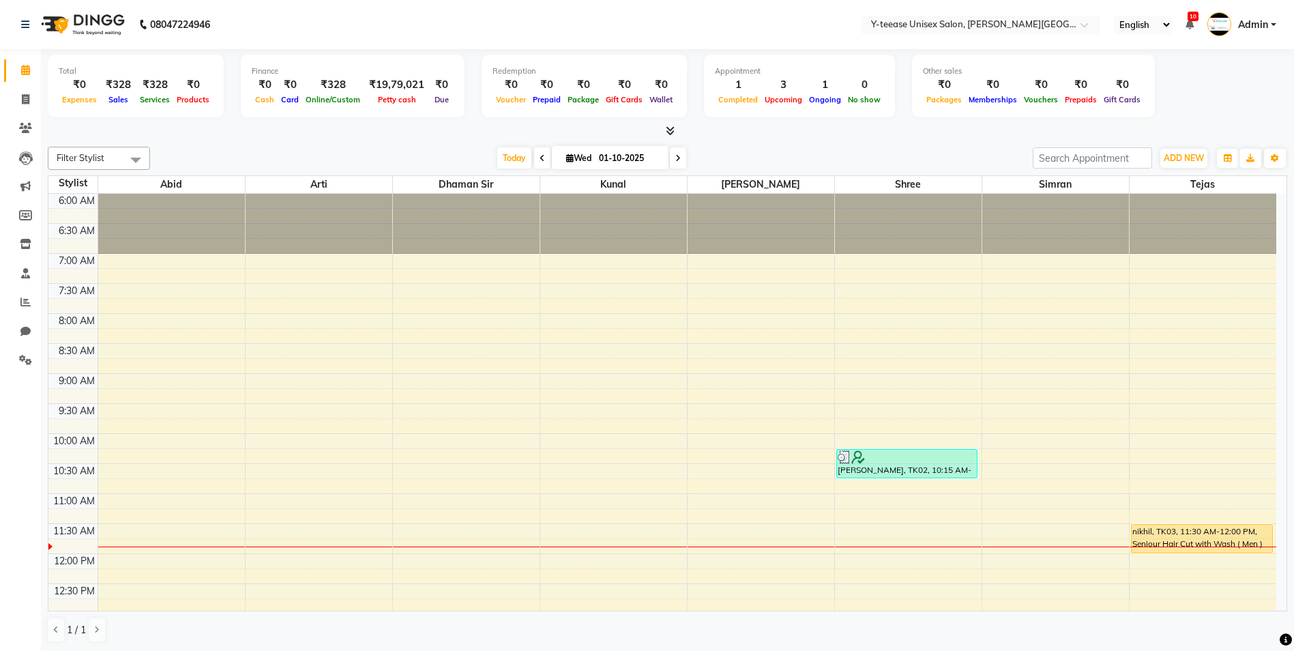
click at [1257, 25] on span "Admin" at bounding box center [1253, 25] width 30 height 14
click at [1216, 98] on link "Sign out" at bounding box center [1206, 97] width 125 height 21
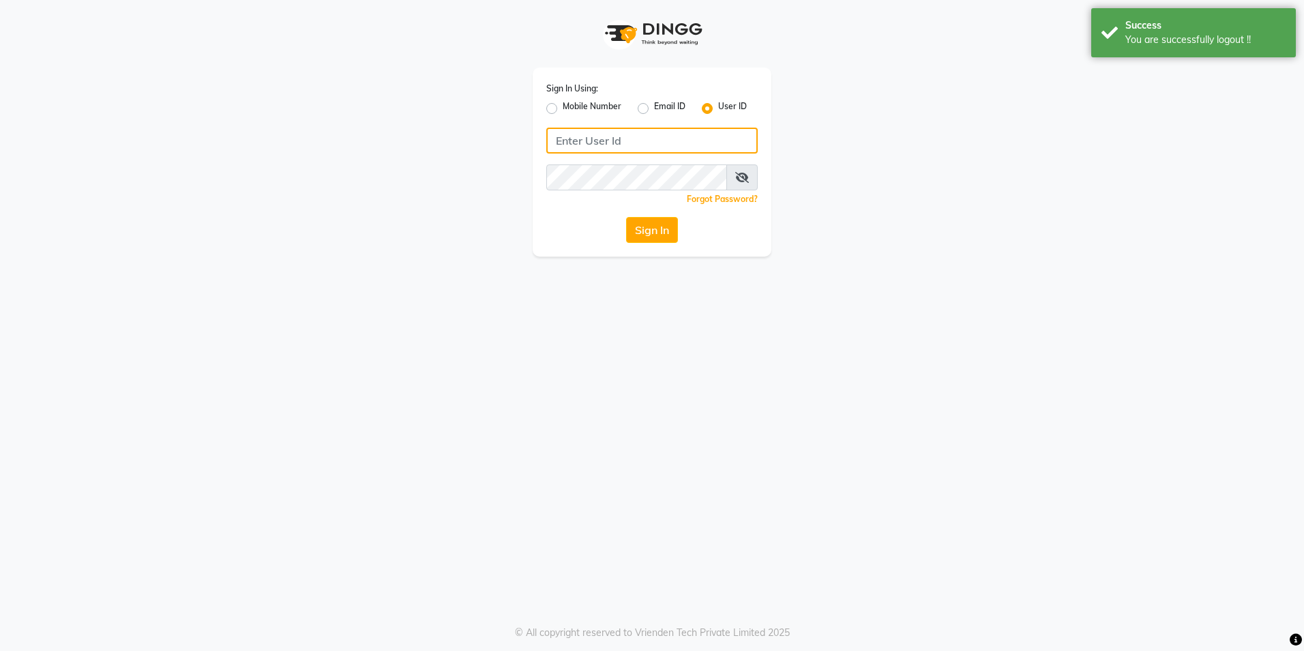
type input "8999679795"
click at [563, 110] on label "Mobile Number" at bounding box center [592, 108] width 59 height 16
click at [563, 109] on input "Mobile Number" at bounding box center [567, 104] width 9 height 9
radio input "true"
radio input "false"
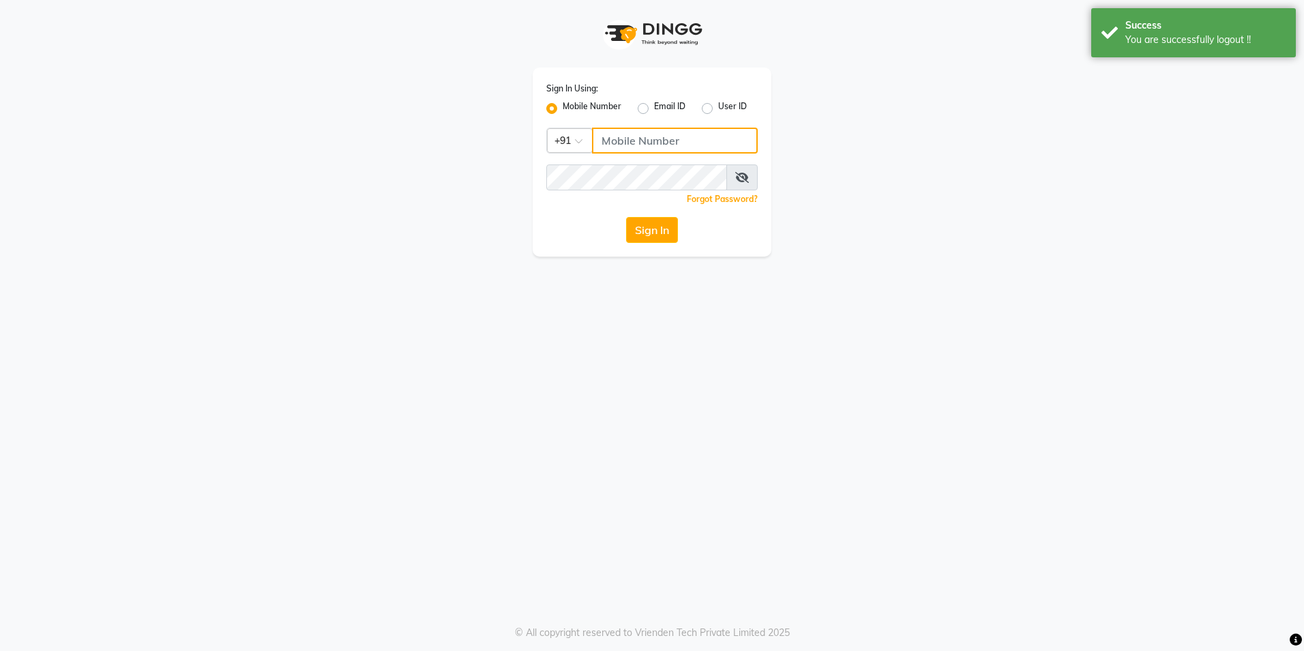
click at [614, 139] on input "Username" at bounding box center [675, 141] width 166 height 26
type input "8999679795"
click at [660, 225] on button "Sign In" at bounding box center [652, 230] width 52 height 26
